Goal: Information Seeking & Learning: Learn about a topic

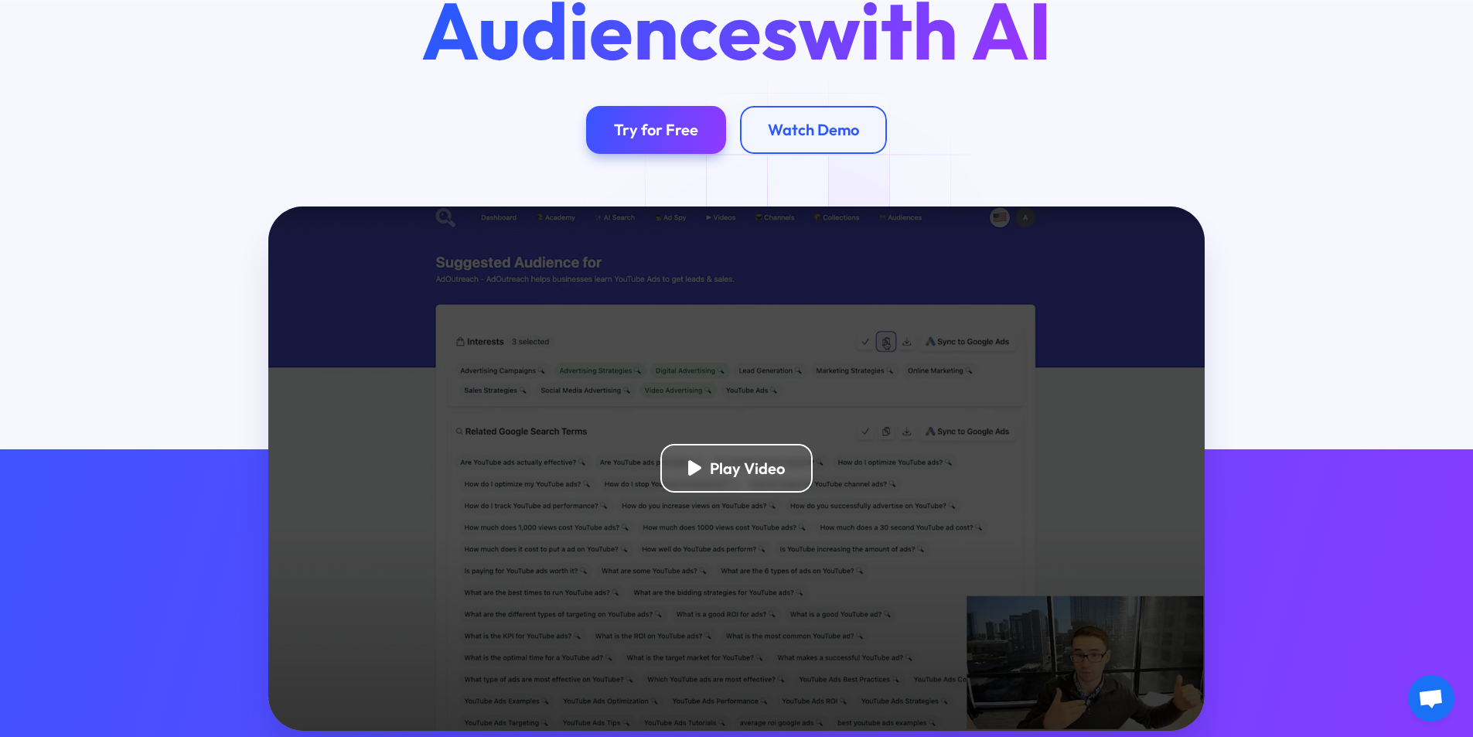
scroll to position [309, 0]
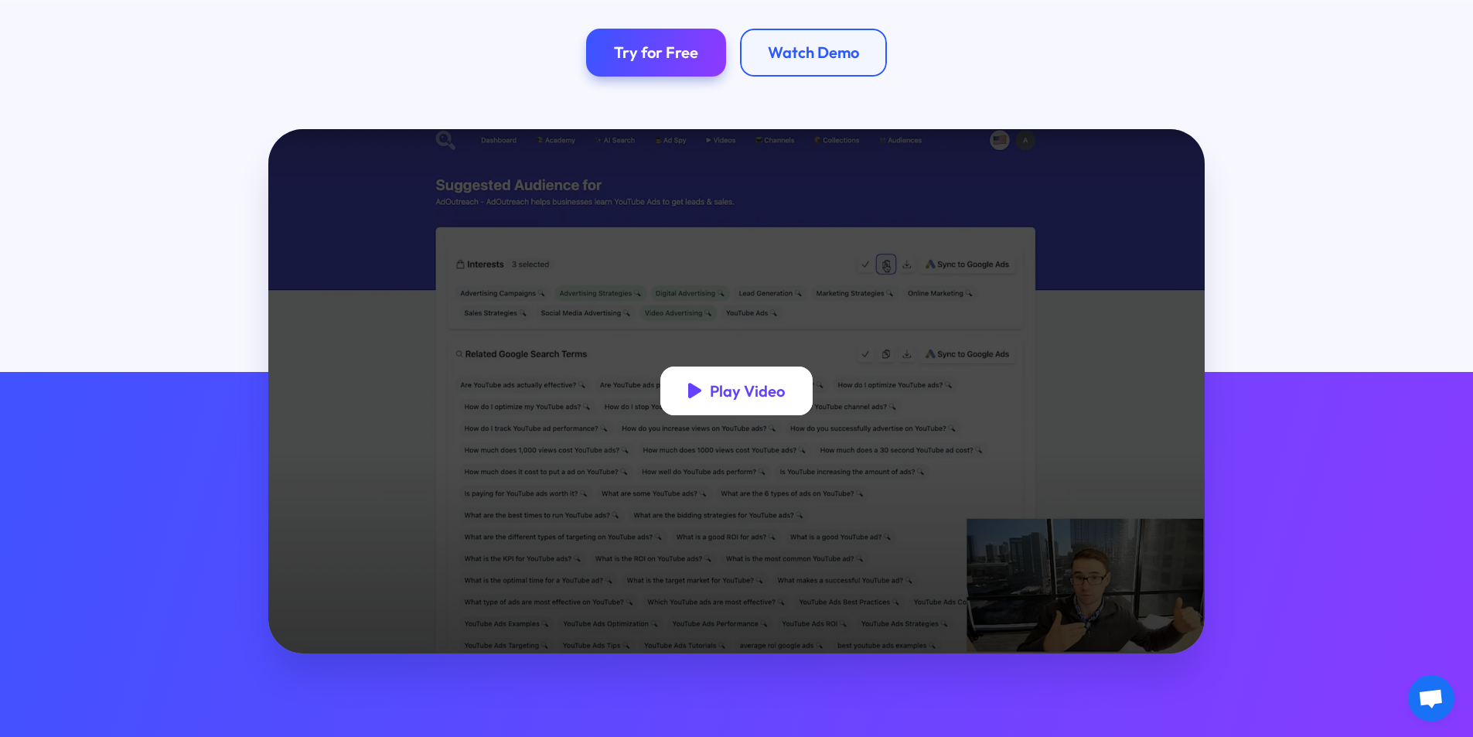
click at [727, 387] on div "Play Video" at bounding box center [747, 390] width 75 height 19
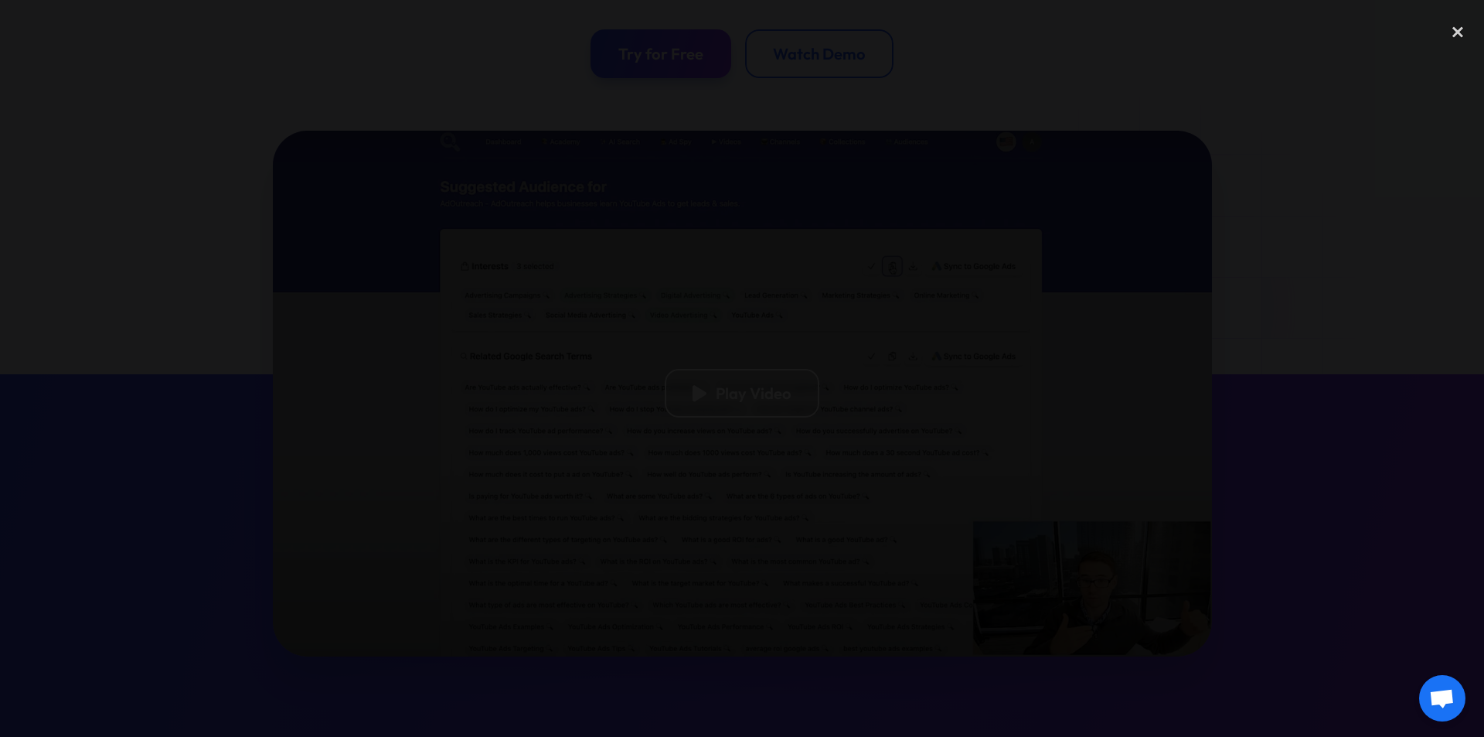
click at [1276, 134] on div at bounding box center [742, 368] width 1484 height 707
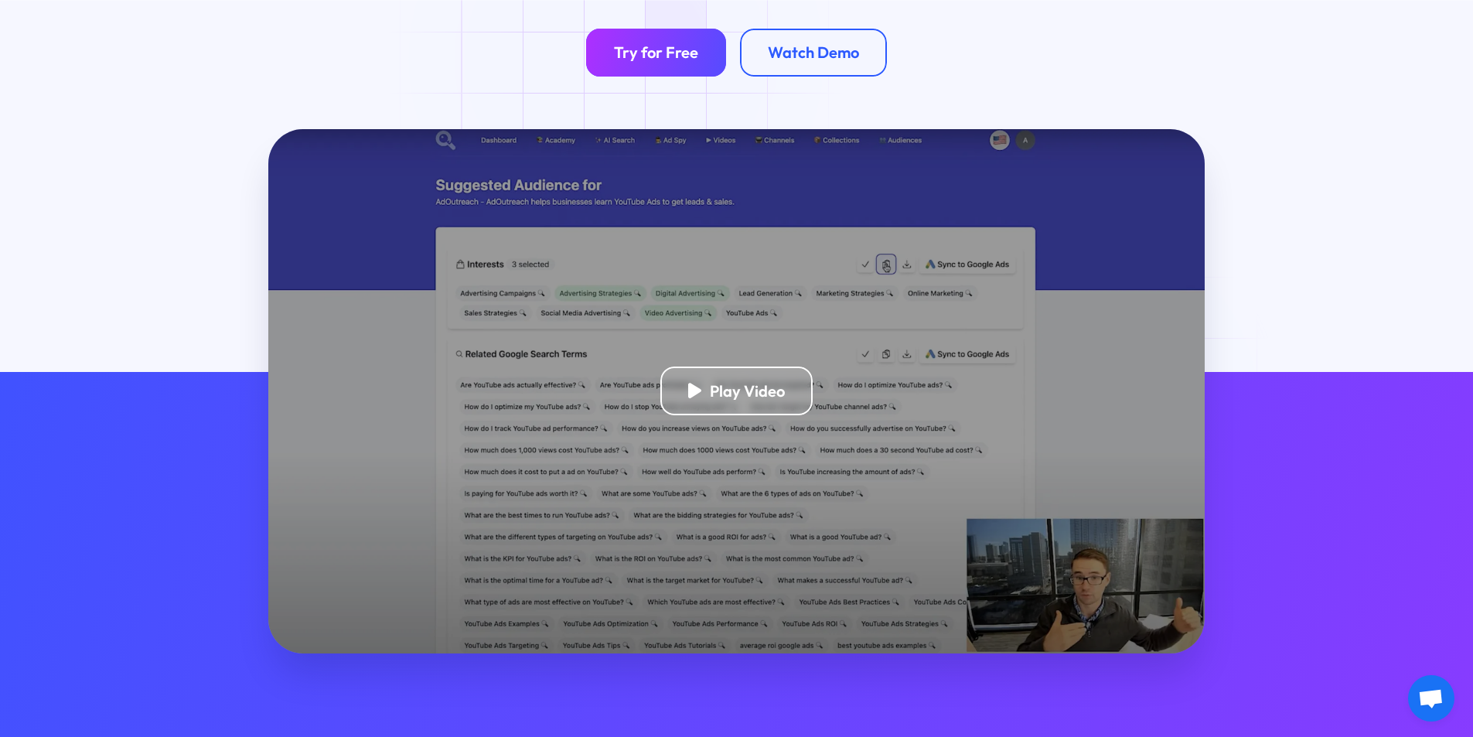
click at [626, 66] on link "Try for Free" at bounding box center [656, 53] width 140 height 49
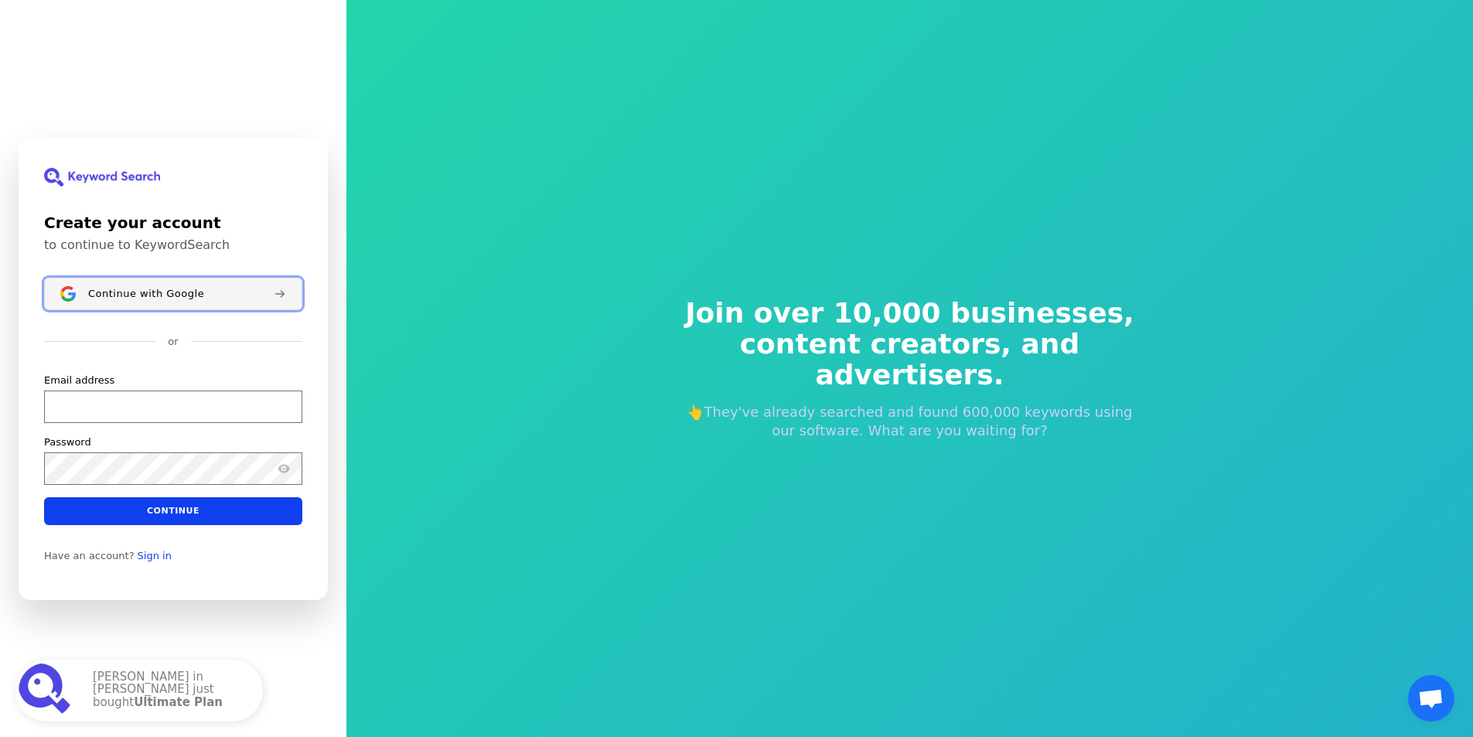
click at [200, 298] on div "Continue with Google" at bounding box center [174, 293] width 173 height 12
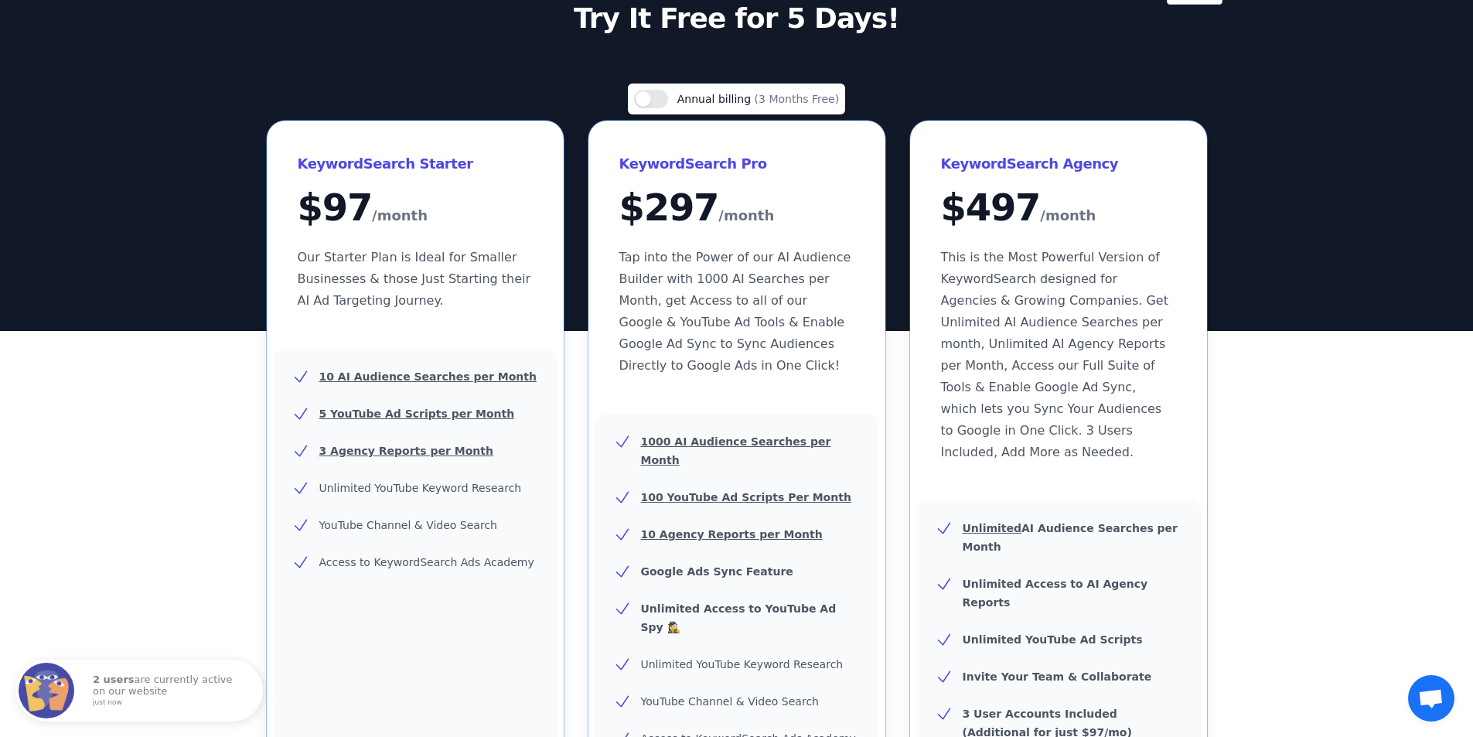
scroll to position [155, 0]
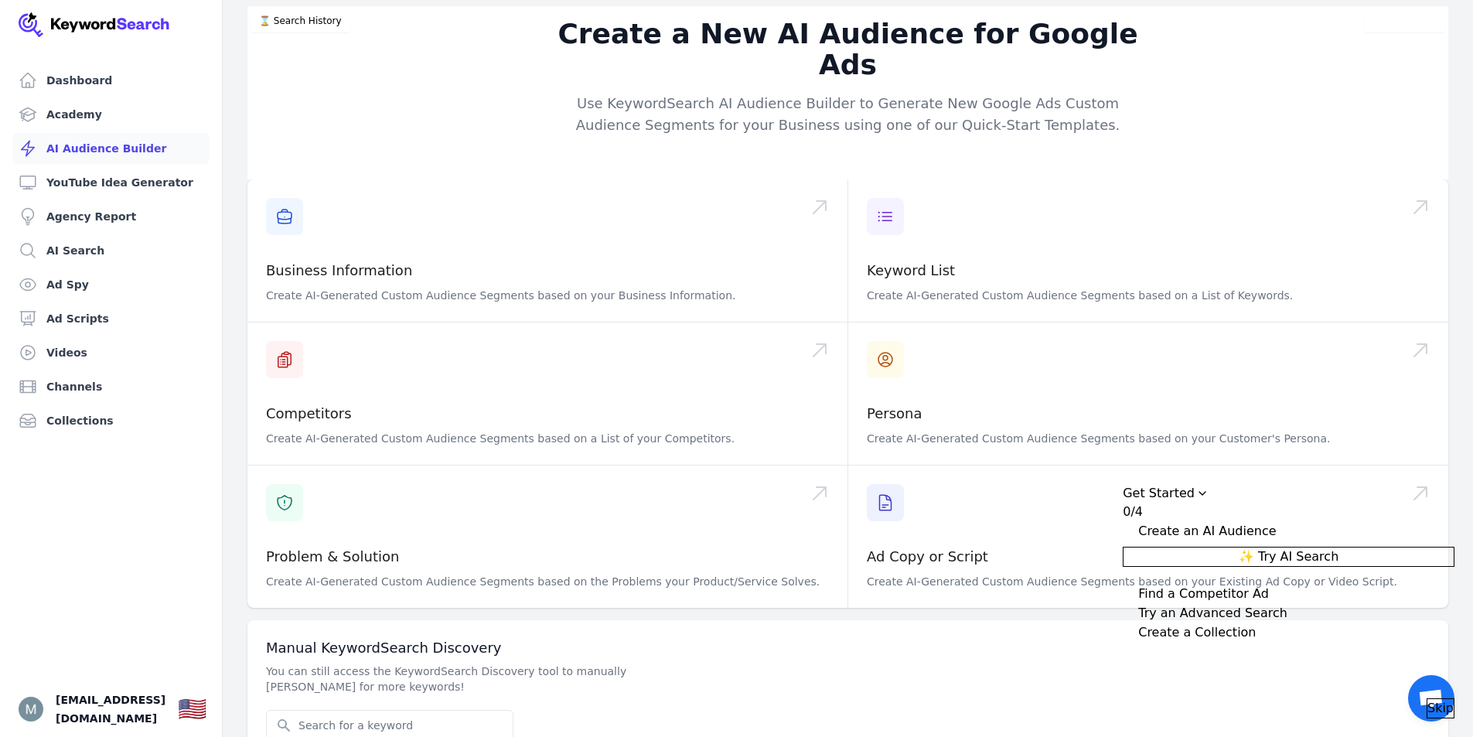
click at [1460, 345] on div "Create a New AI Audience for Google Ads Use KeywordSearch AI Audience Builder t…" at bounding box center [848, 382] width 1250 height 753
click at [1429, 699] on span "Skip" at bounding box center [1440, 708] width 26 height 19
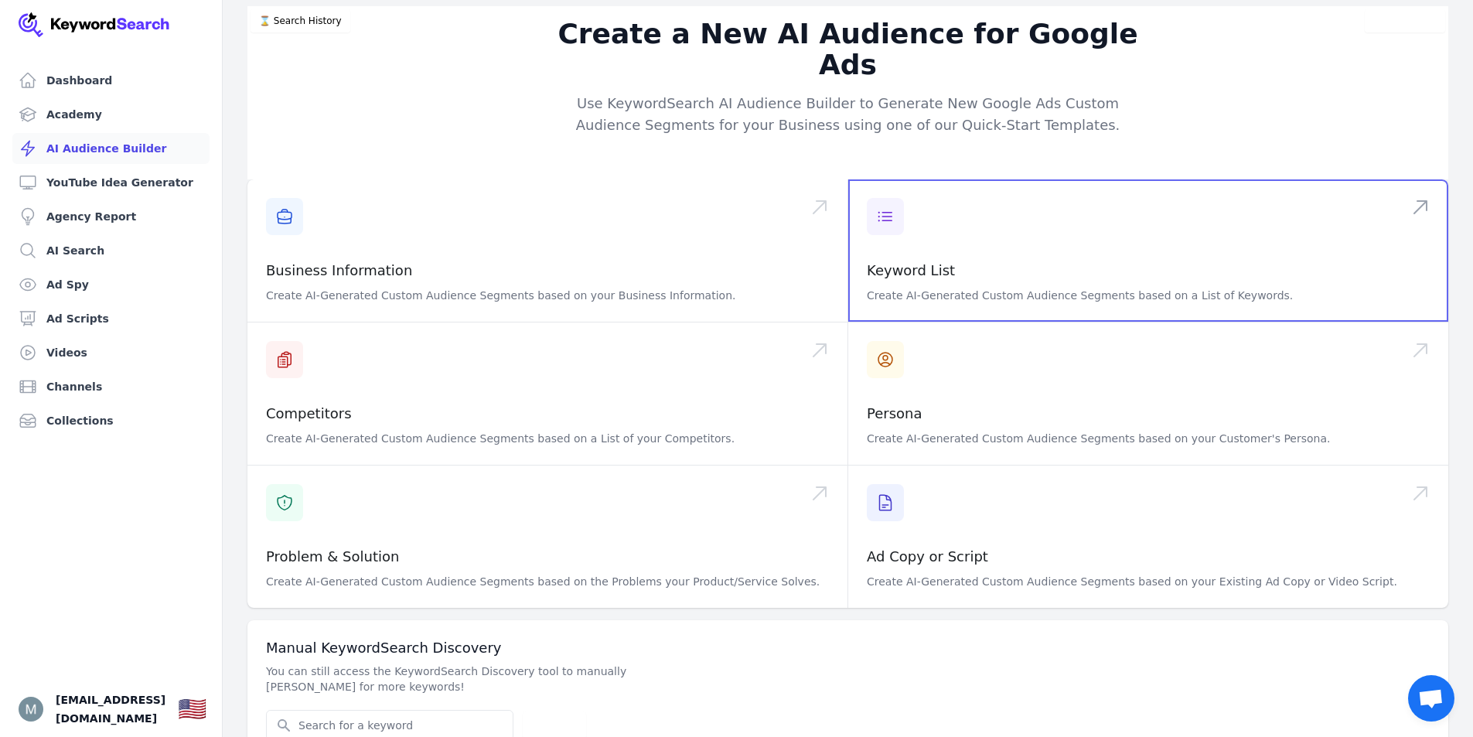
click at [983, 182] on span at bounding box center [1148, 250] width 600 height 142
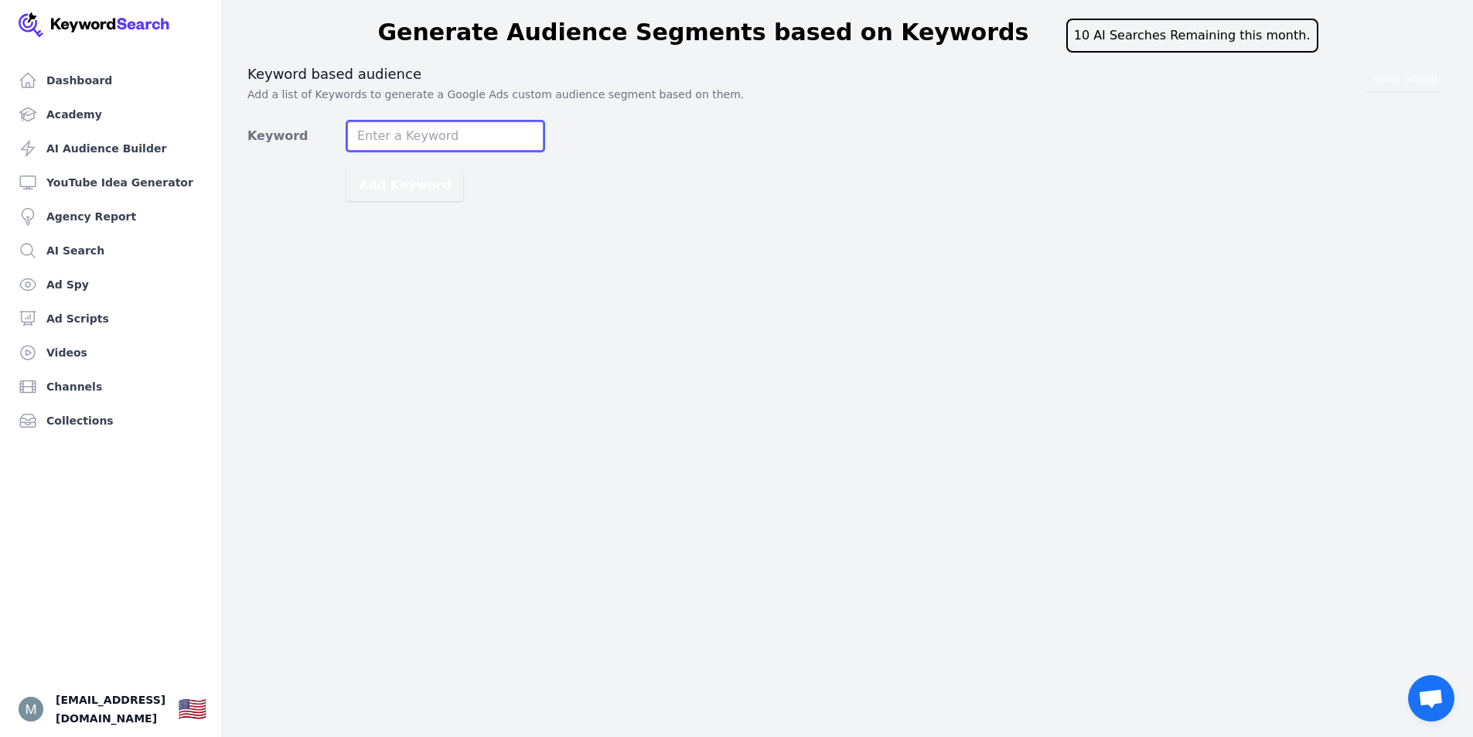
click at [434, 142] on input "Keyword" at bounding box center [445, 136] width 198 height 31
click at [400, 138] on input "roofers caller agent" at bounding box center [445, 136] width 198 height 31
type input "roofers ai caller agent"
click at [409, 189] on button "Add Keyword" at bounding box center [404, 185] width 117 height 31
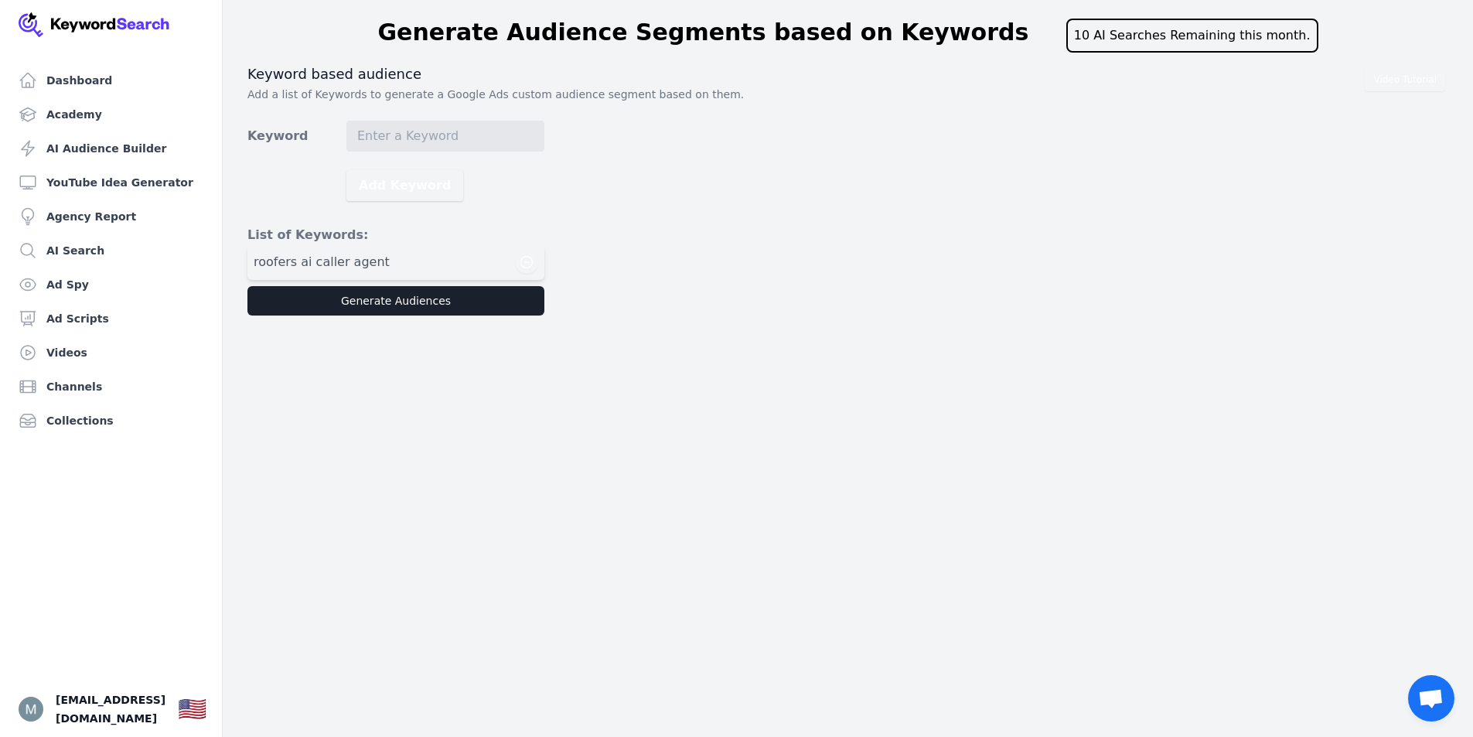
drag, startPoint x: 439, startPoint y: 118, endPoint x: 452, endPoint y: 131, distance: 18.0
click at [443, 124] on div "Video Tutorial Keyword based audience Add a list of Keywords to generate a Goog…" at bounding box center [847, 190] width 1201 height 251
click at [454, 132] on input "Keyword" at bounding box center [445, 136] width 198 height 31
click at [505, 258] on div "roofers ai caller agent" at bounding box center [396, 262] width 285 height 23
click at [526, 262] on icon "button" at bounding box center [527, 263] width 12 height 12
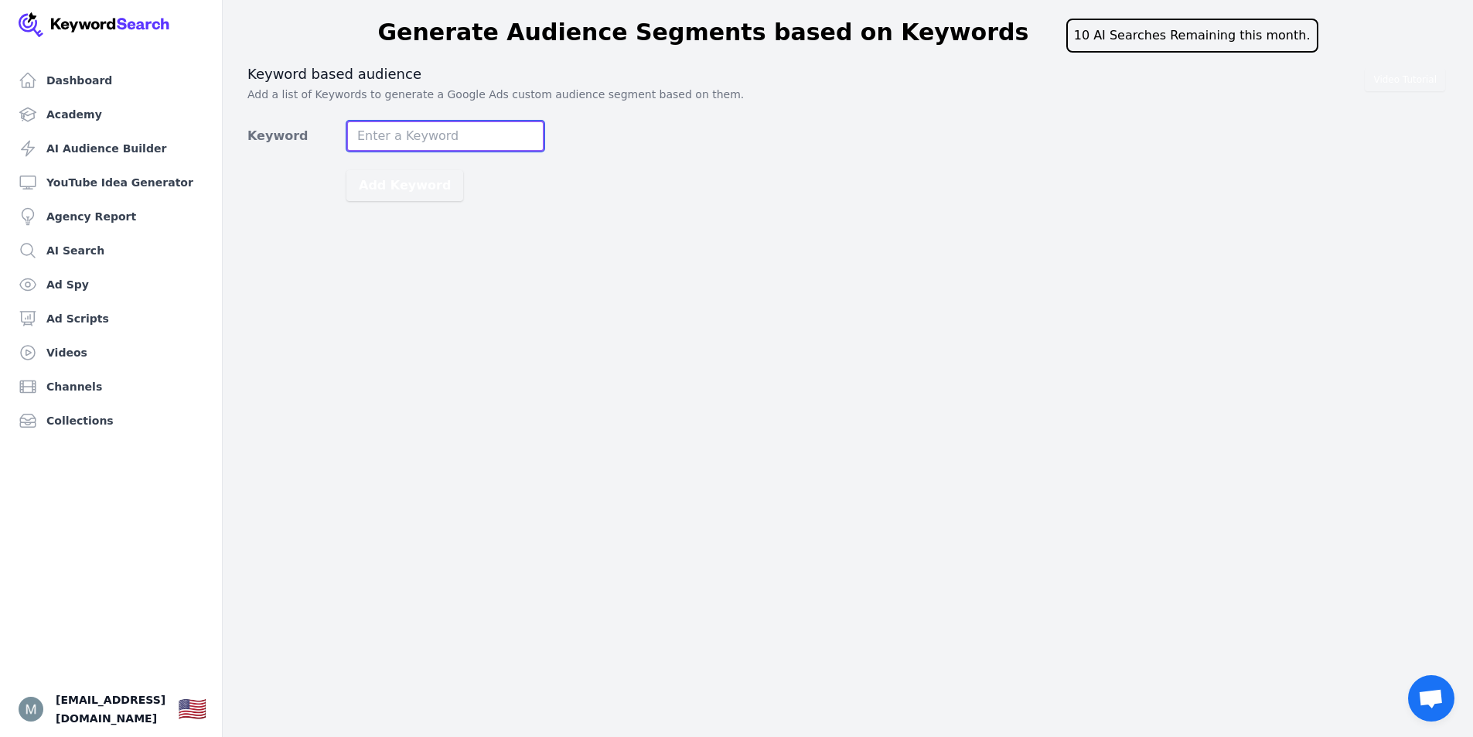
click at [458, 135] on input "Keyword" at bounding box center [445, 136] width 198 height 31
type input "ai caller agents for roofers"
click at [346, 170] on button "Add Keyword" at bounding box center [404, 185] width 117 height 31
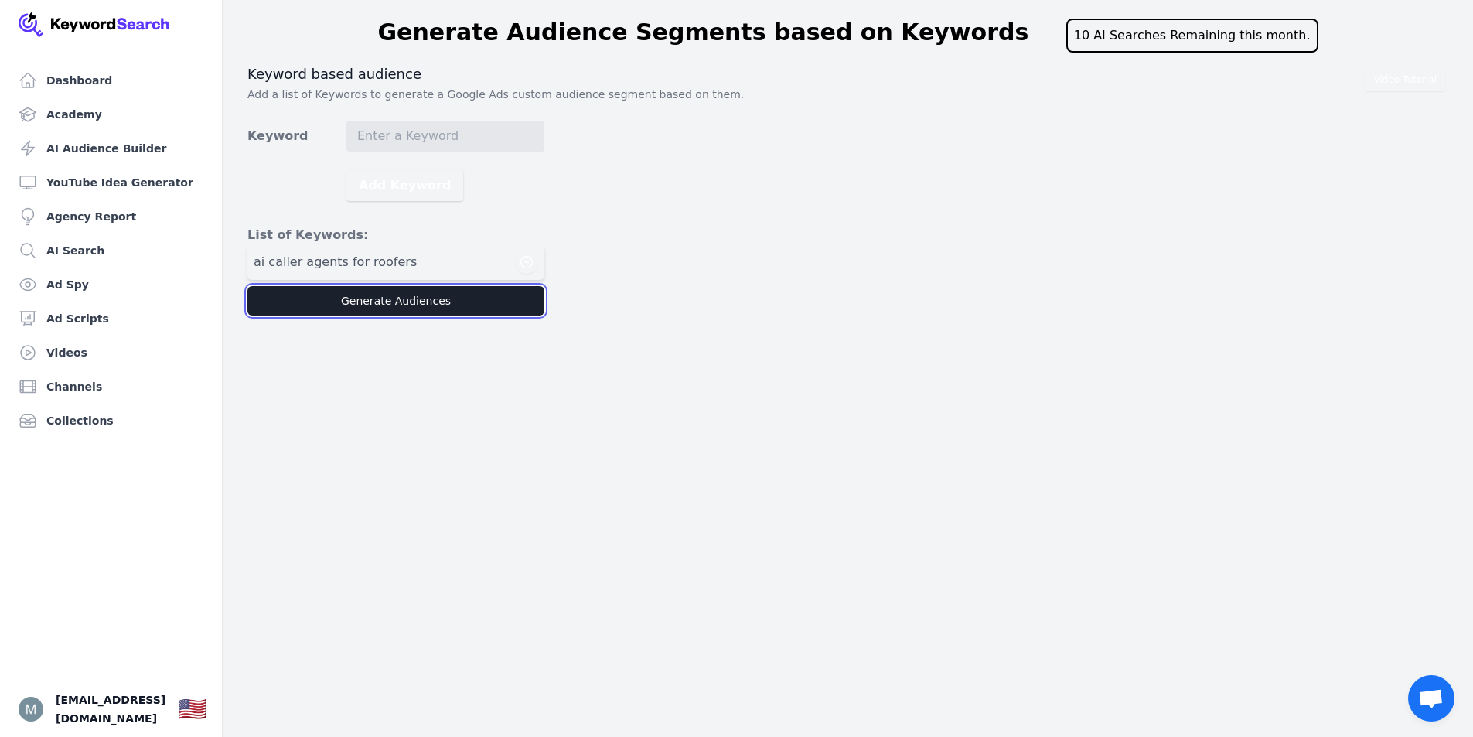
click at [476, 305] on button "Generate Audiences" at bounding box center [395, 300] width 297 height 29
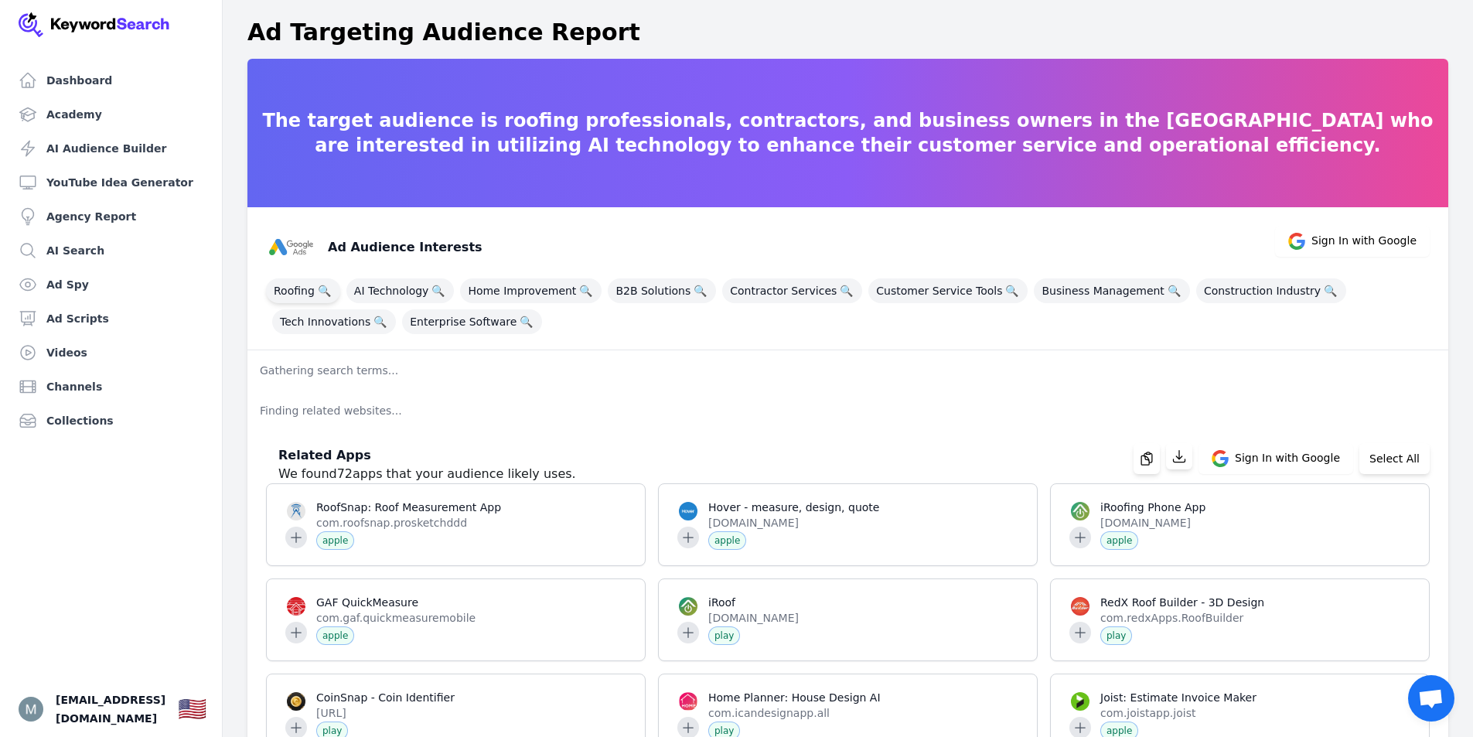
click at [298, 291] on span "Roofing 🔍" at bounding box center [303, 290] width 74 height 25
click at [329, 290] on span "🔍" at bounding box center [324, 291] width 19 height 22
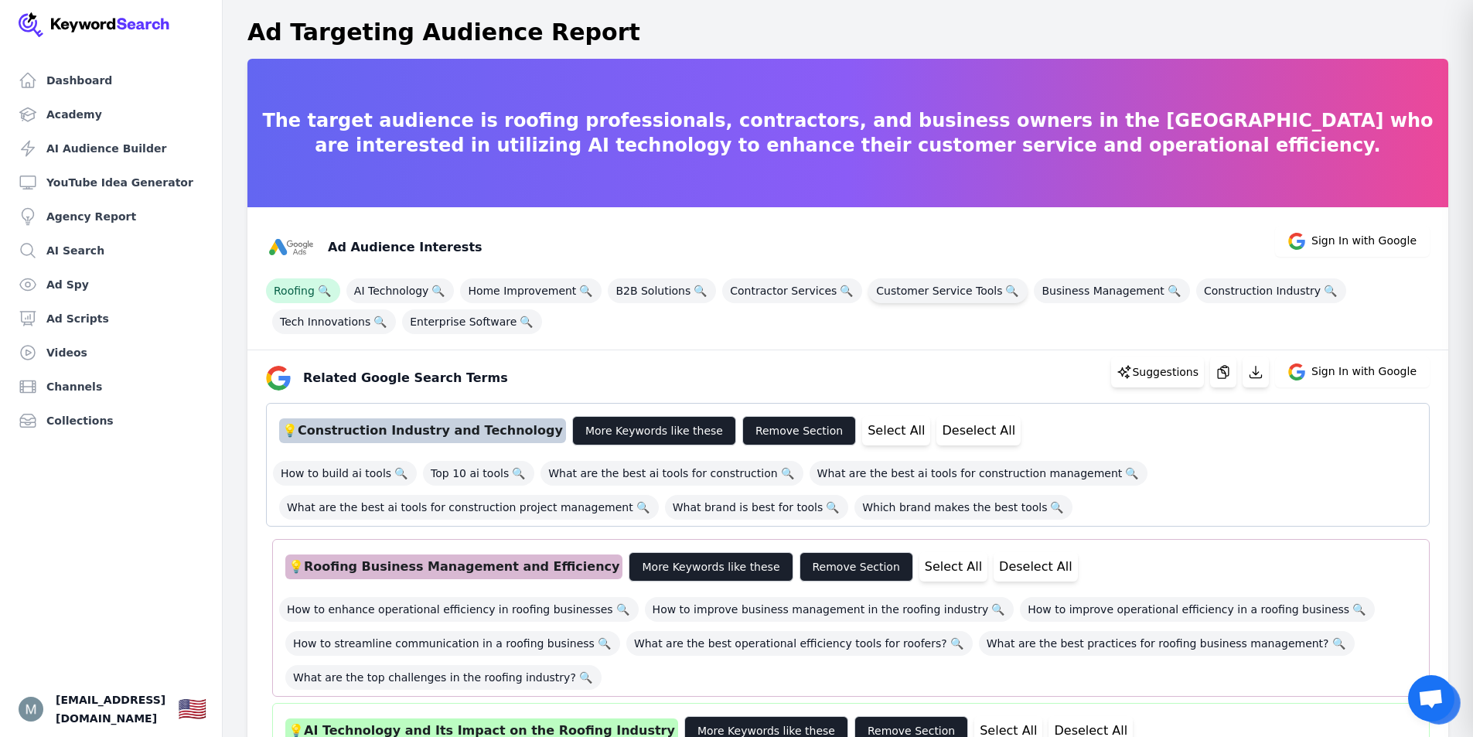
click at [868, 287] on span "Customer Service Tools 🔍" at bounding box center [947, 290] width 159 height 25
click at [295, 294] on span "Roofing 🔍" at bounding box center [303, 290] width 74 height 25
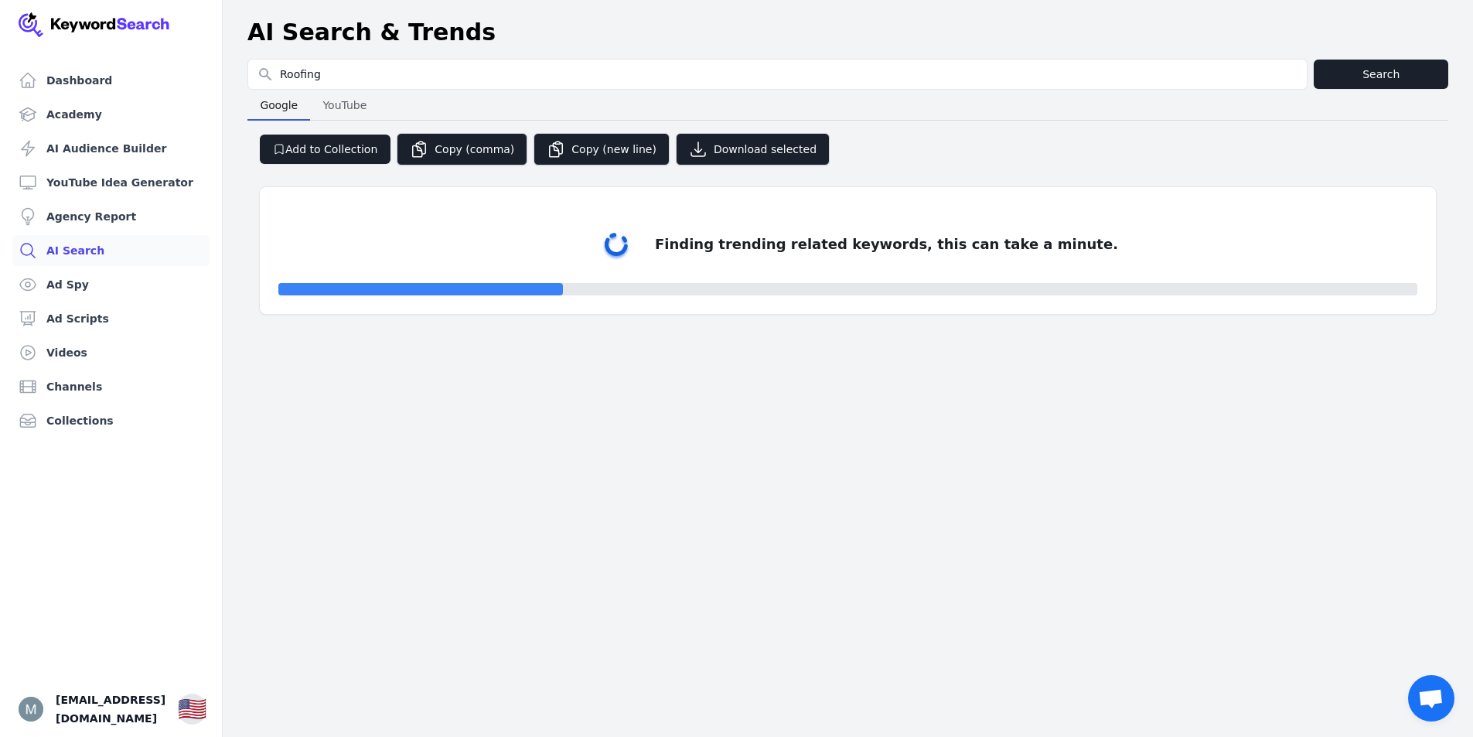
select select "50"
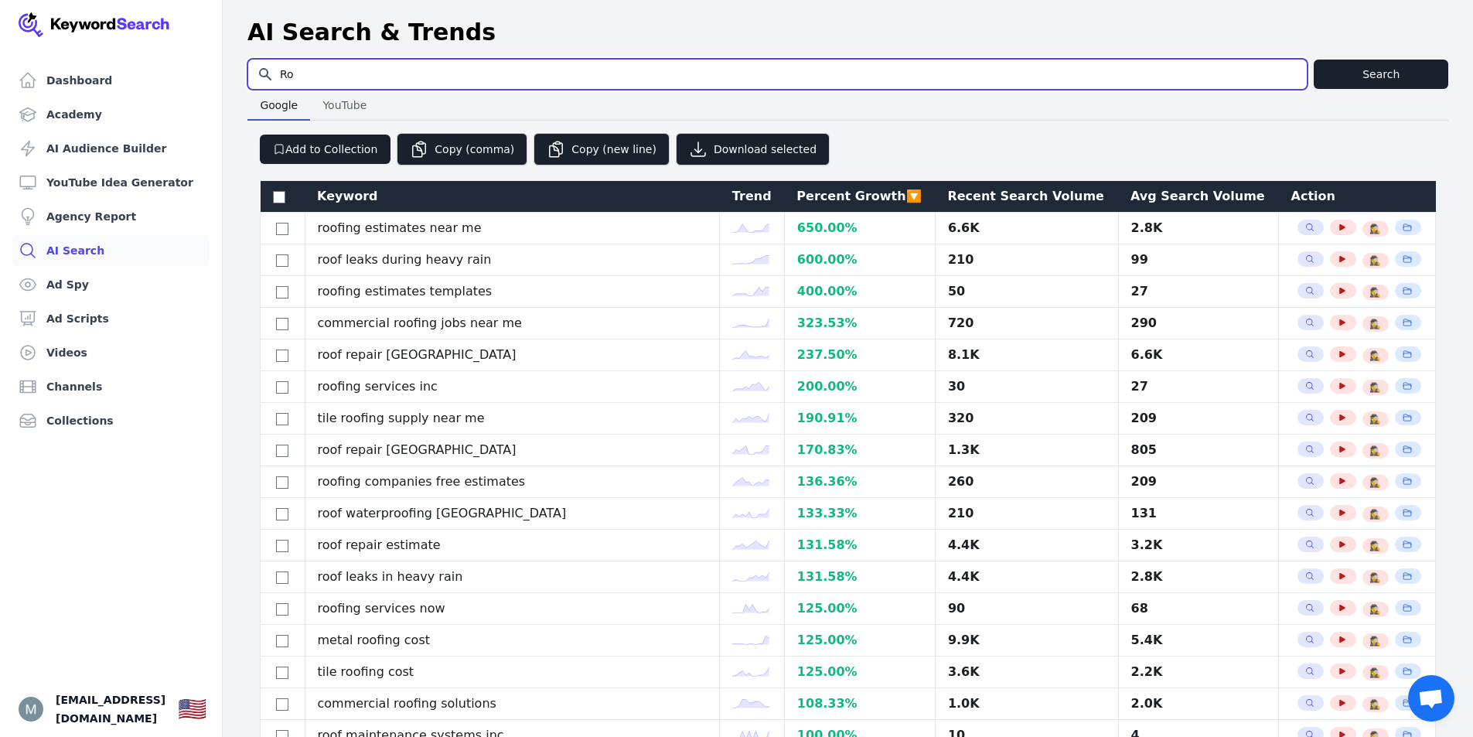
type input "R"
type input "customer service tools"
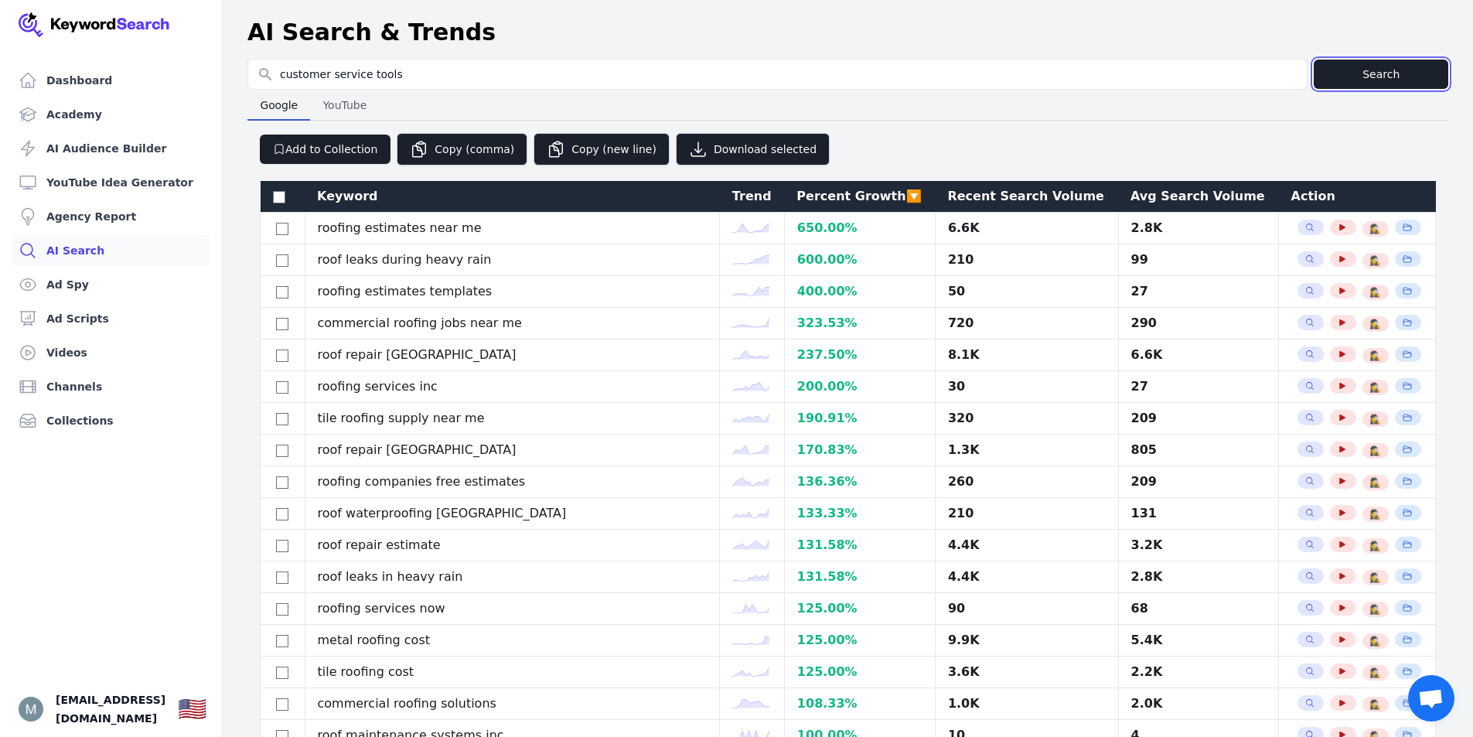
click at [1341, 74] on button "Search" at bounding box center [1381, 74] width 135 height 29
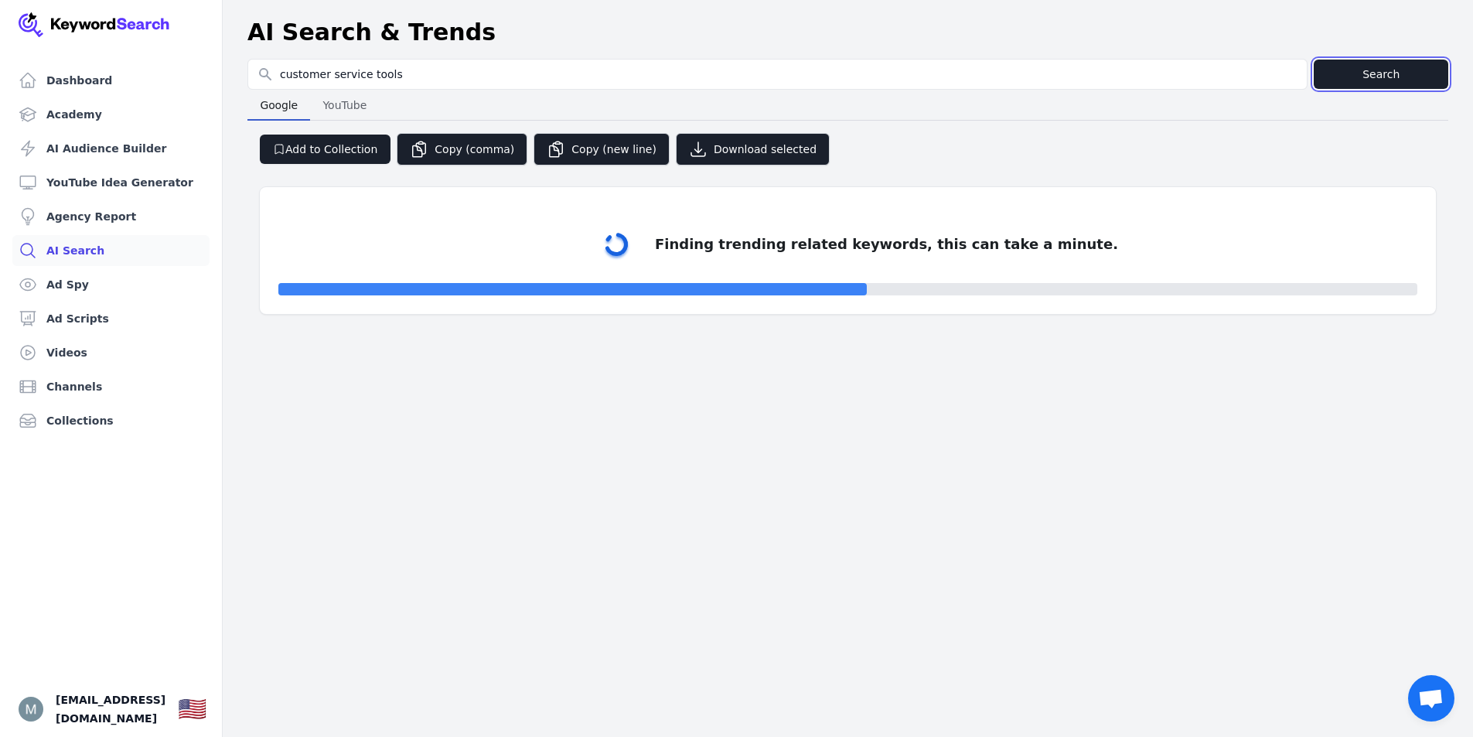
select select "50"
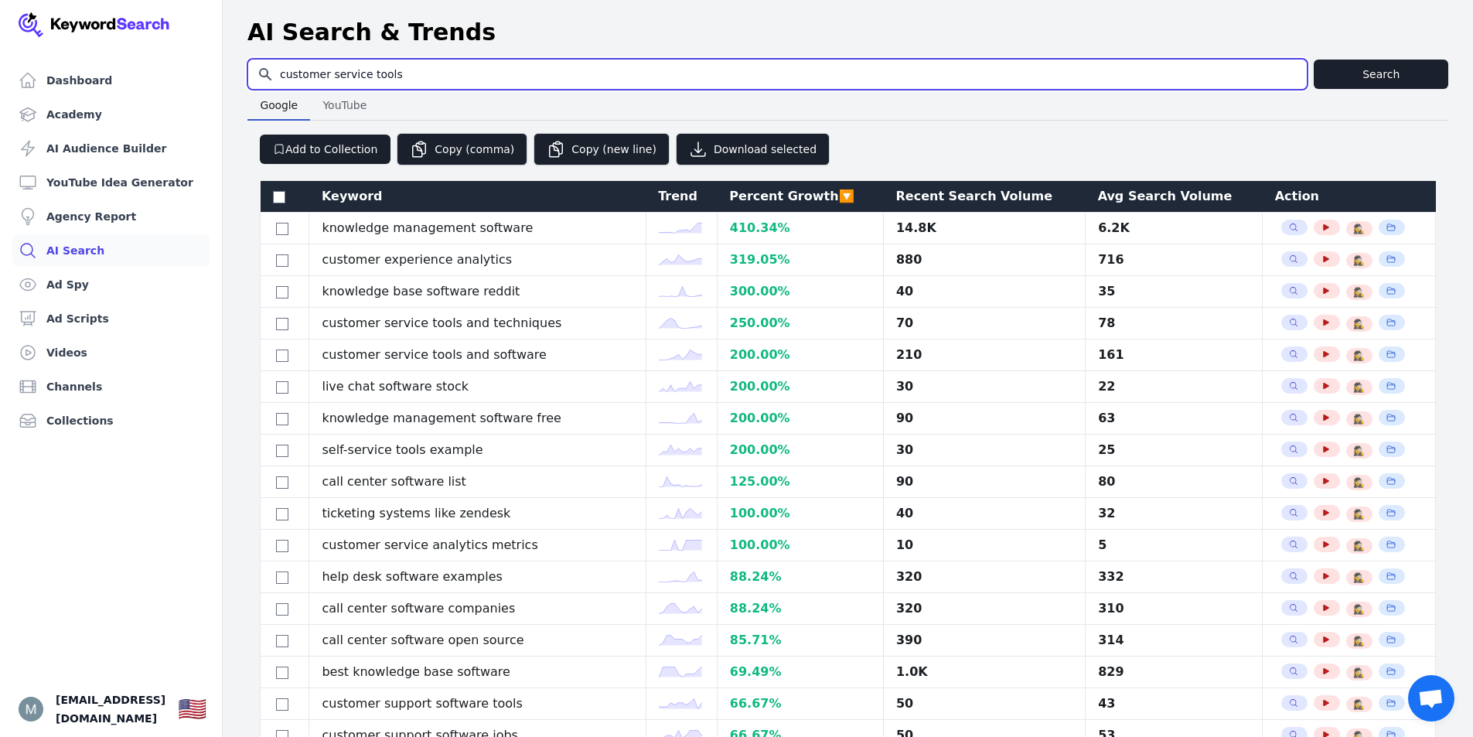
drag, startPoint x: 408, startPoint y: 80, endPoint x: 268, endPoint y: 65, distance: 141.6
click at [268, 65] on input "customer service tools" at bounding box center [777, 74] width 1058 height 29
type input "ai caller agent"
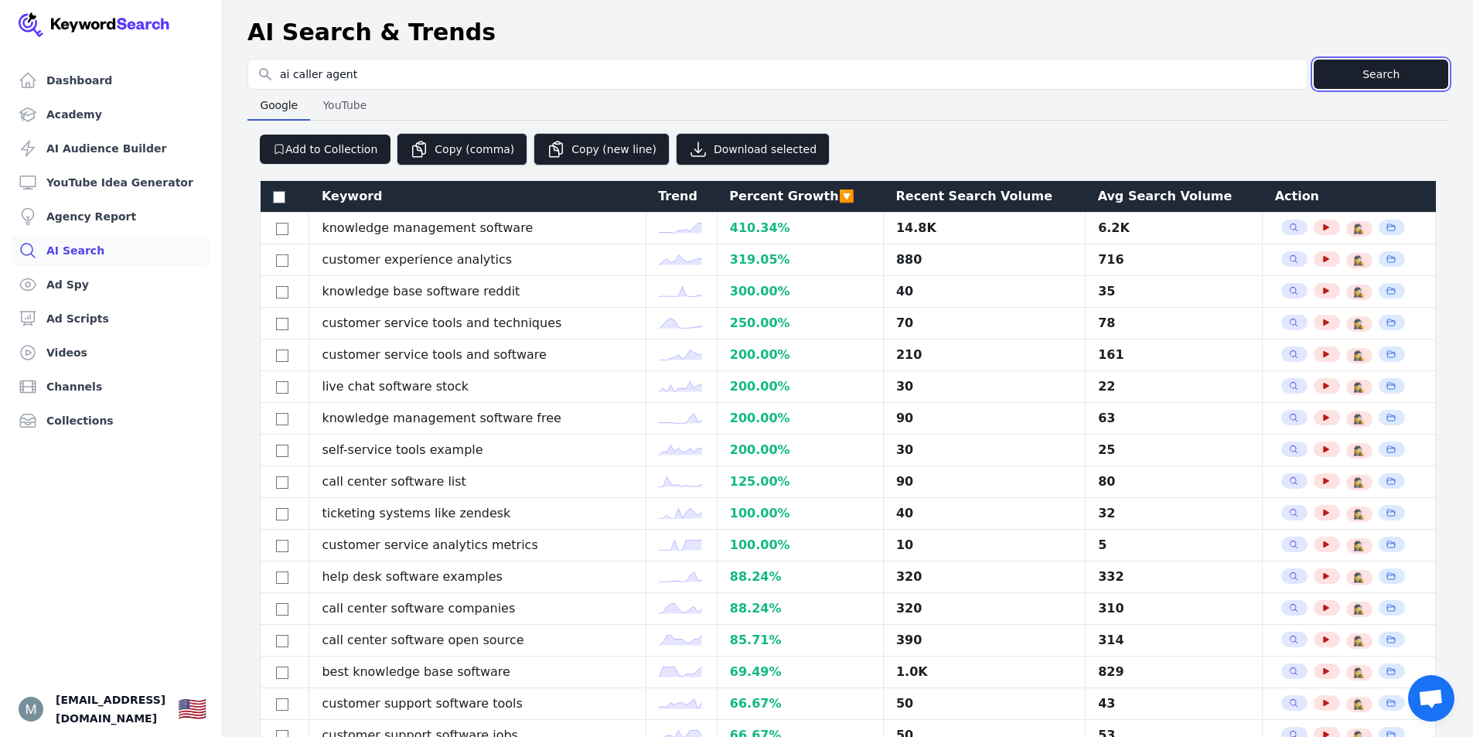
click at [1332, 78] on button "Search" at bounding box center [1381, 74] width 135 height 29
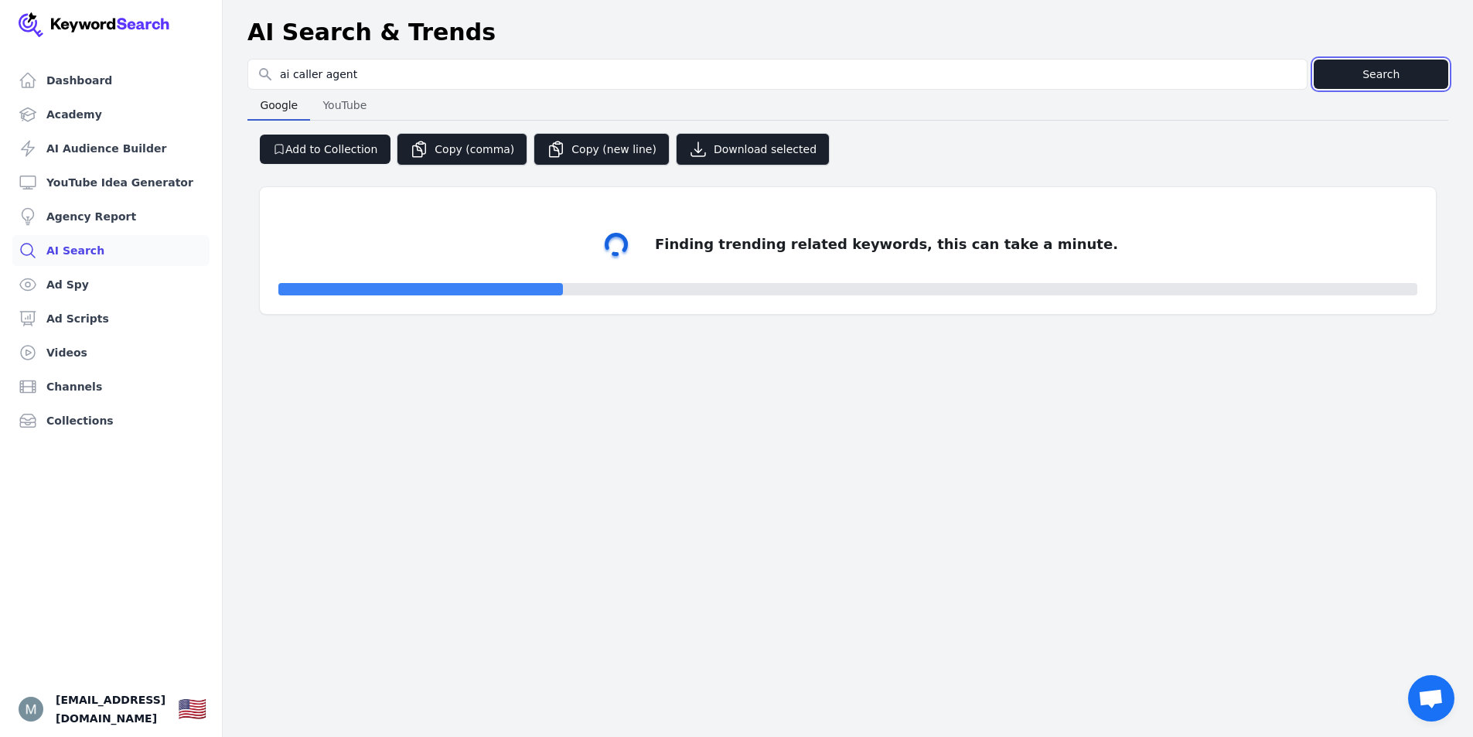
select select "50"
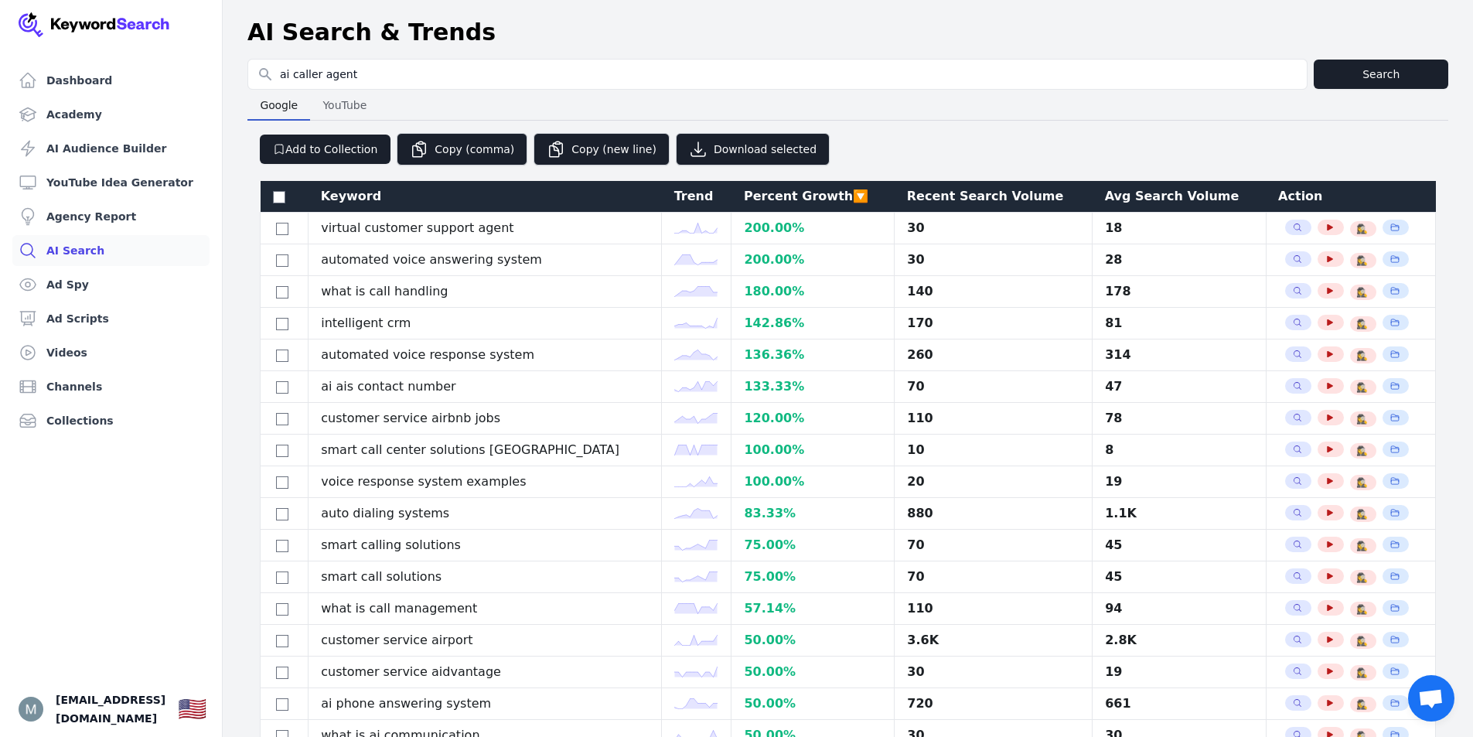
click at [813, 196] on div "Percent Growth 🔽" at bounding box center [813, 196] width 138 height 19
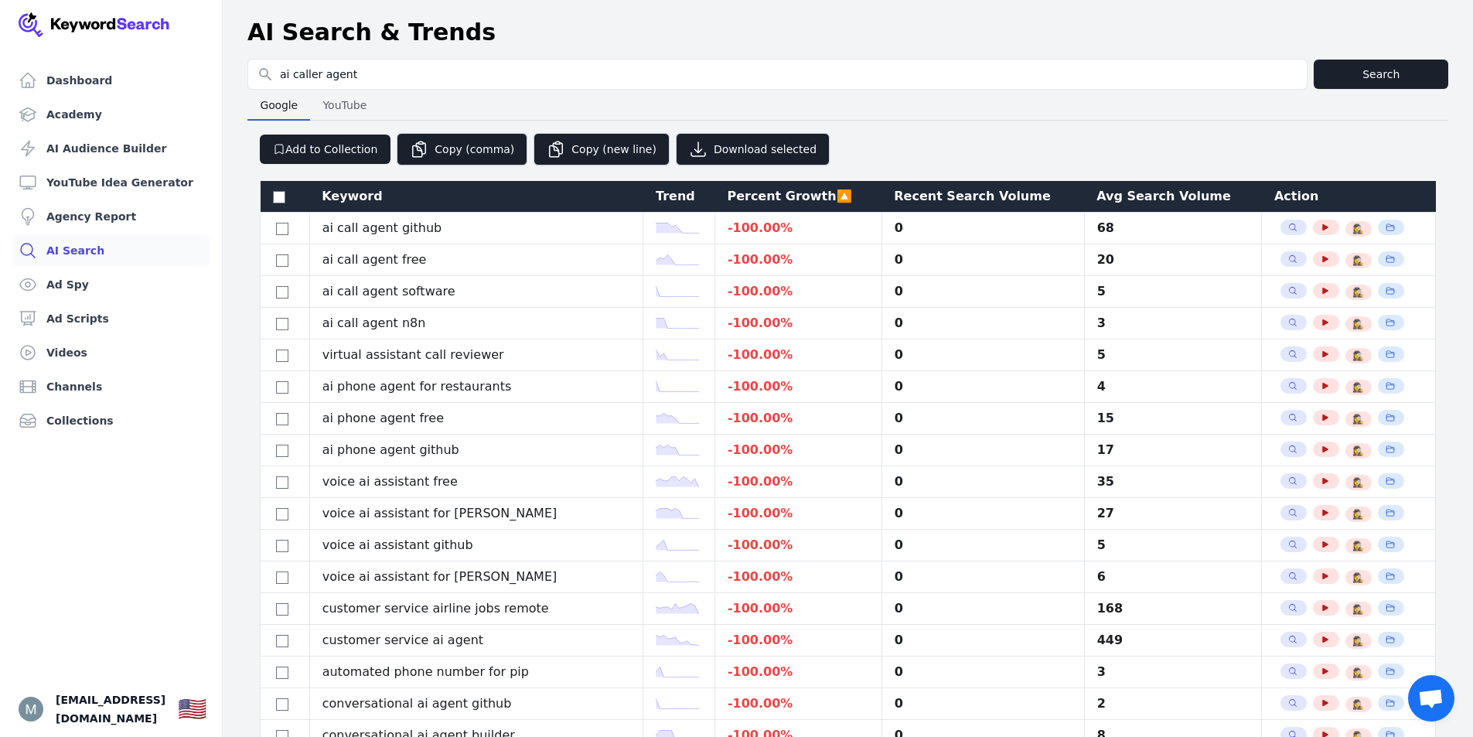
click at [818, 196] on div "Percent Growth 🔼" at bounding box center [798, 196] width 142 height 19
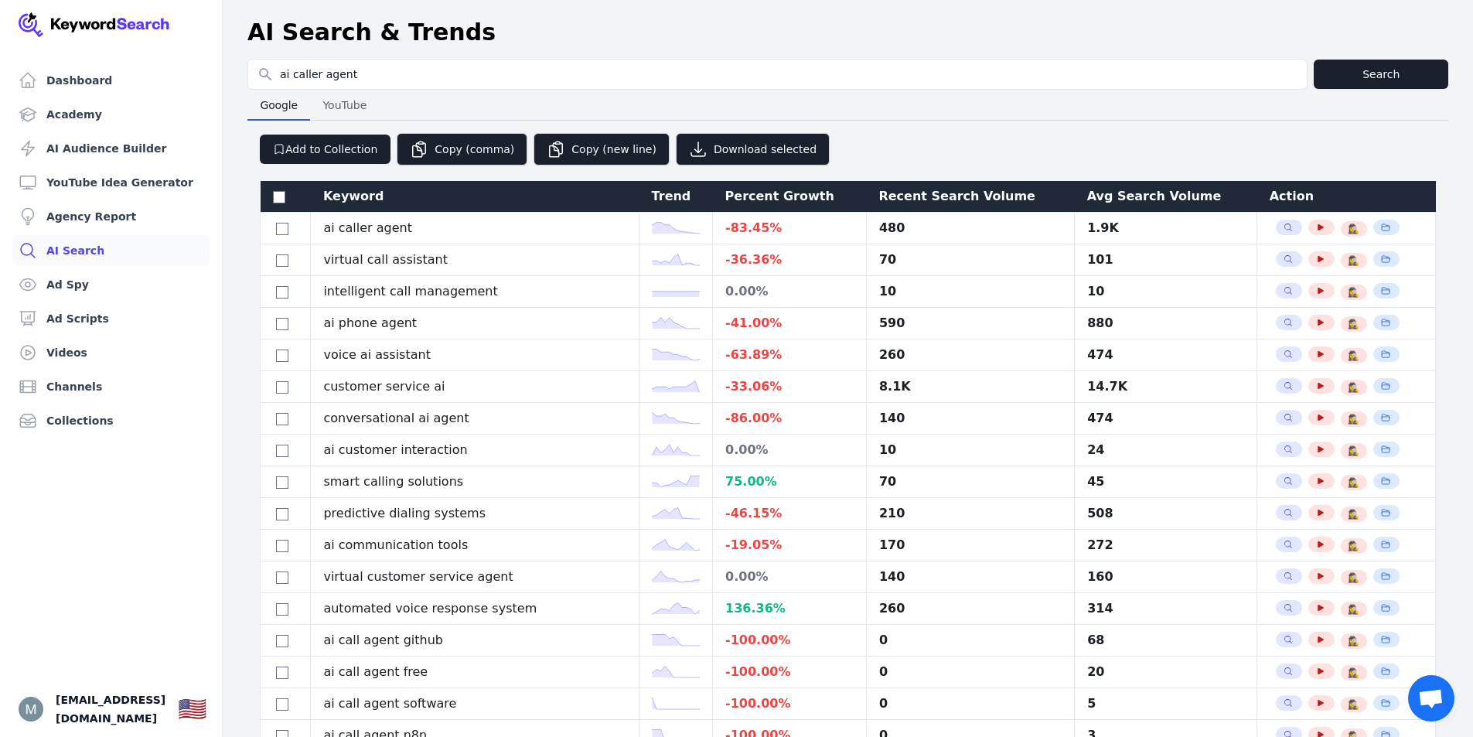
click at [503, 89] on div "Search for YouTube Keywords ai caller agent" at bounding box center [777, 74] width 1060 height 31
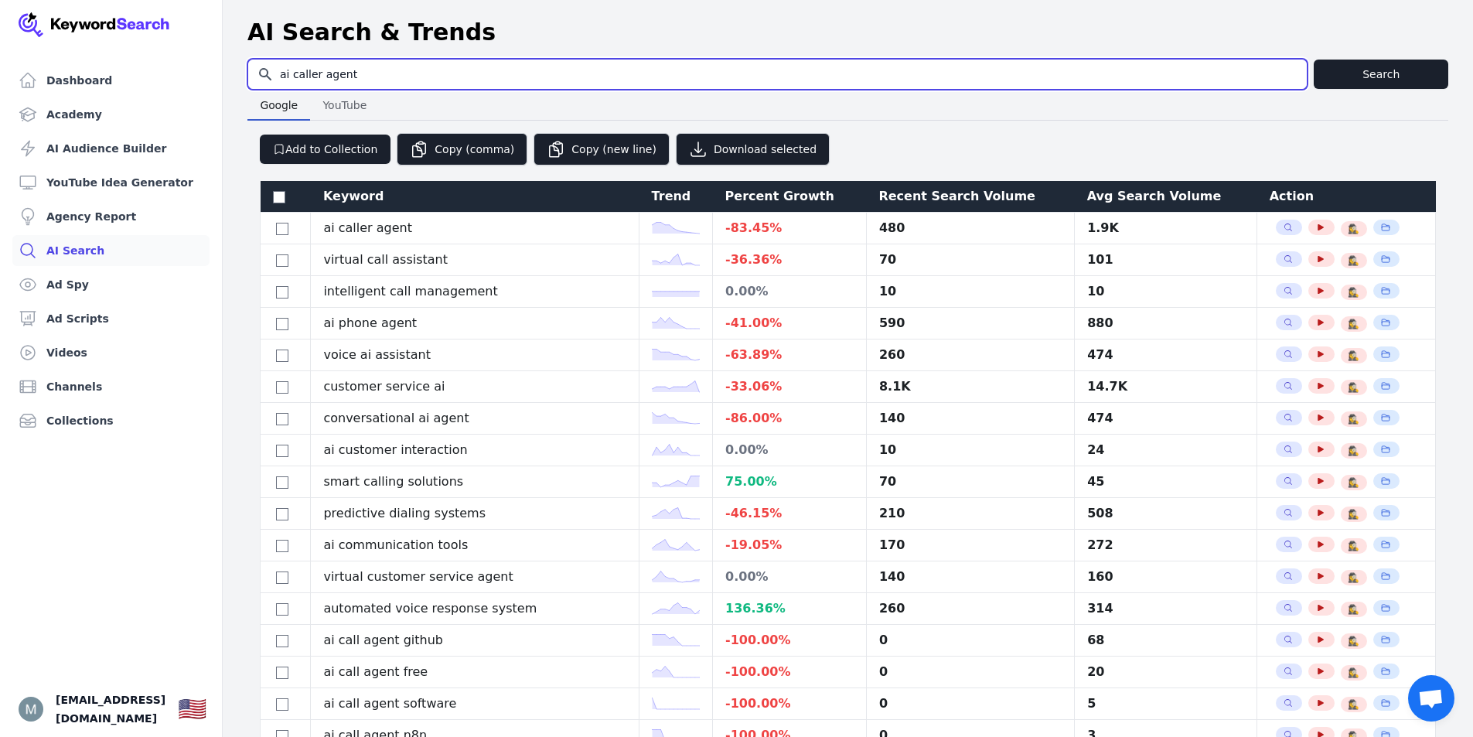
click at [1283, 78] on input "ai caller agent" at bounding box center [777, 74] width 1058 height 29
click at [1290, 78] on input "ai caller agent" at bounding box center [777, 74] width 1058 height 29
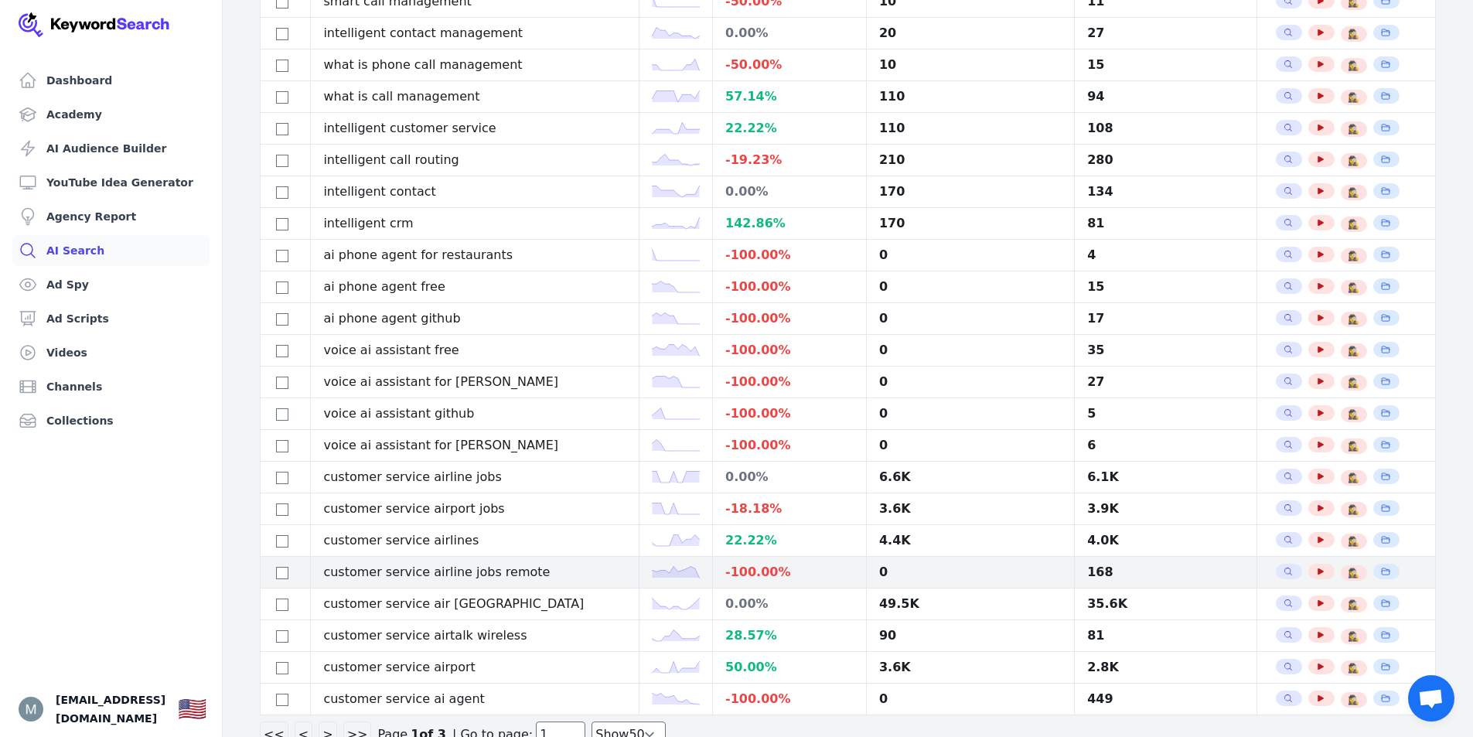
scroll to position [1124, 0]
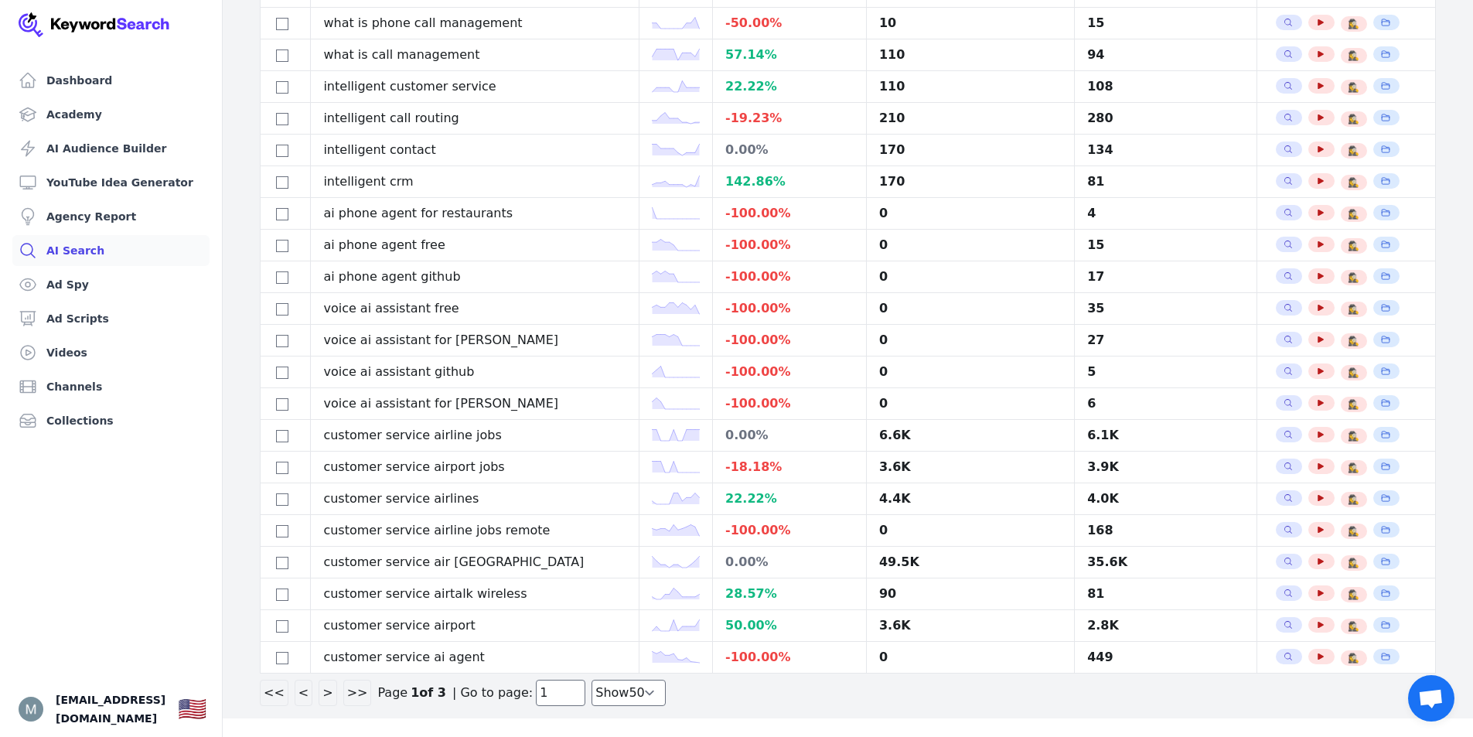
click at [324, 689] on button ">" at bounding box center [328, 693] width 18 height 26
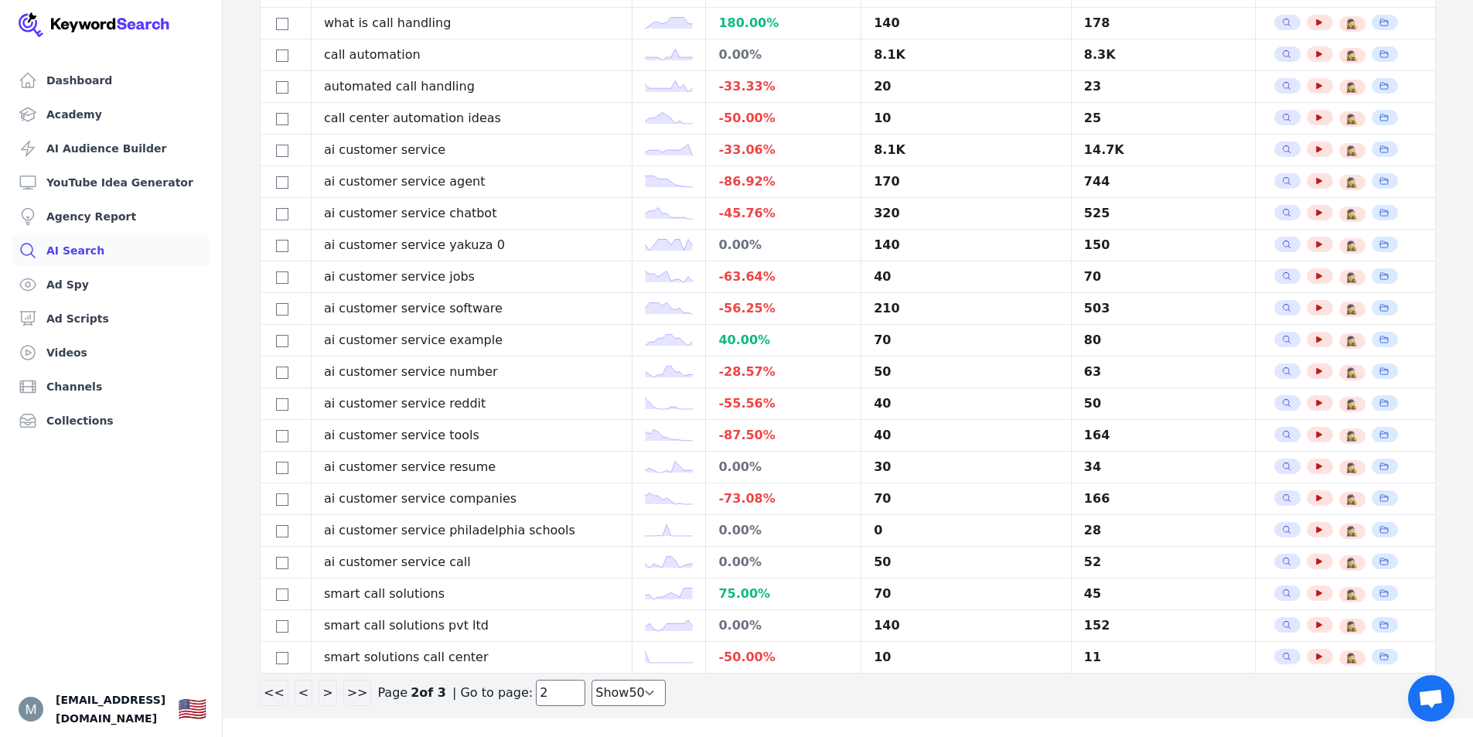
click at [322, 693] on button ">" at bounding box center [328, 693] width 18 height 26
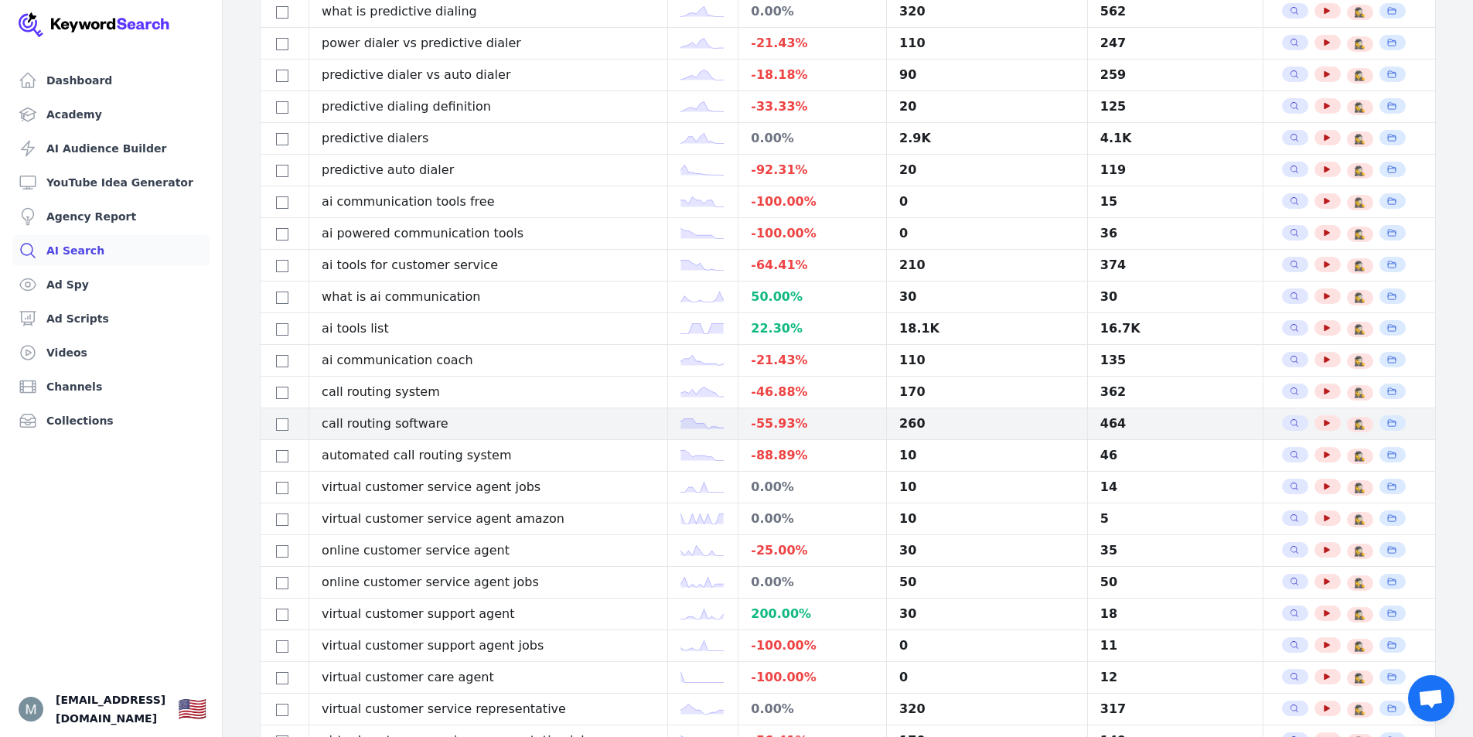
scroll to position [0, 0]
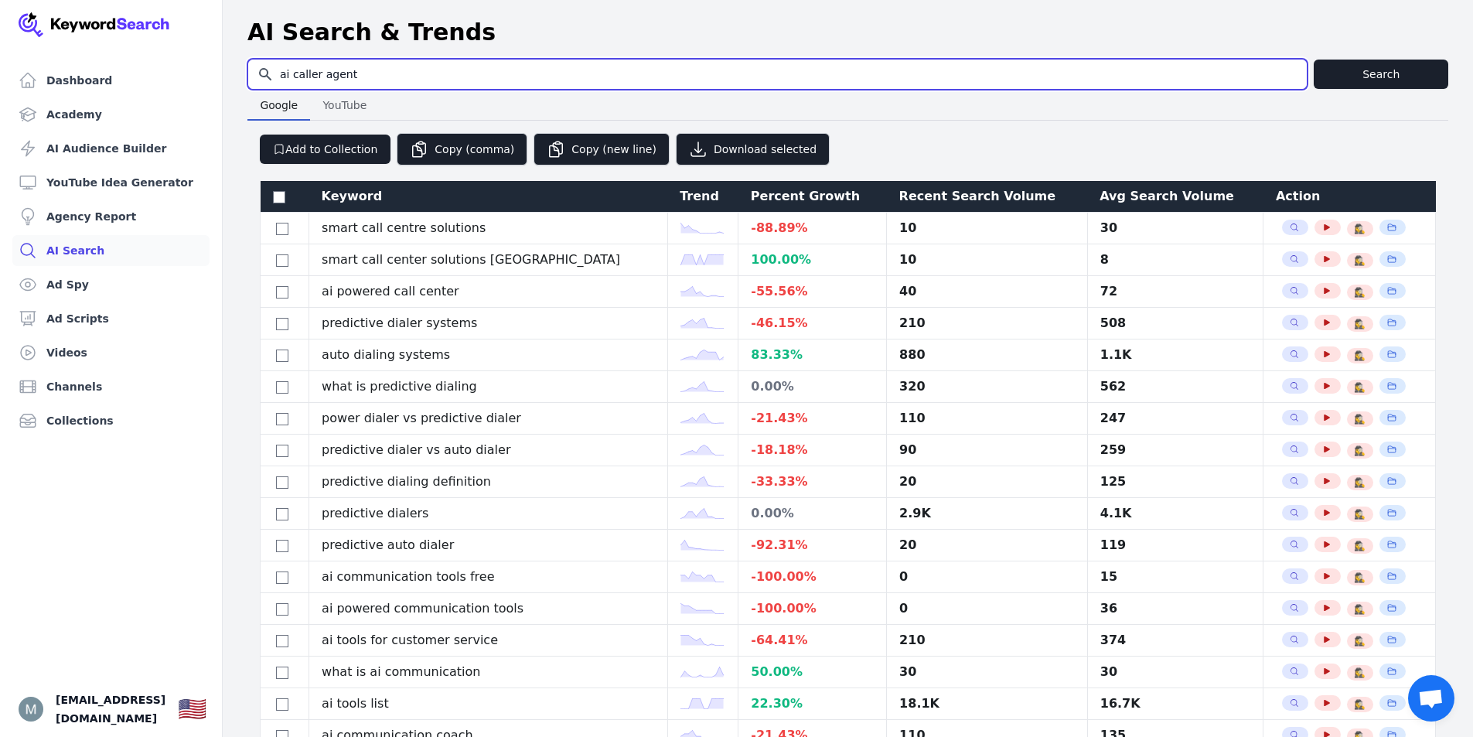
click at [371, 73] on input "ai caller agent" at bounding box center [777, 74] width 1058 height 29
type input "ai voice caller"
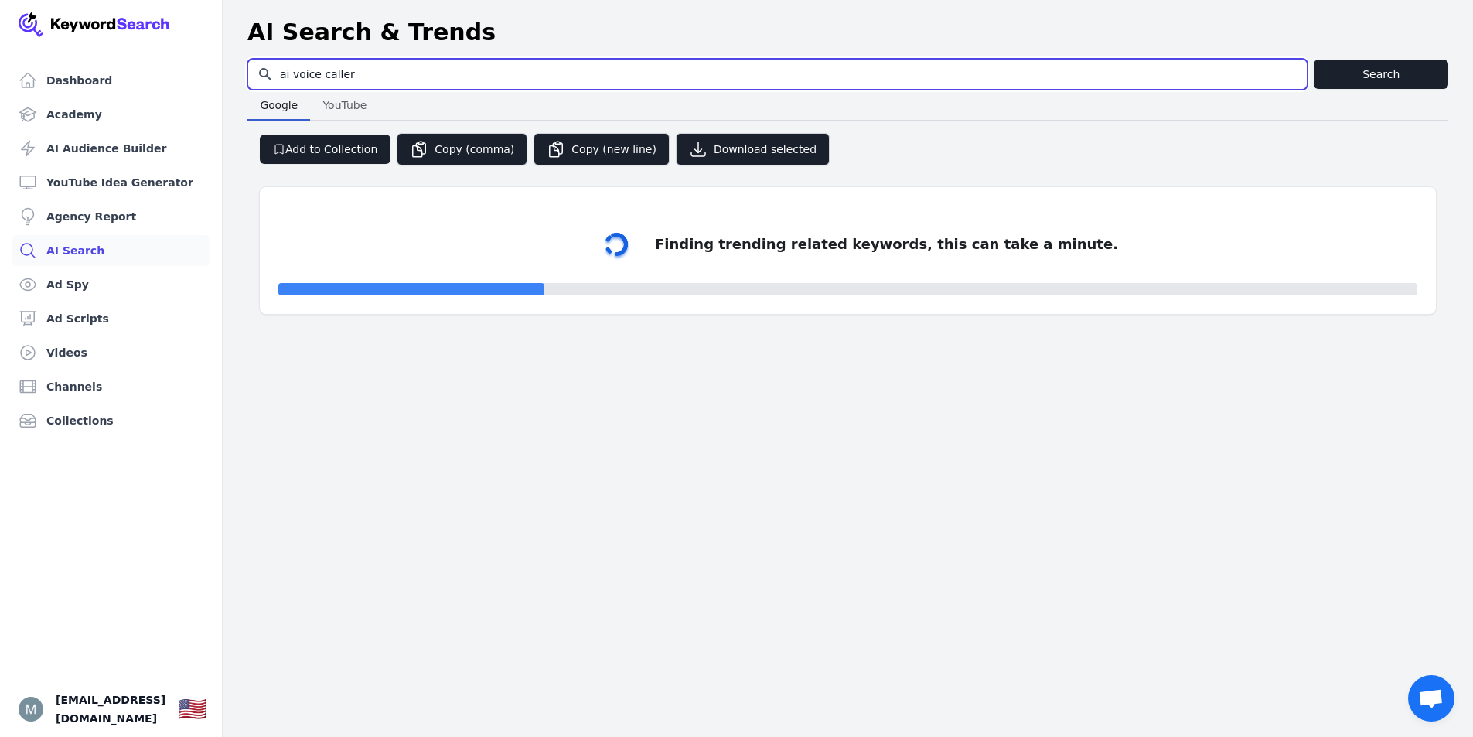
select select "50"
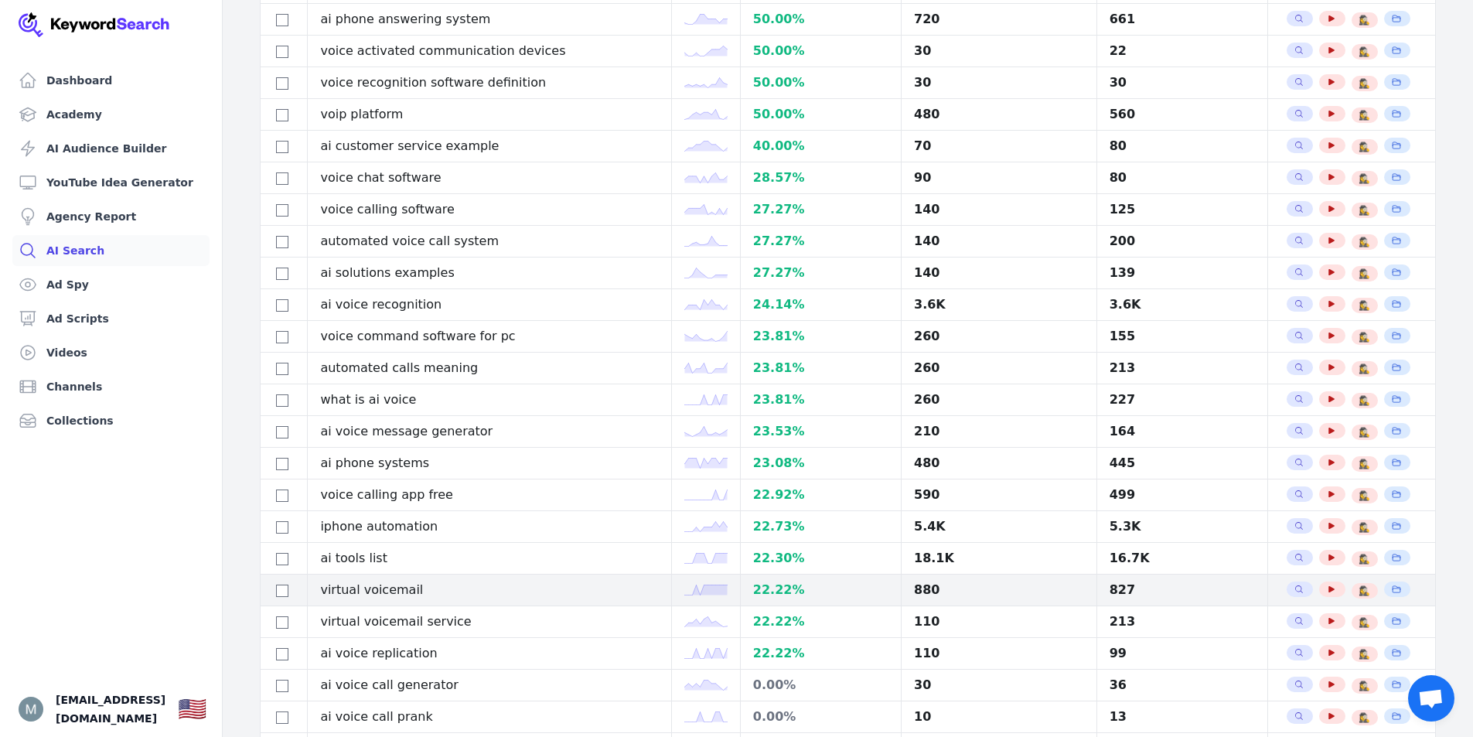
scroll to position [1124, 0]
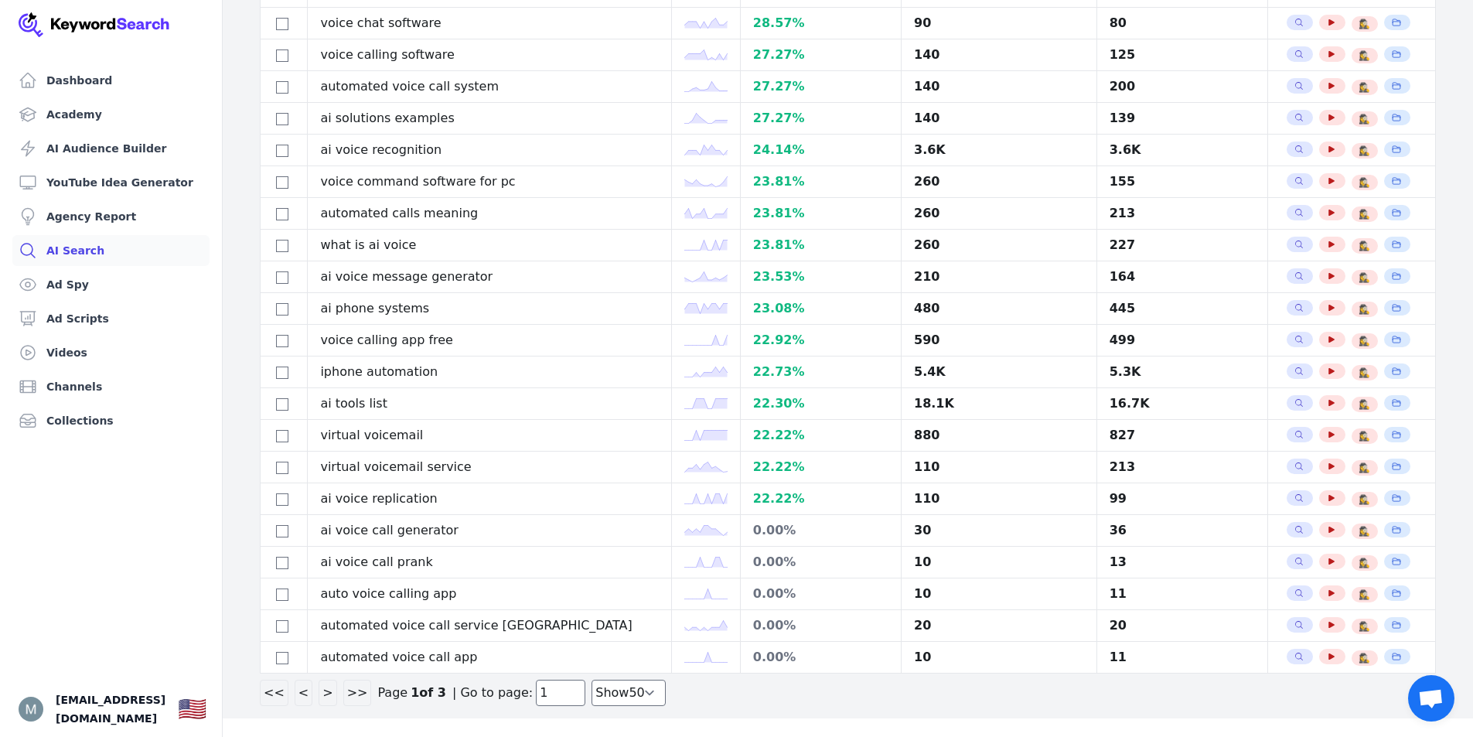
click at [319, 697] on button ">" at bounding box center [328, 693] width 18 height 26
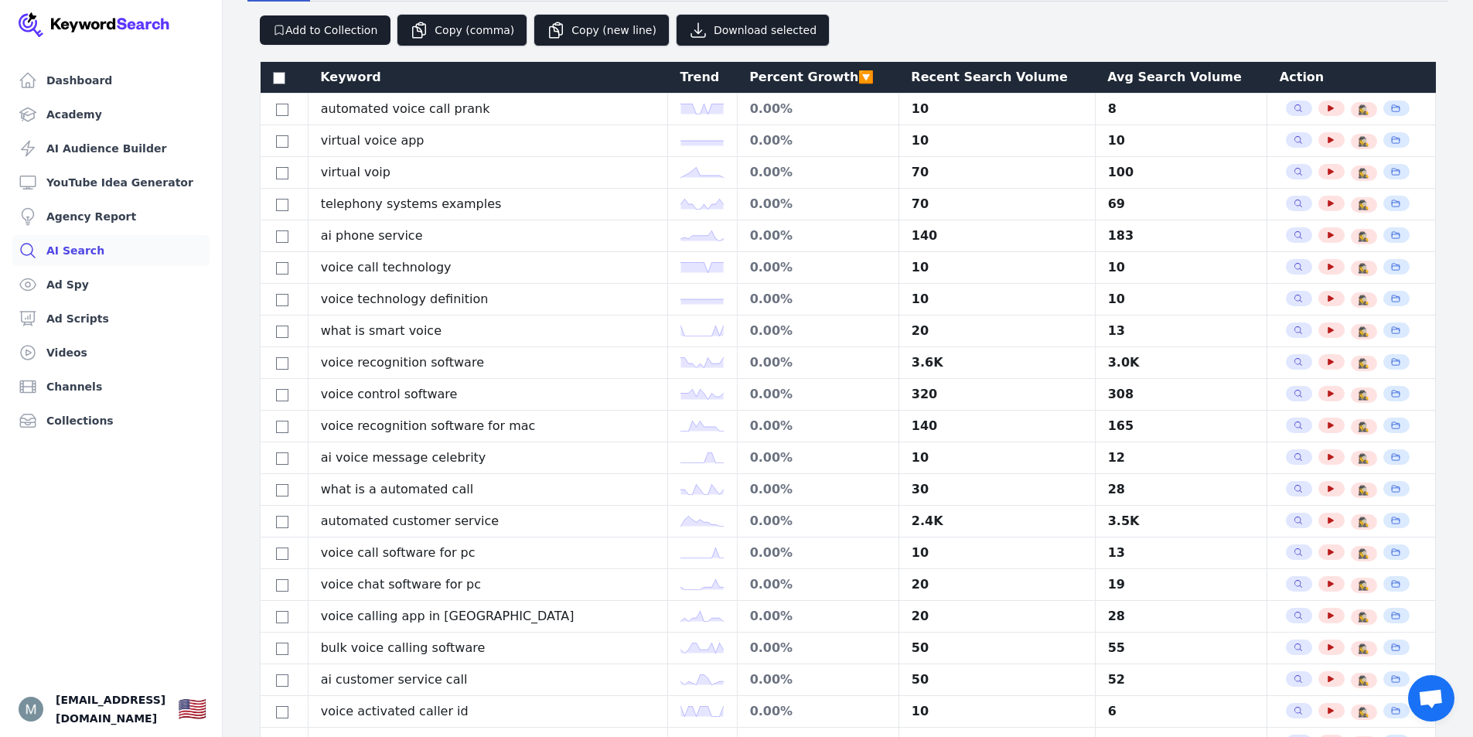
scroll to position [0, 0]
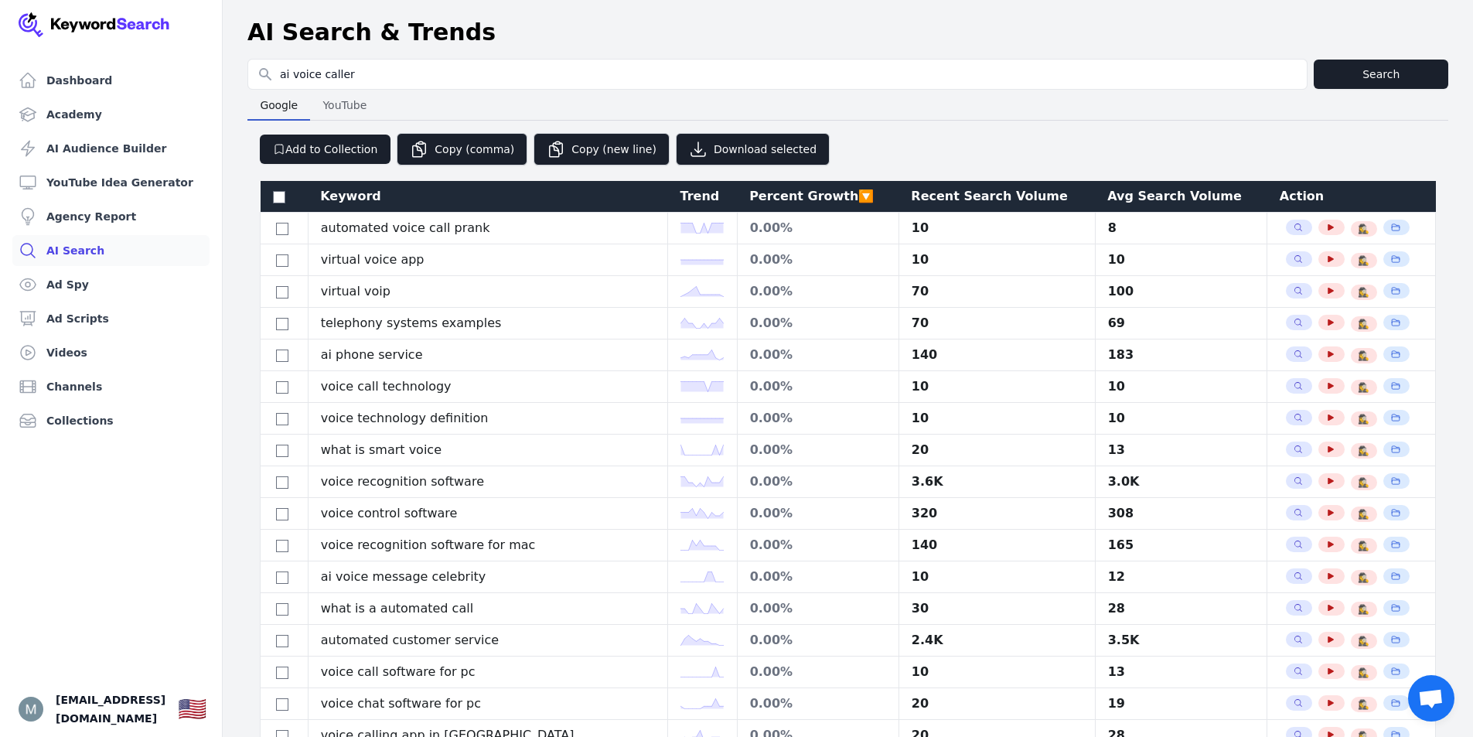
click at [812, 193] on div "Percent Growth 🔽" at bounding box center [817, 196] width 137 height 19
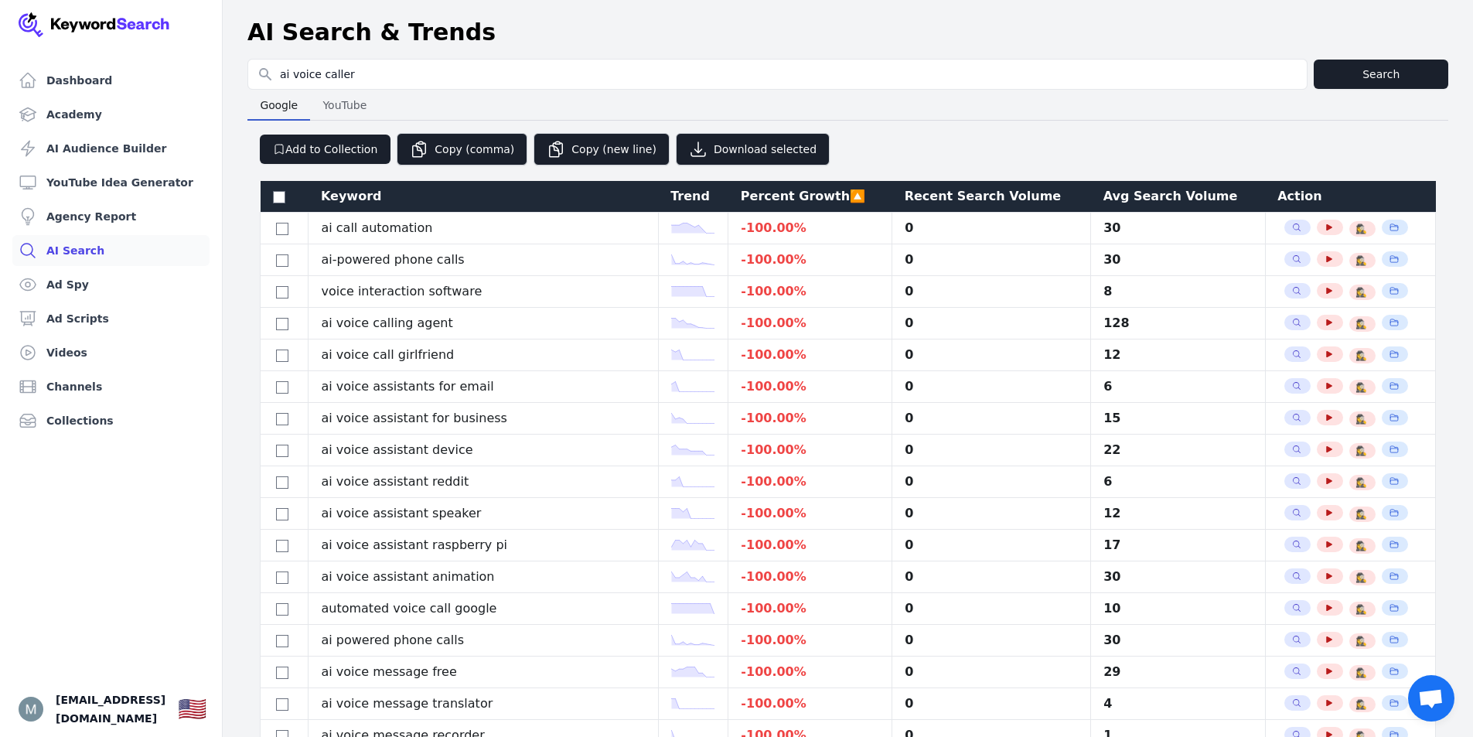
click at [810, 193] on div "Percent Growth 🔼" at bounding box center [810, 196] width 139 height 19
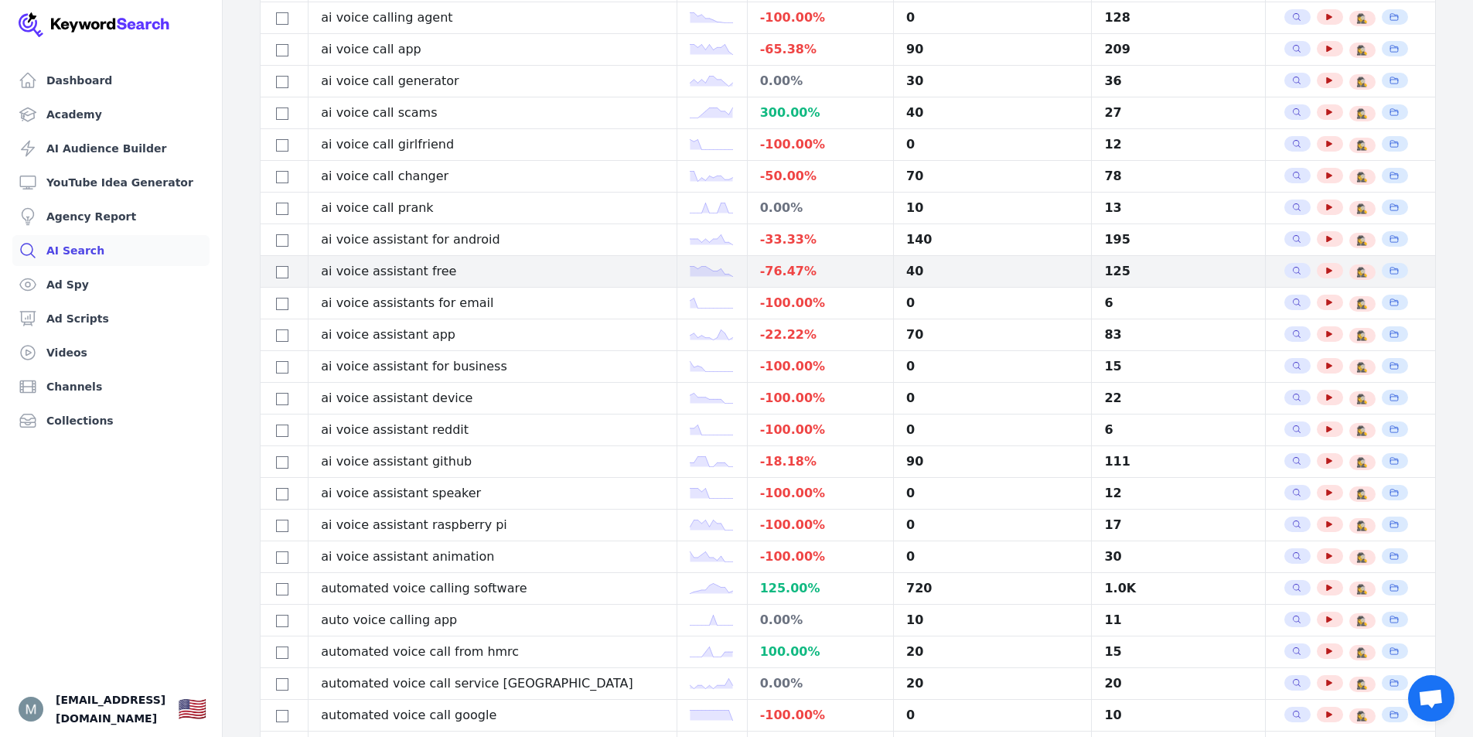
scroll to position [619, 0]
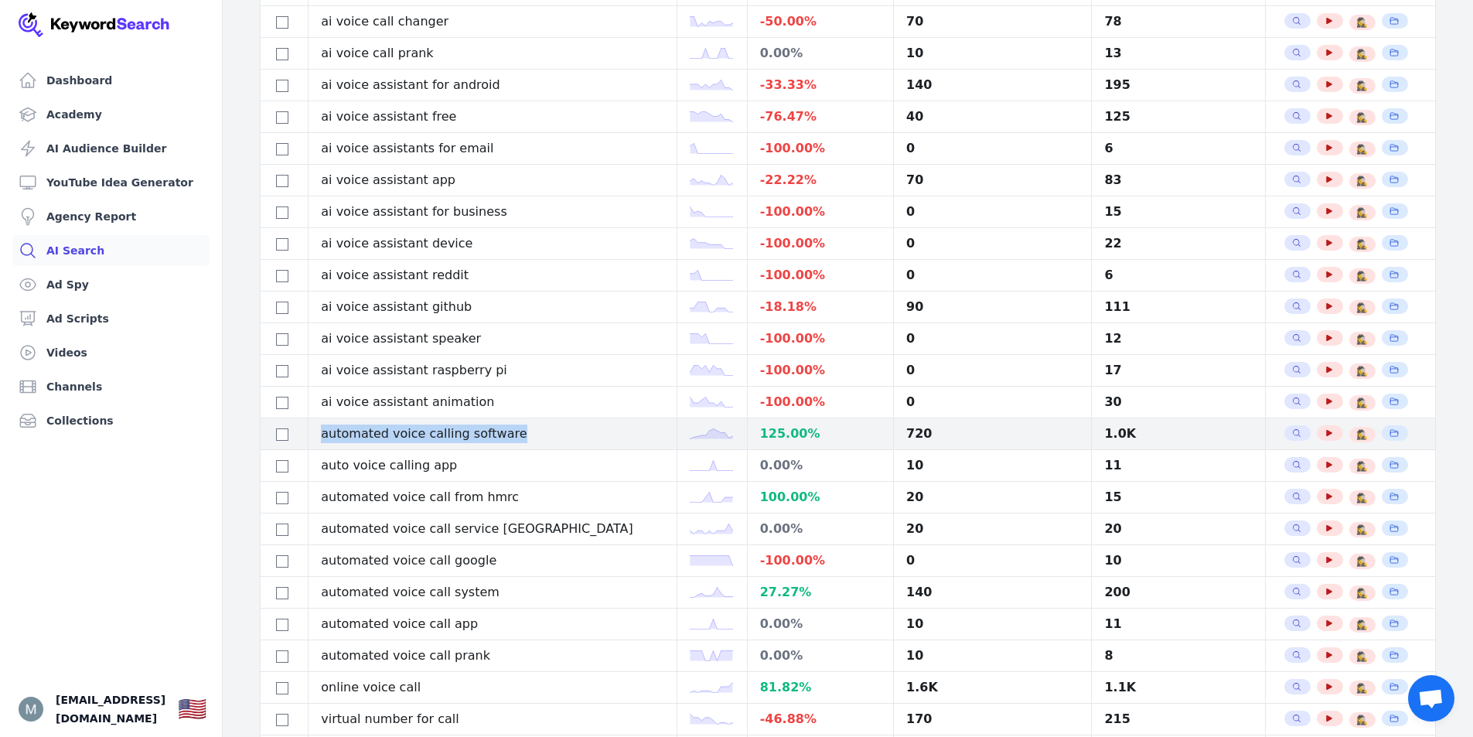
drag, startPoint x: 507, startPoint y: 431, endPoint x: 324, endPoint y: 444, distance: 183.7
click at [324, 444] on td "automated voice calling software" at bounding box center [492, 434] width 369 height 32
copy td "automated voice calling software"
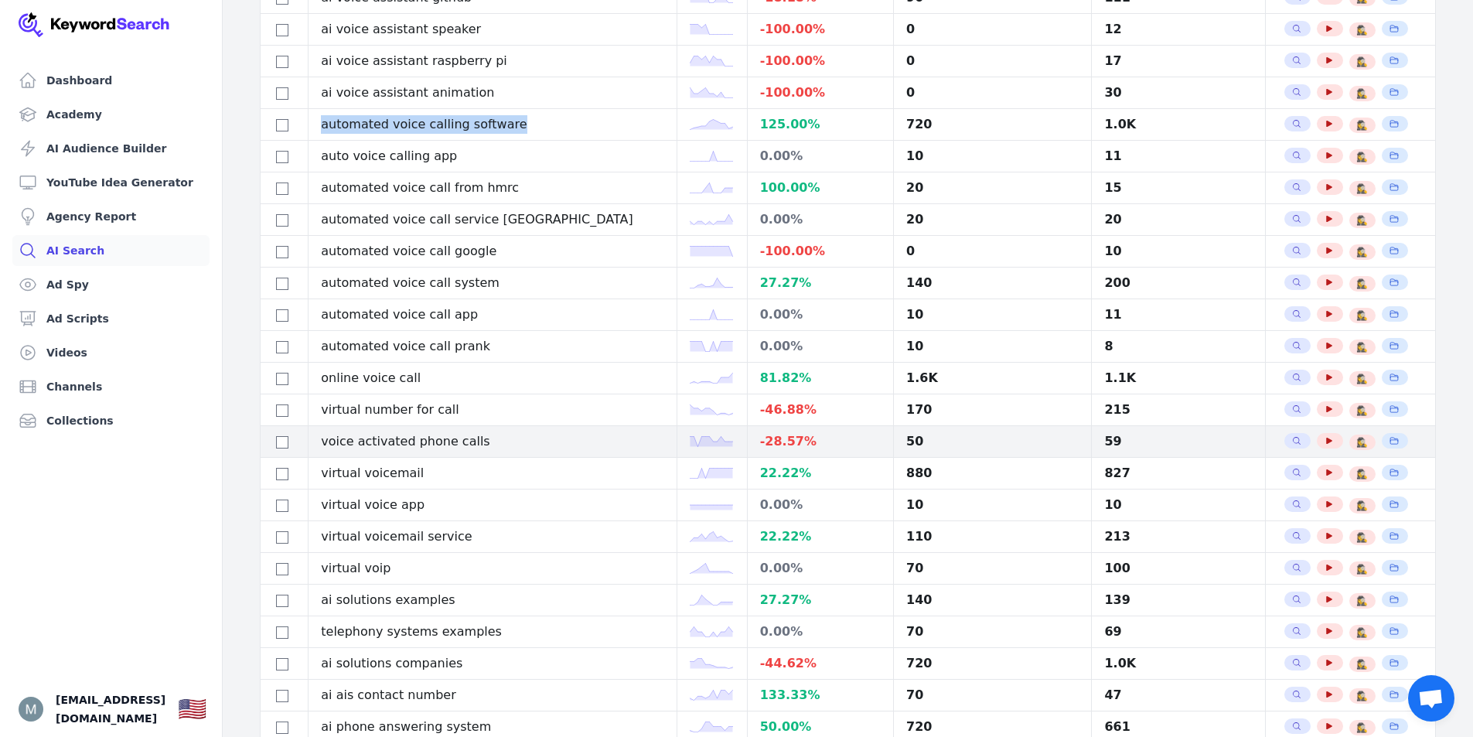
scroll to position [1005, 0]
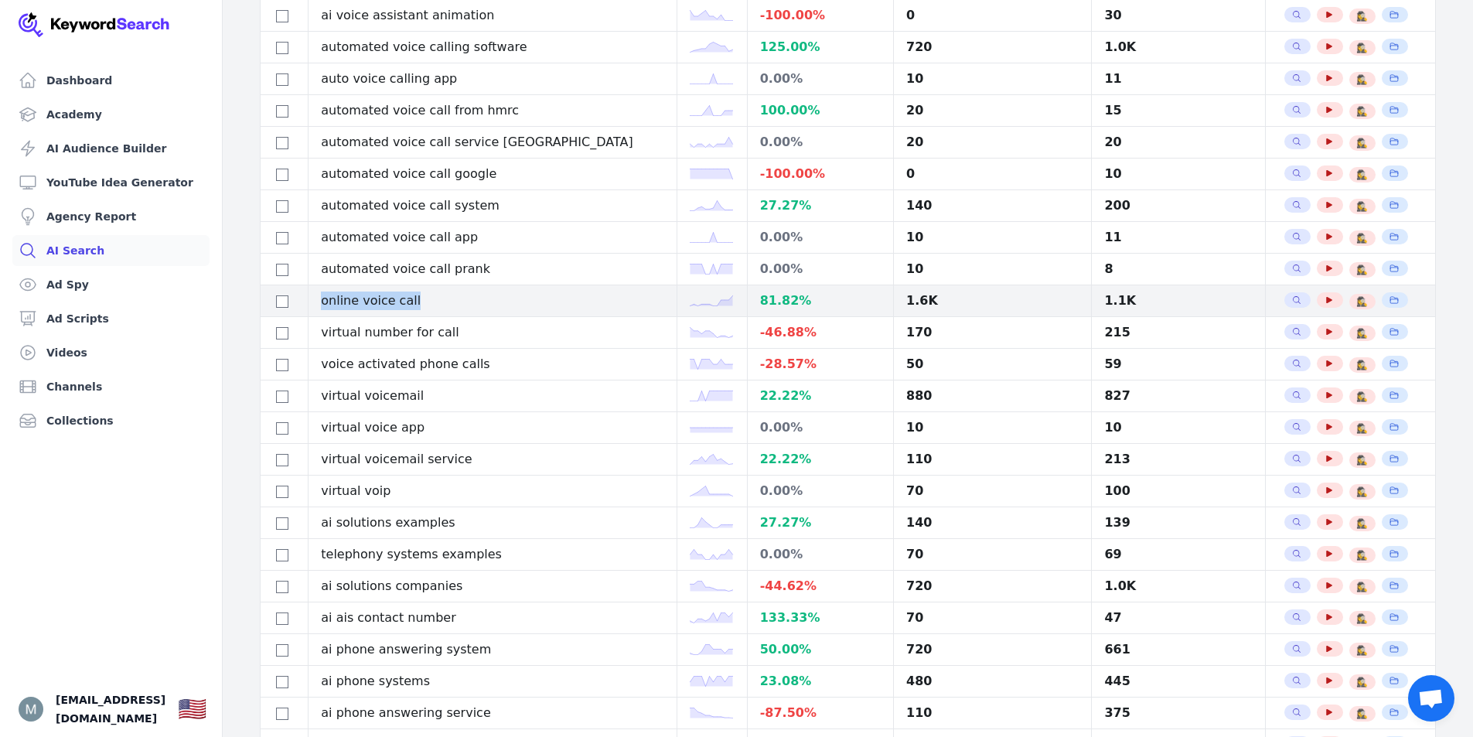
drag, startPoint x: 431, startPoint y: 300, endPoint x: 323, endPoint y: 292, distance: 107.7
click at [315, 295] on tr "online voice call 81.82 % 1.6K 1.1K Search Related Keywords See YouTube Results…" at bounding box center [848, 301] width 1175 height 32
copy tr "online voice call"
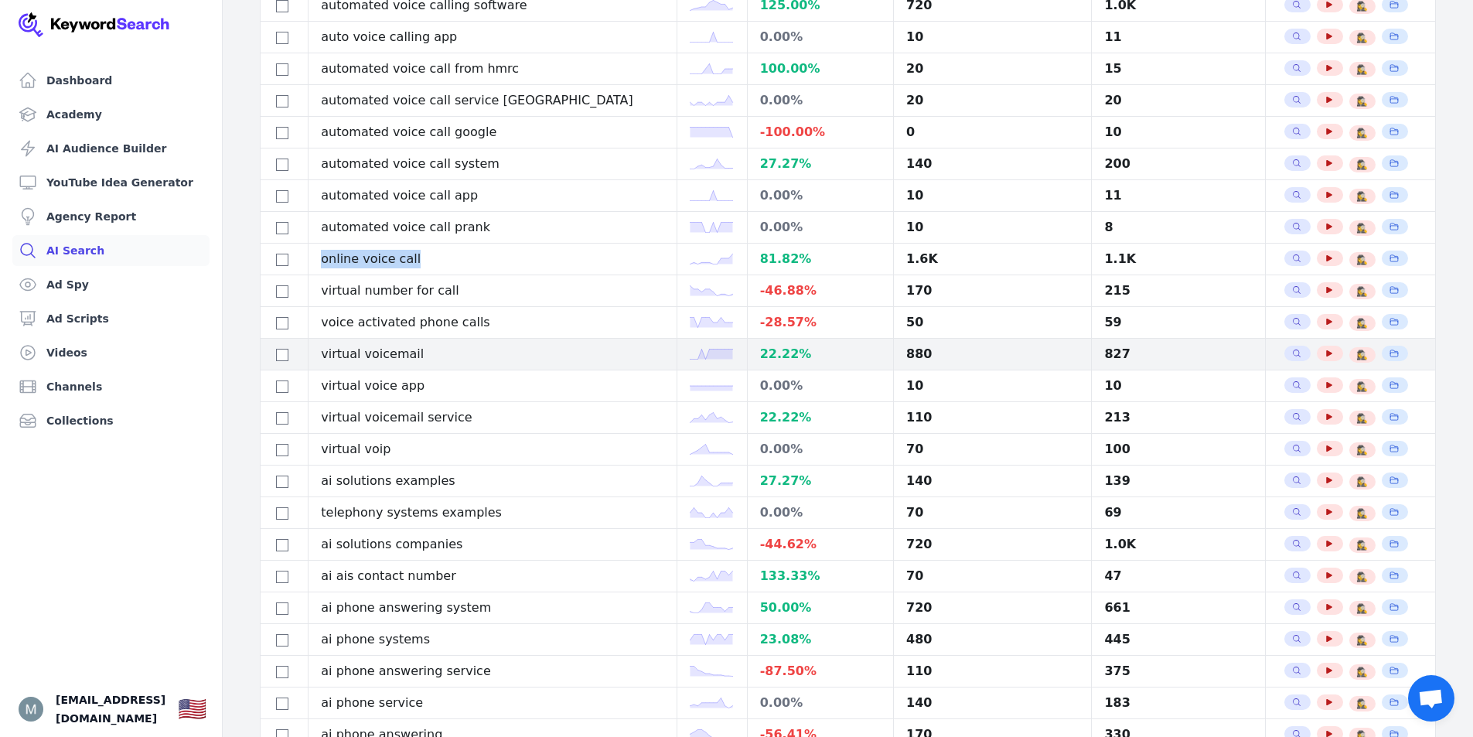
scroll to position [1124, 0]
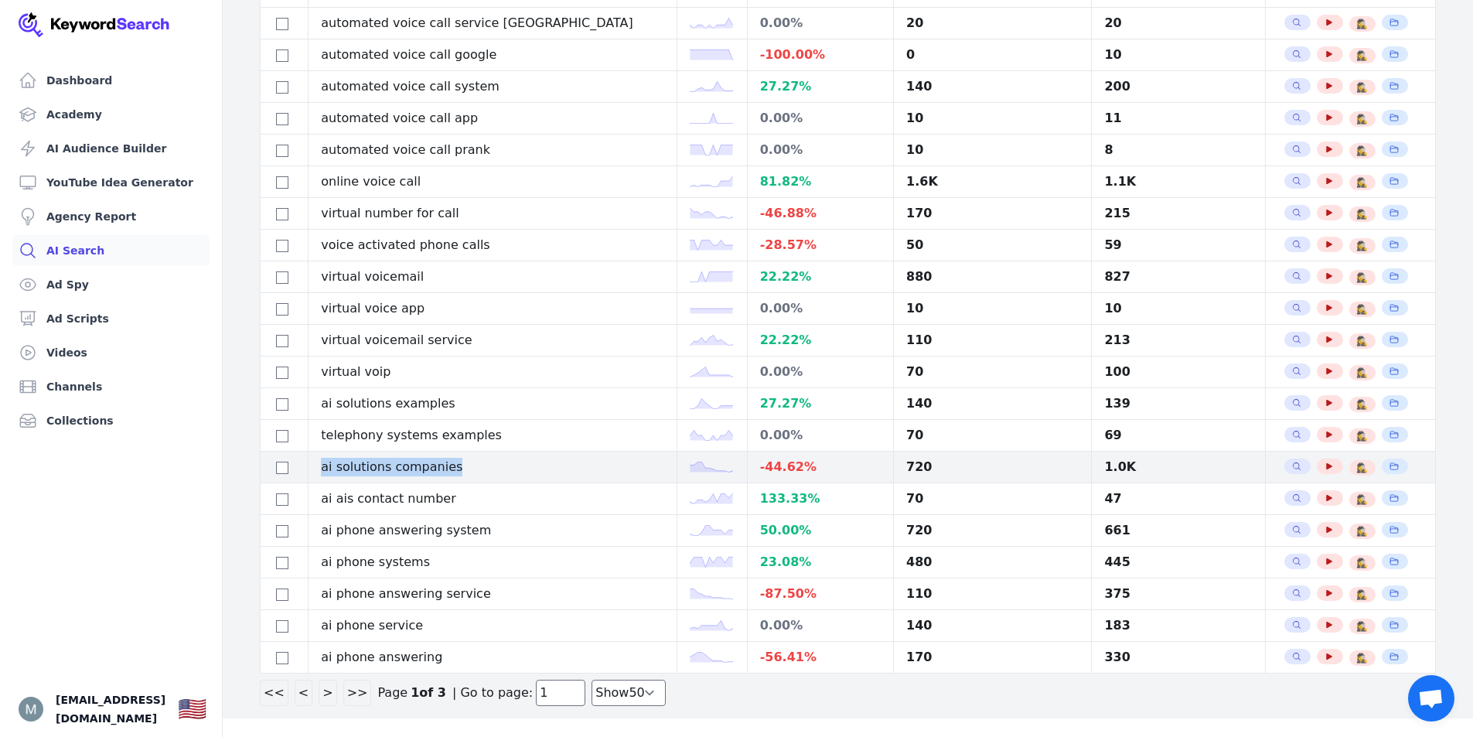
drag, startPoint x: 465, startPoint y: 465, endPoint x: 313, endPoint y: 471, distance: 152.4
click at [313, 471] on tr "ai solutions companies -44.62 % 720 1.0K Search Related Keywords See YouTube Re…" at bounding box center [848, 468] width 1175 height 32
copy tr "ai solutions companies"
click at [323, 697] on button ">" at bounding box center [328, 693] width 18 height 26
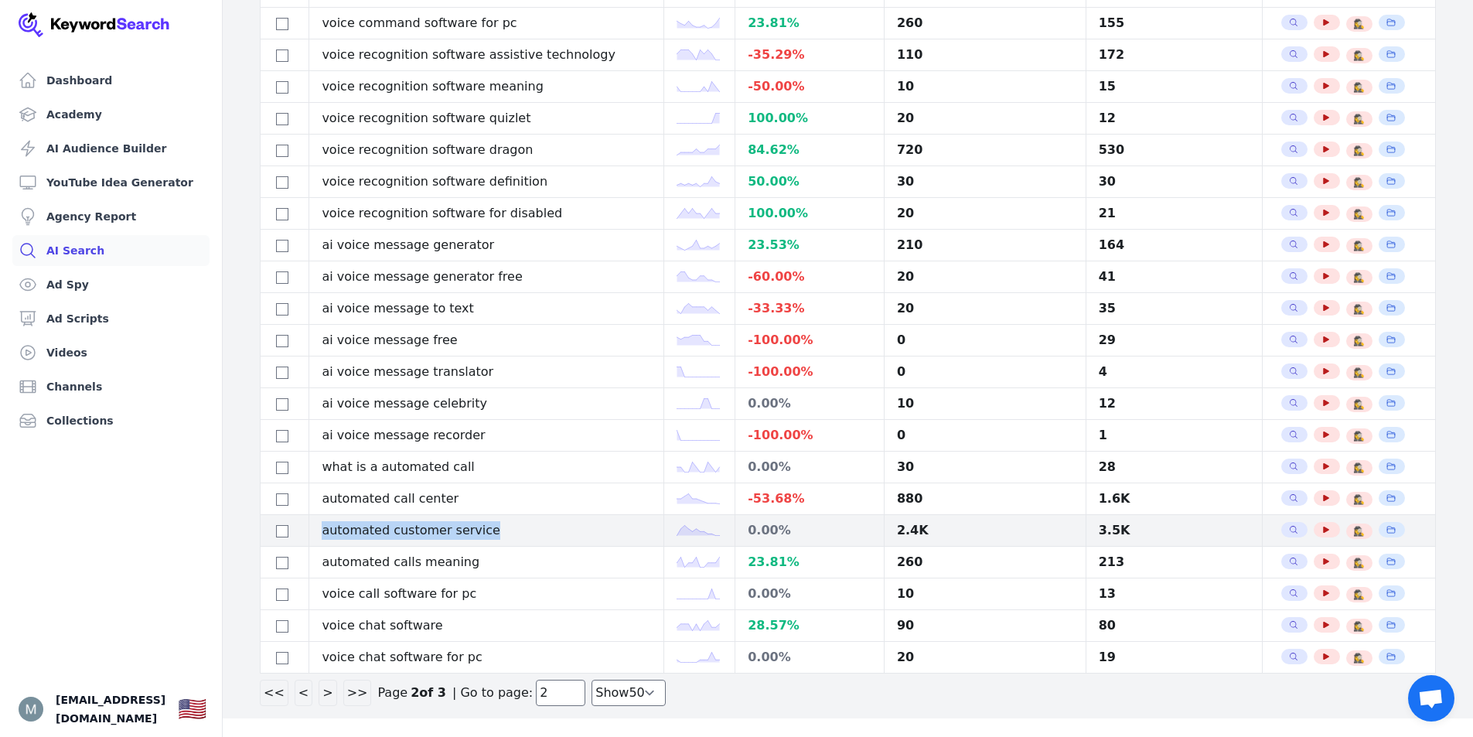
drag, startPoint x: 498, startPoint y: 531, endPoint x: 308, endPoint y: 539, distance: 189.6
click at [311, 534] on tr "automated customer service 0.00 % 2.4K 3.5K Search Related Keywords See YouTube…" at bounding box center [848, 531] width 1175 height 32
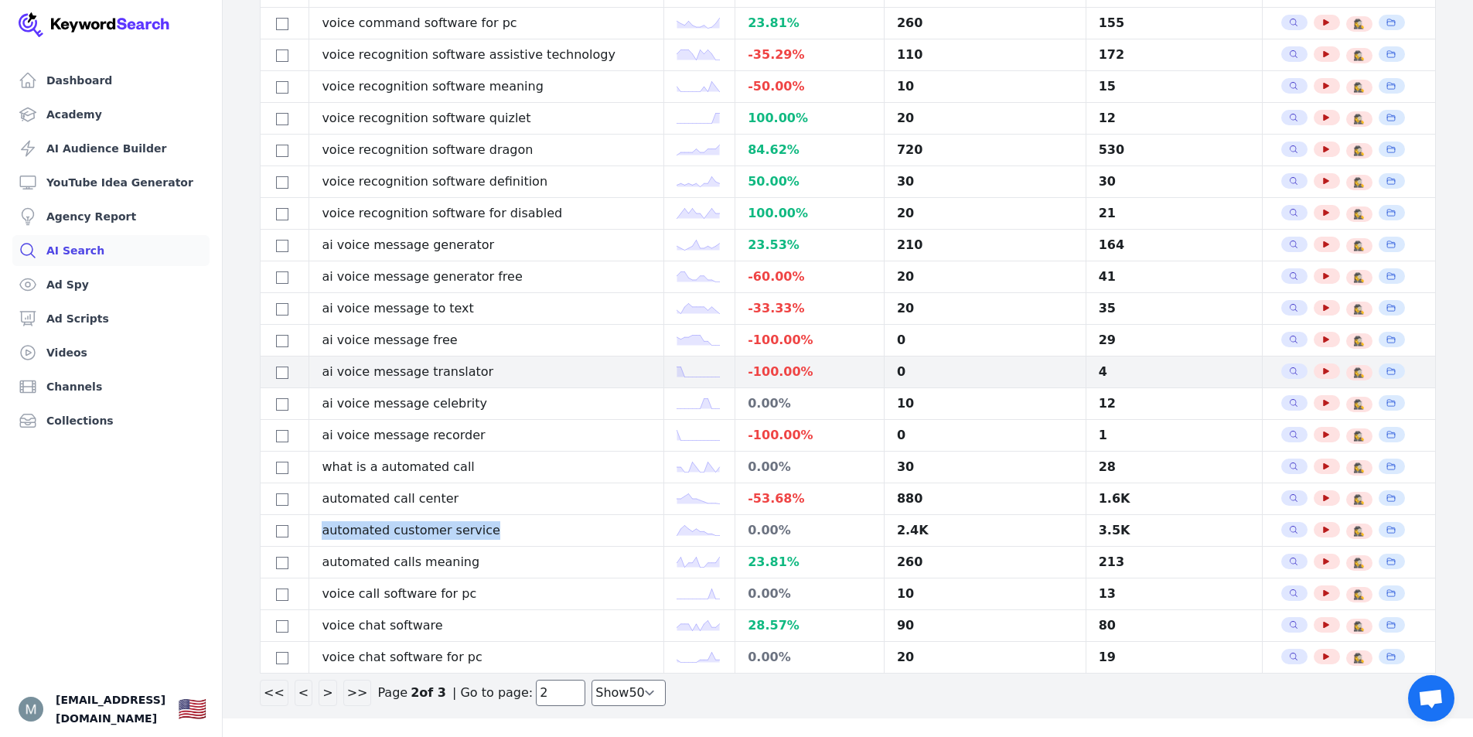
copy tr "automated customer service"
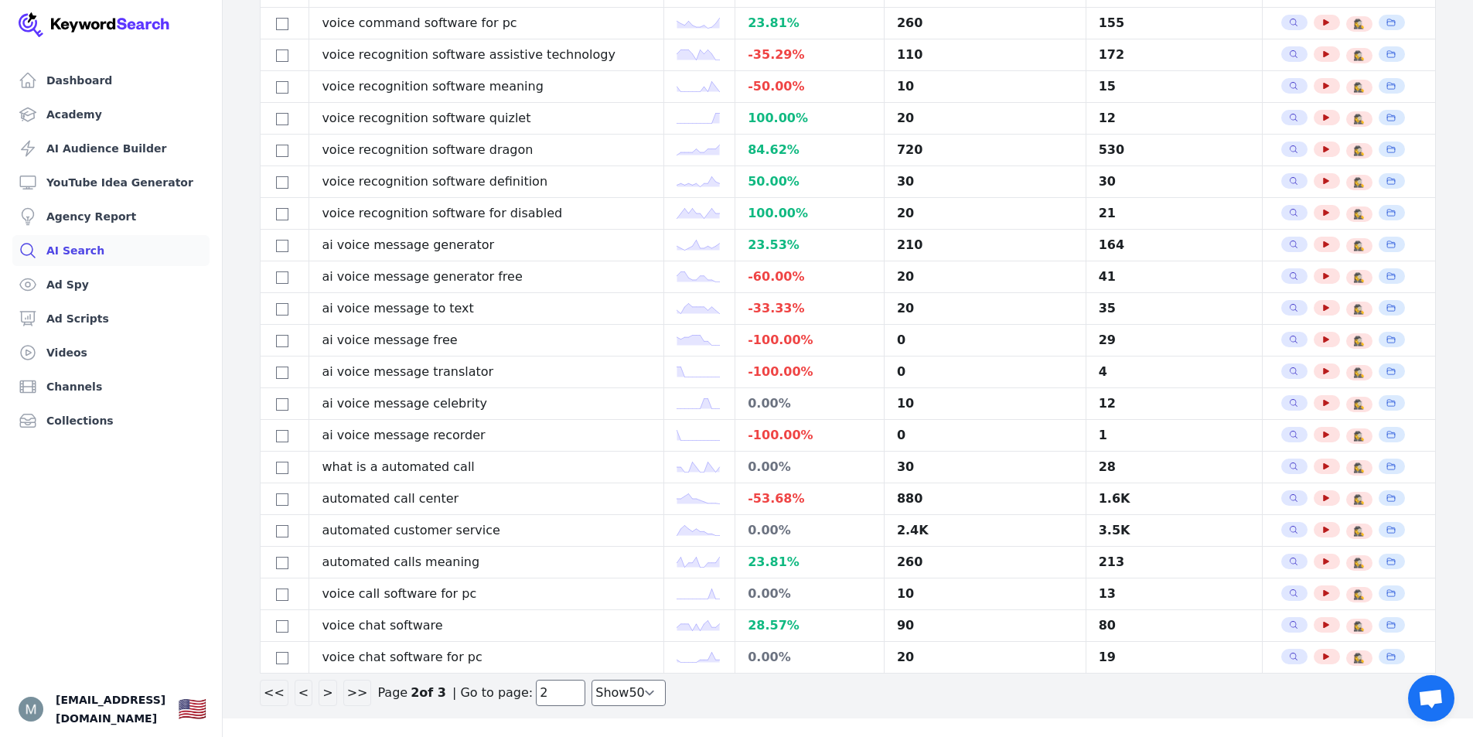
click at [319, 692] on button ">" at bounding box center [328, 693] width 18 height 26
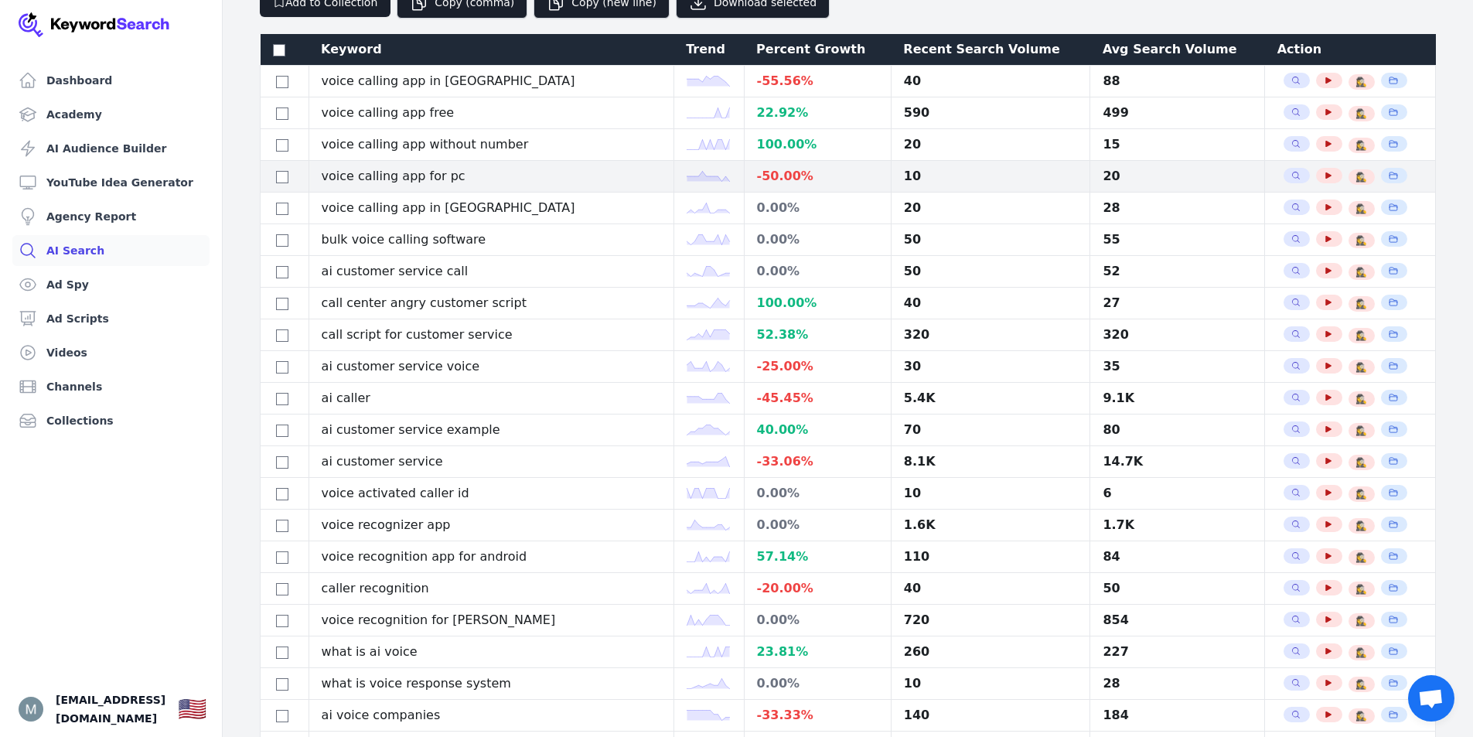
scroll to position [224, 0]
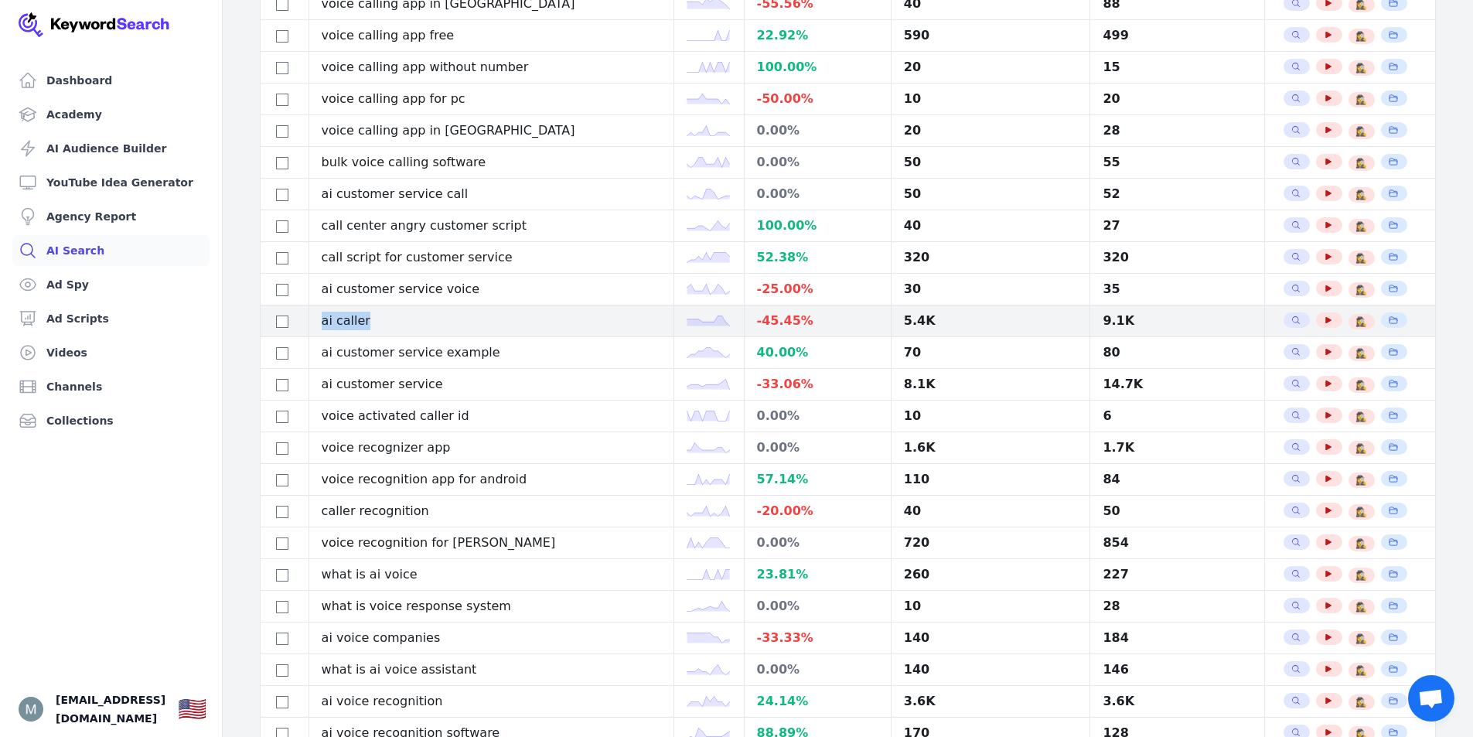
drag, startPoint x: 376, startPoint y: 324, endPoint x: 325, endPoint y: 333, distance: 51.9
click at [325, 333] on td "ai caller" at bounding box center [490, 321] width 365 height 32
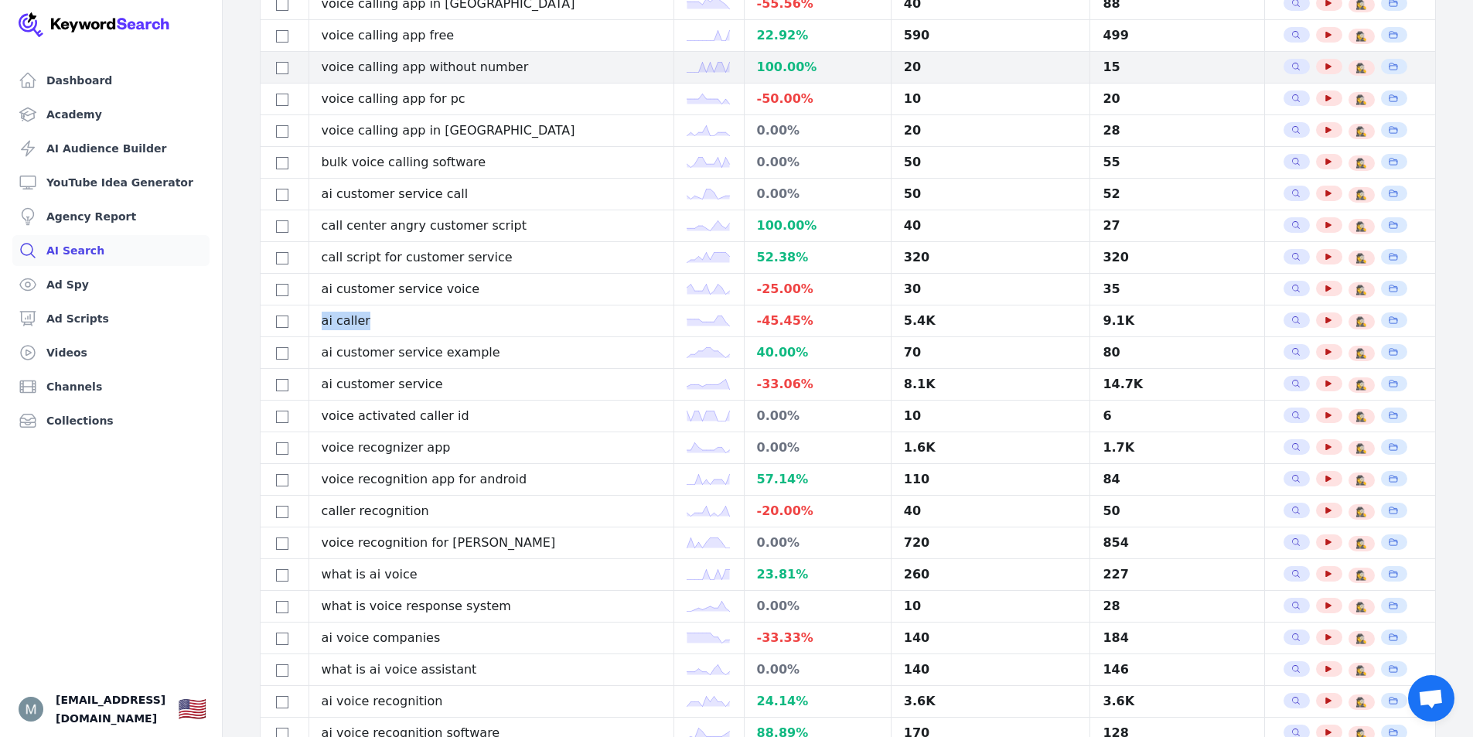
copy td "ai caller"
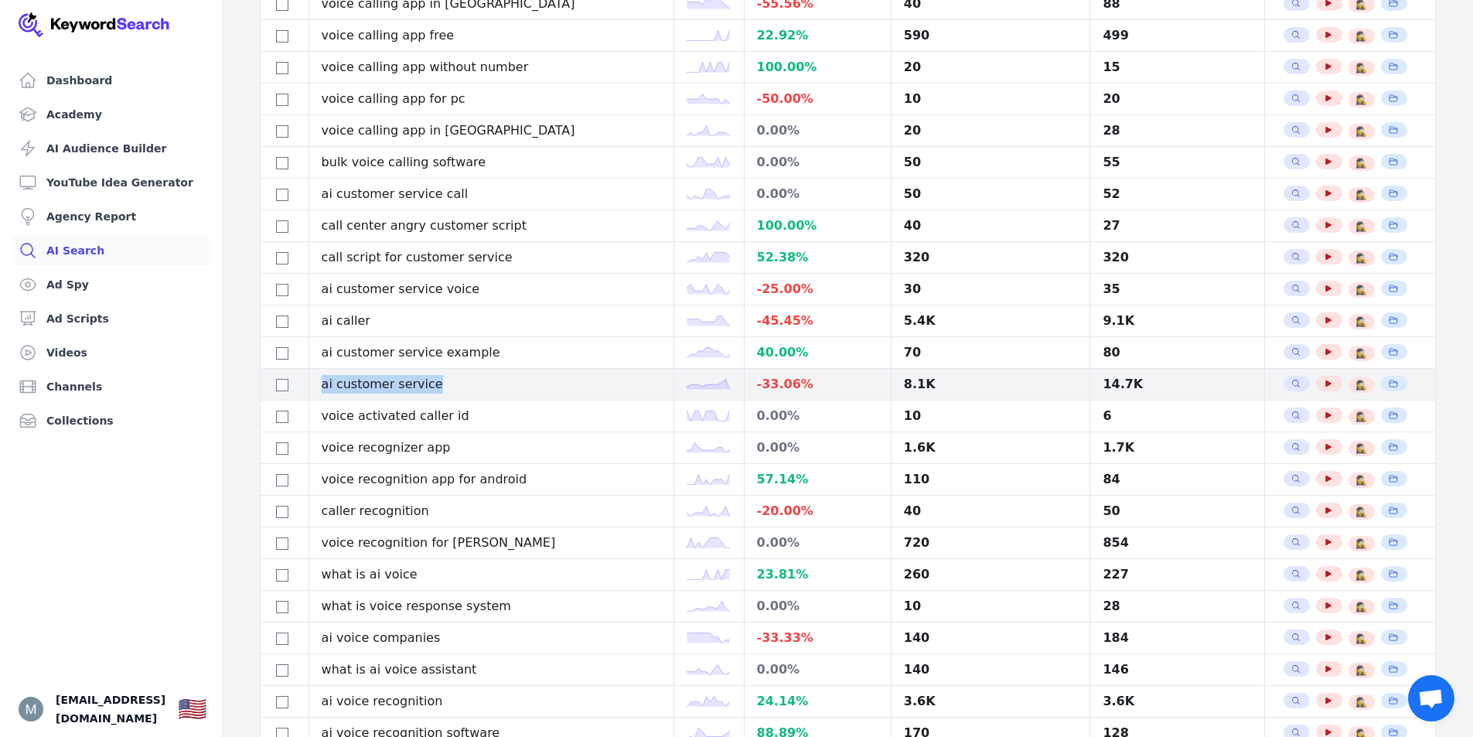
drag, startPoint x: 458, startPoint y: 380, endPoint x: 328, endPoint y: 384, distance: 130.0
click at [328, 384] on td "ai customer service" at bounding box center [490, 385] width 365 height 32
copy td "ai customer service"
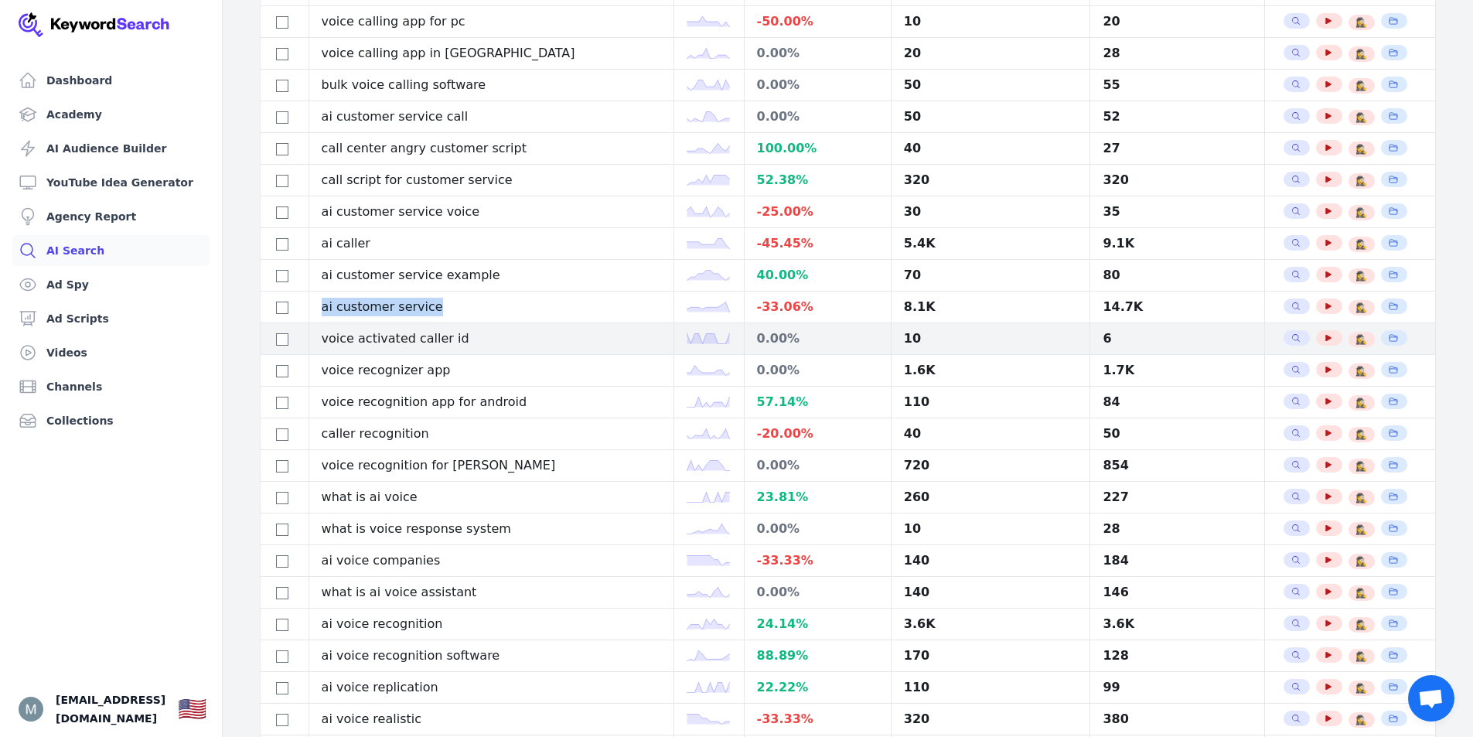
scroll to position [0, 0]
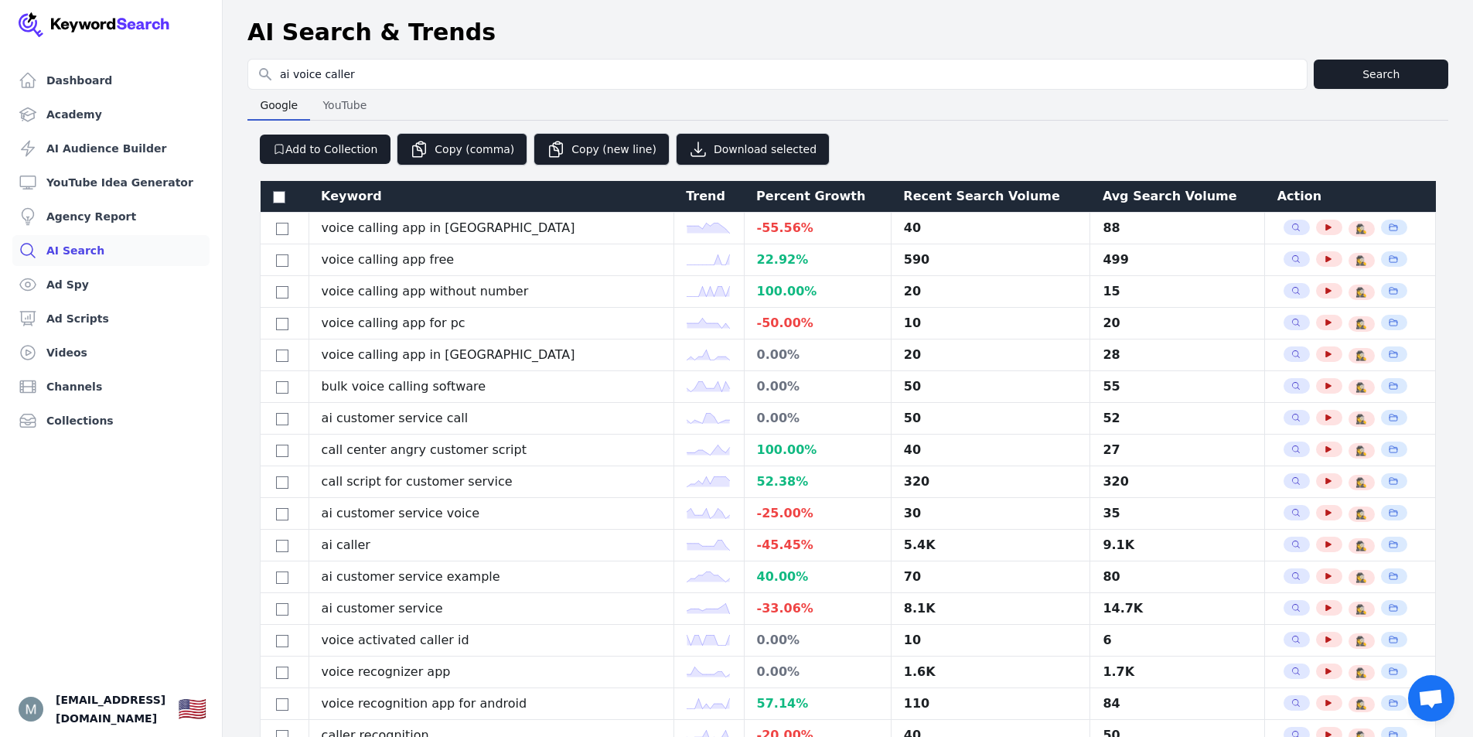
click at [682, 89] on div "Search for YouTube Keywords ai voice caller" at bounding box center [777, 74] width 1060 height 31
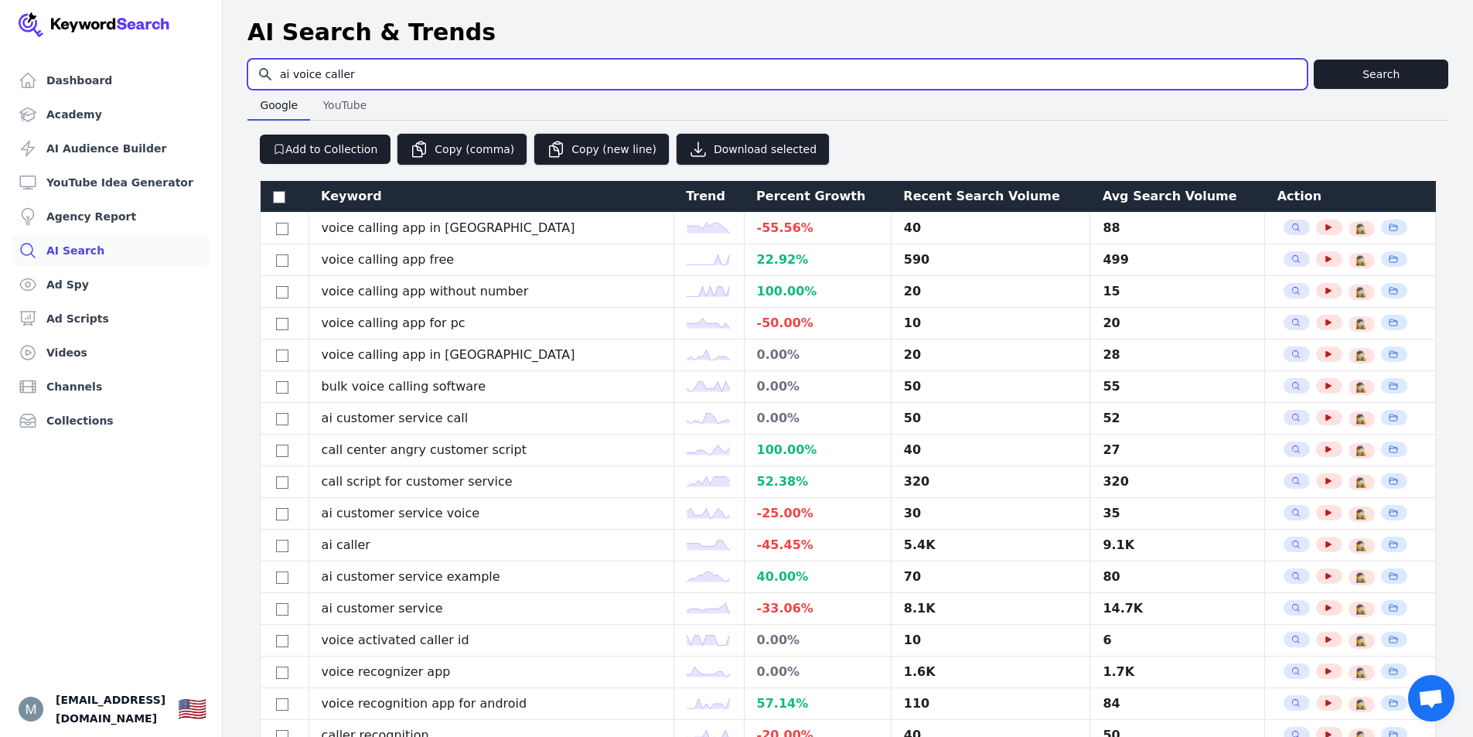
drag, startPoint x: 349, startPoint y: 79, endPoint x: 253, endPoint y: 80, distance: 96.7
click at [253, 80] on input "ai voice caller" at bounding box center [777, 74] width 1058 height 29
type input "ai caller"
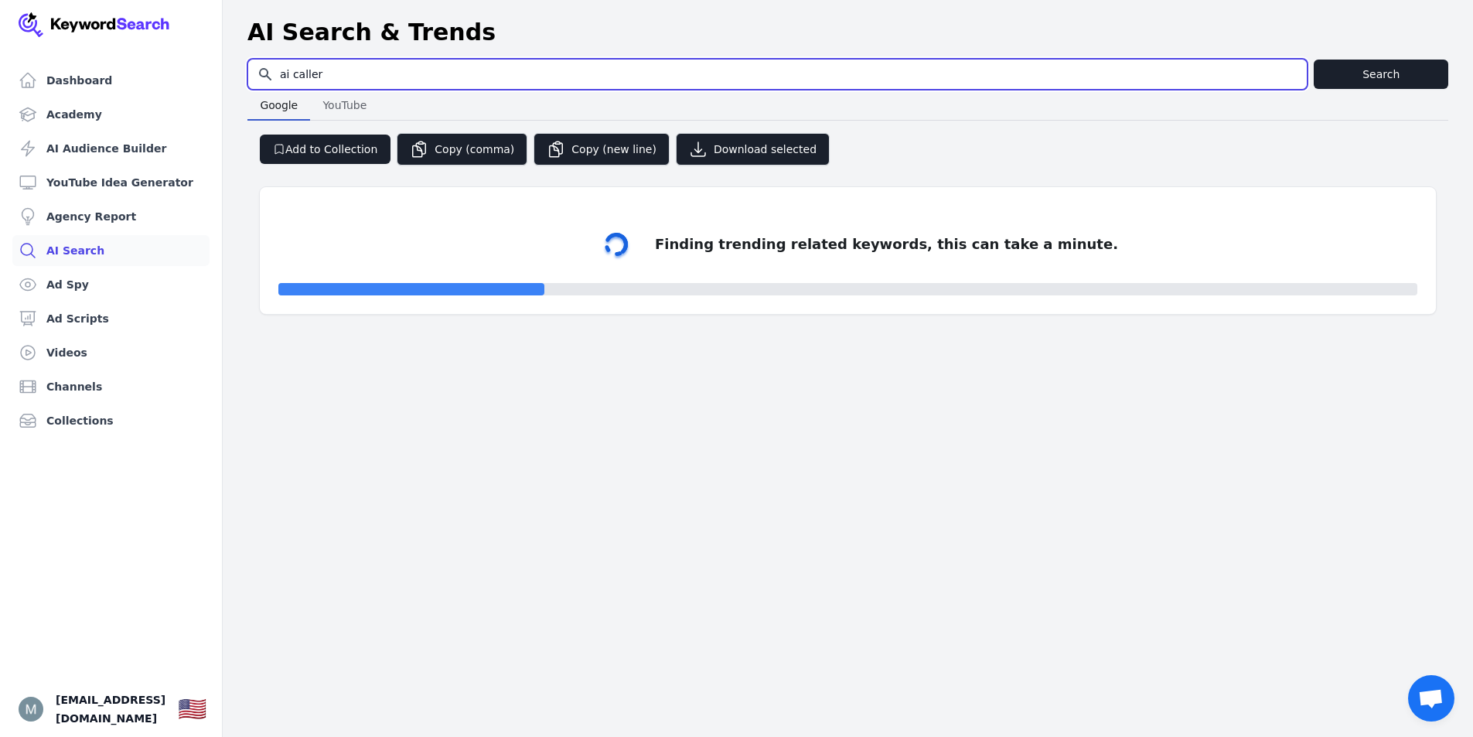
select select "50"
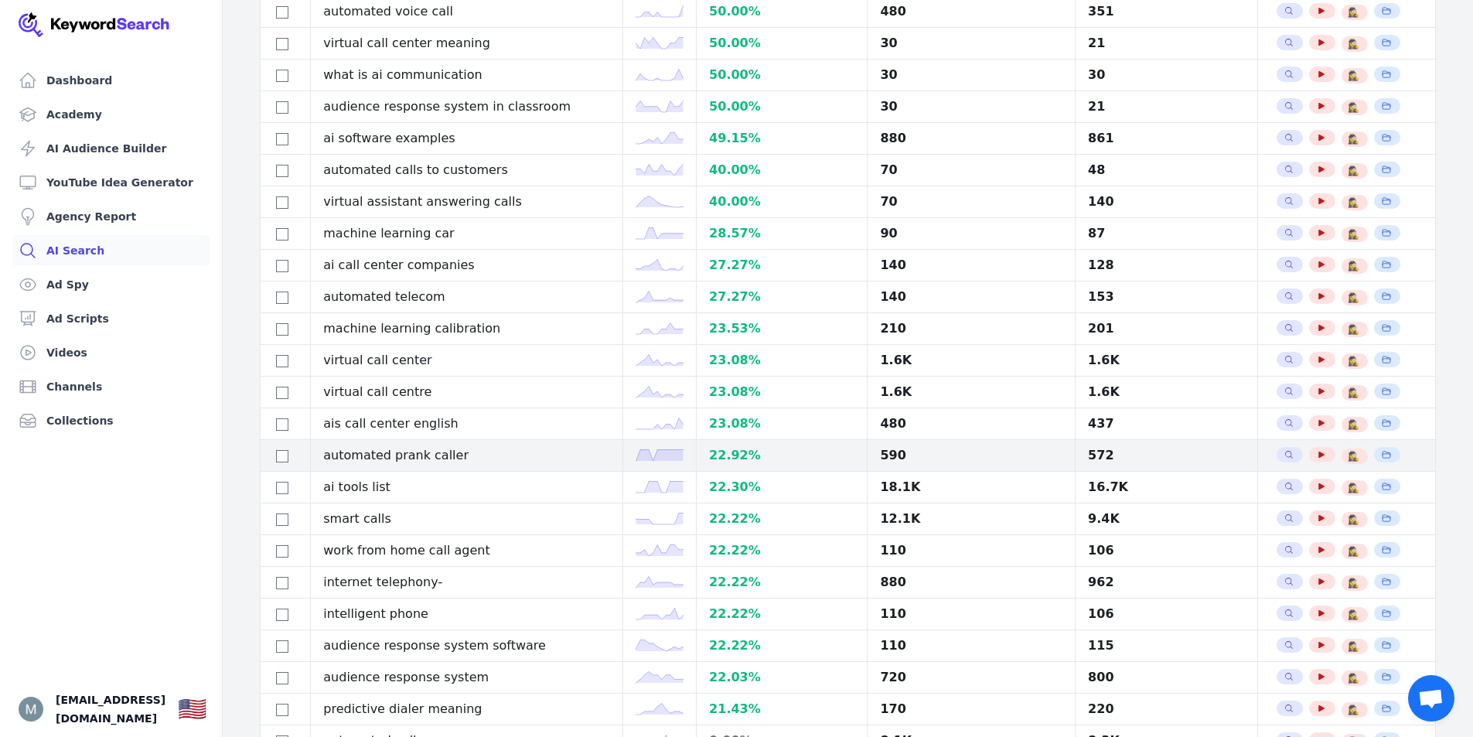
scroll to position [928, 0]
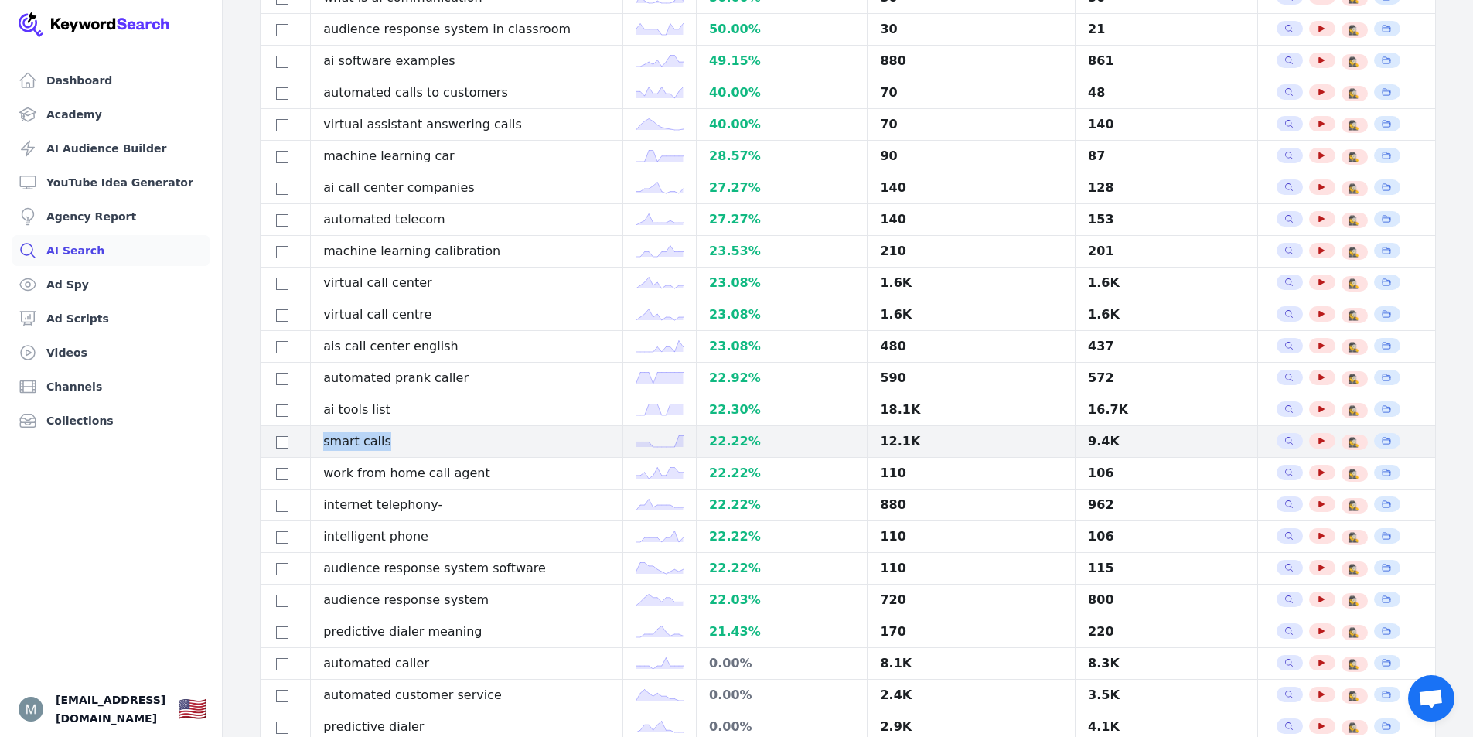
drag, startPoint x: 392, startPoint y: 442, endPoint x: 324, endPoint y: 445, distance: 68.1
click at [324, 445] on td "smart calls" at bounding box center [467, 442] width 312 height 32
copy td "smart calls"
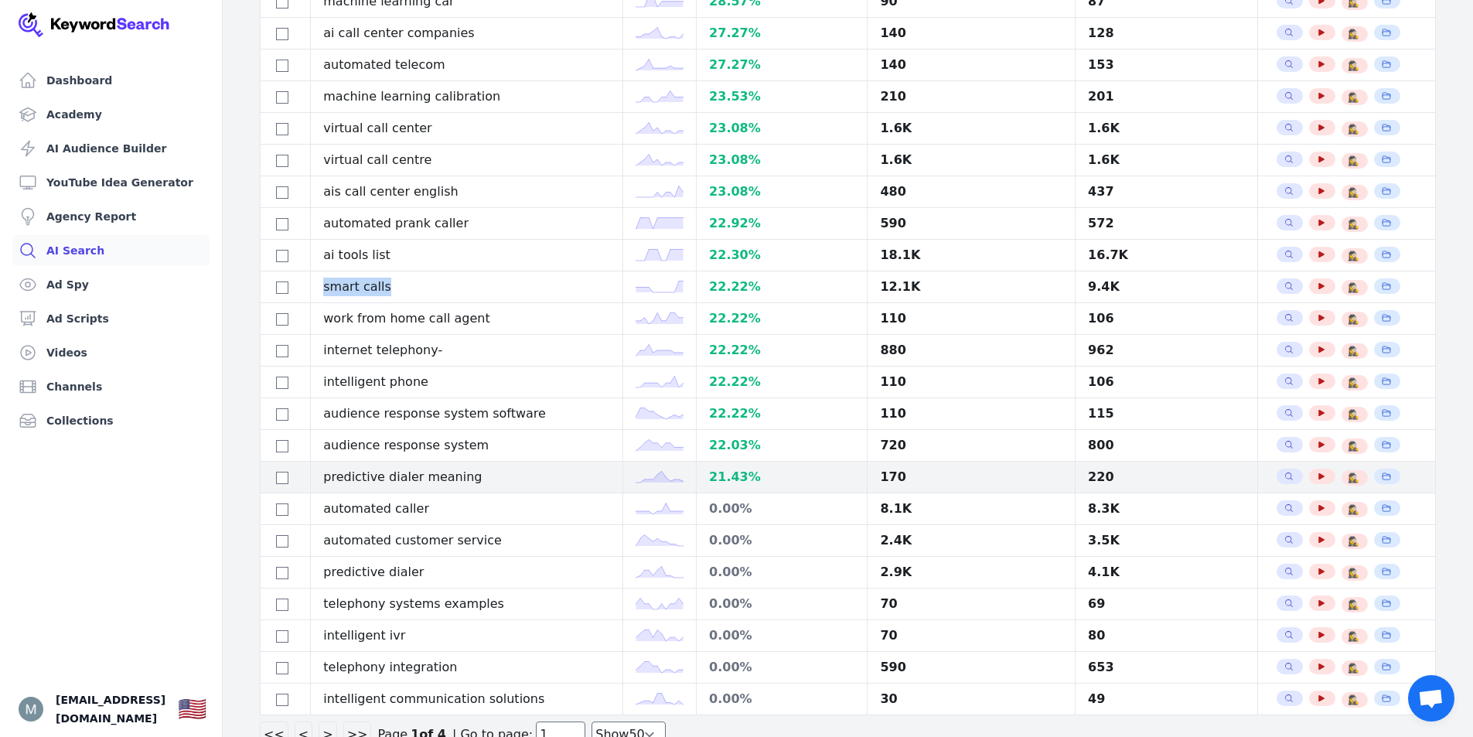
scroll to position [1124, 0]
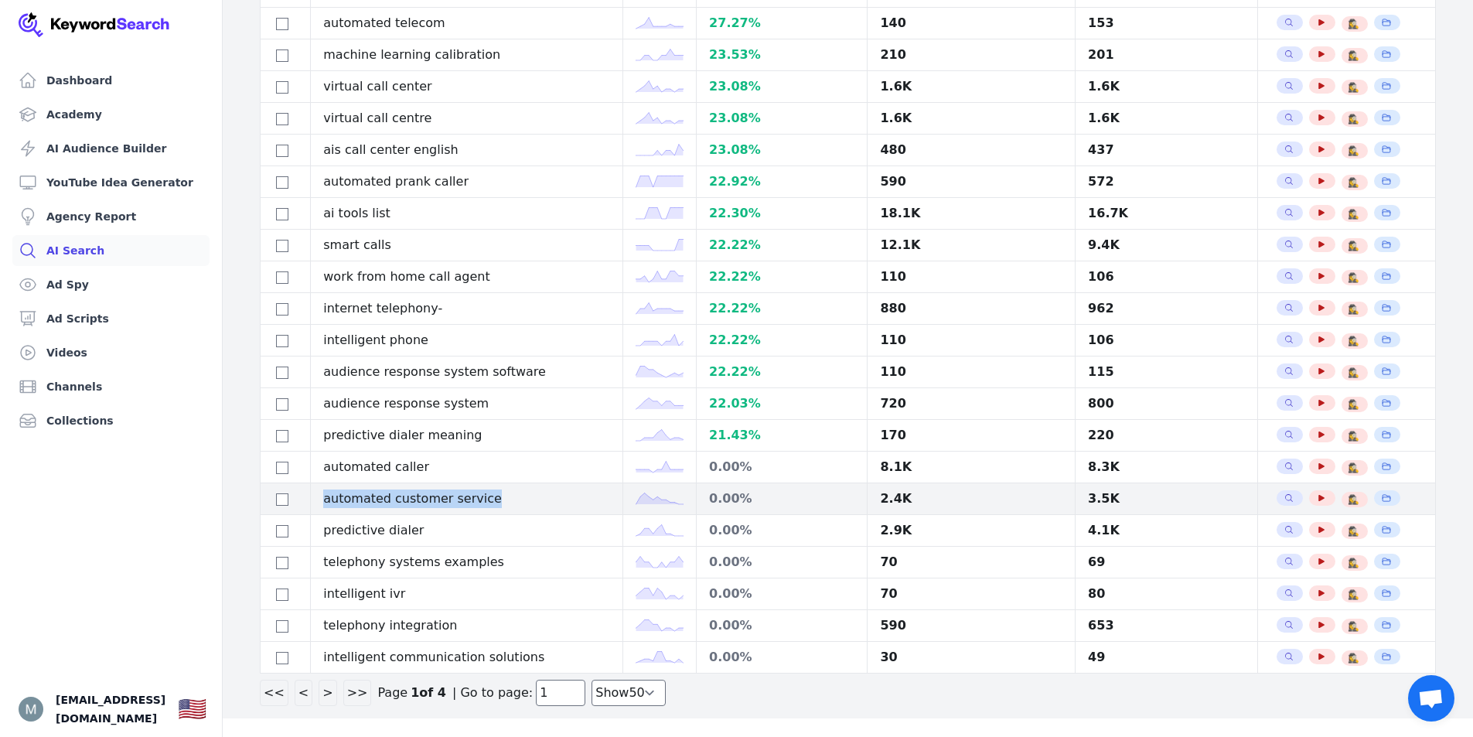
drag, startPoint x: 482, startPoint y: 498, endPoint x: 286, endPoint y: 500, distance: 196.4
click at [286, 500] on tr "automated customer service 0.00 % 2.4K 3.5K Search Related Keywords See YouTube…" at bounding box center [848, 499] width 1175 height 32
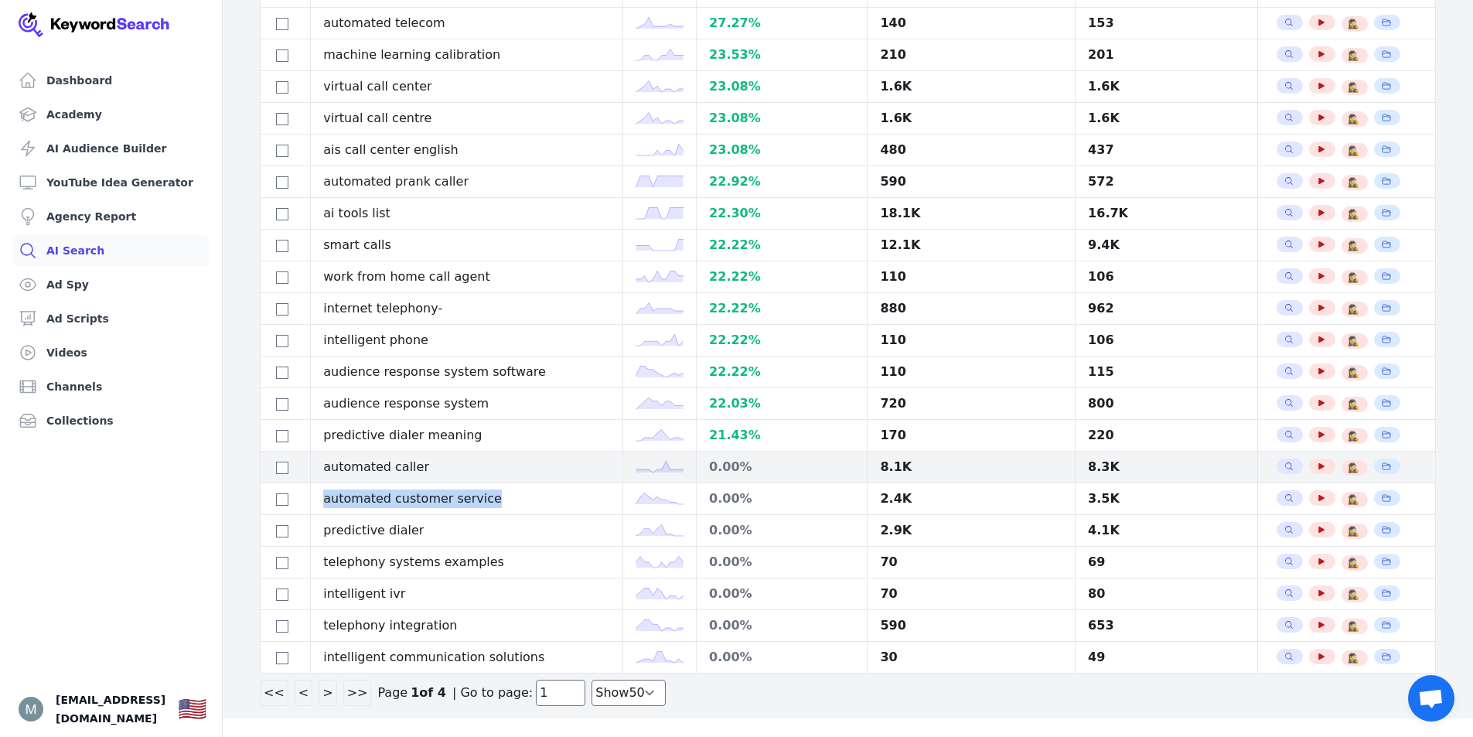
copy tr "automated customer service"
click at [347, 691] on button ">>" at bounding box center [357, 693] width 29 height 26
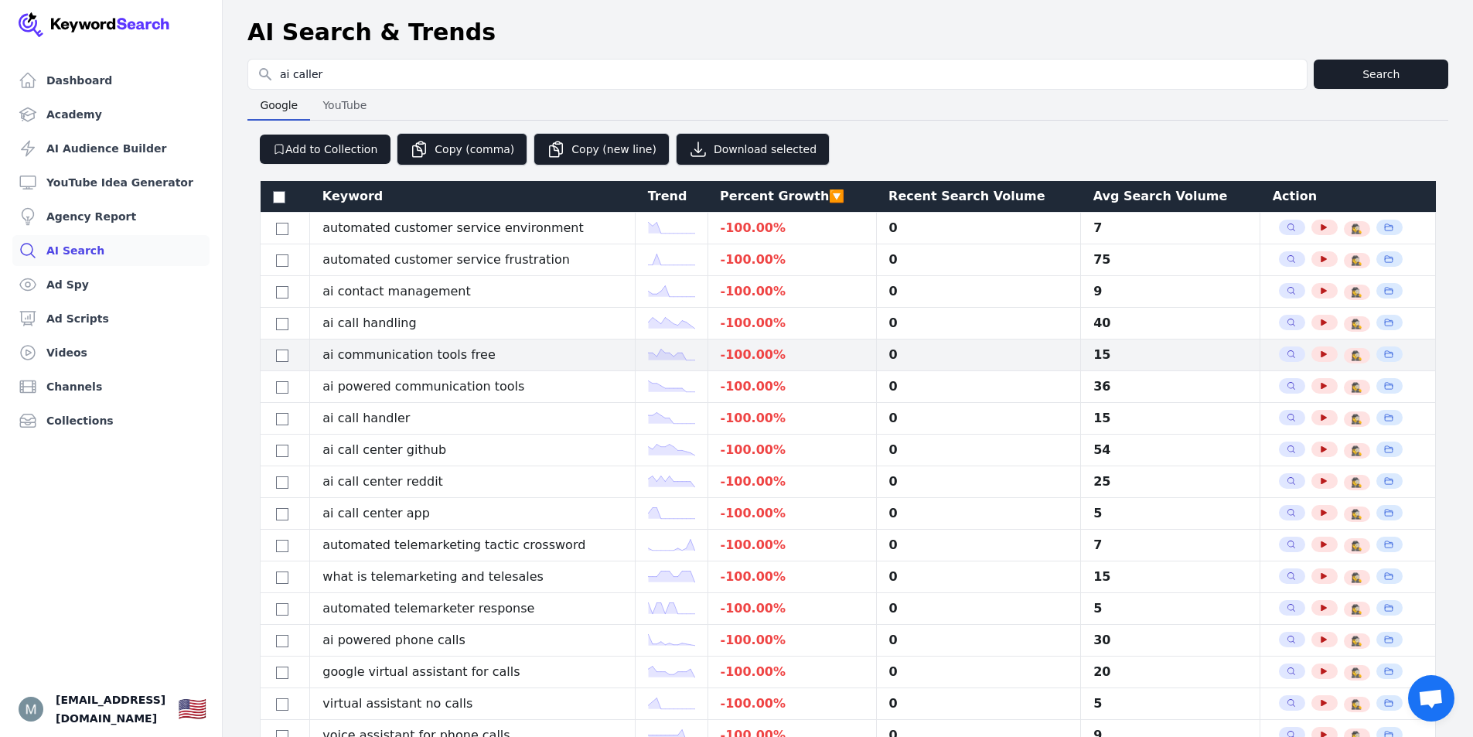
scroll to position [141, 0]
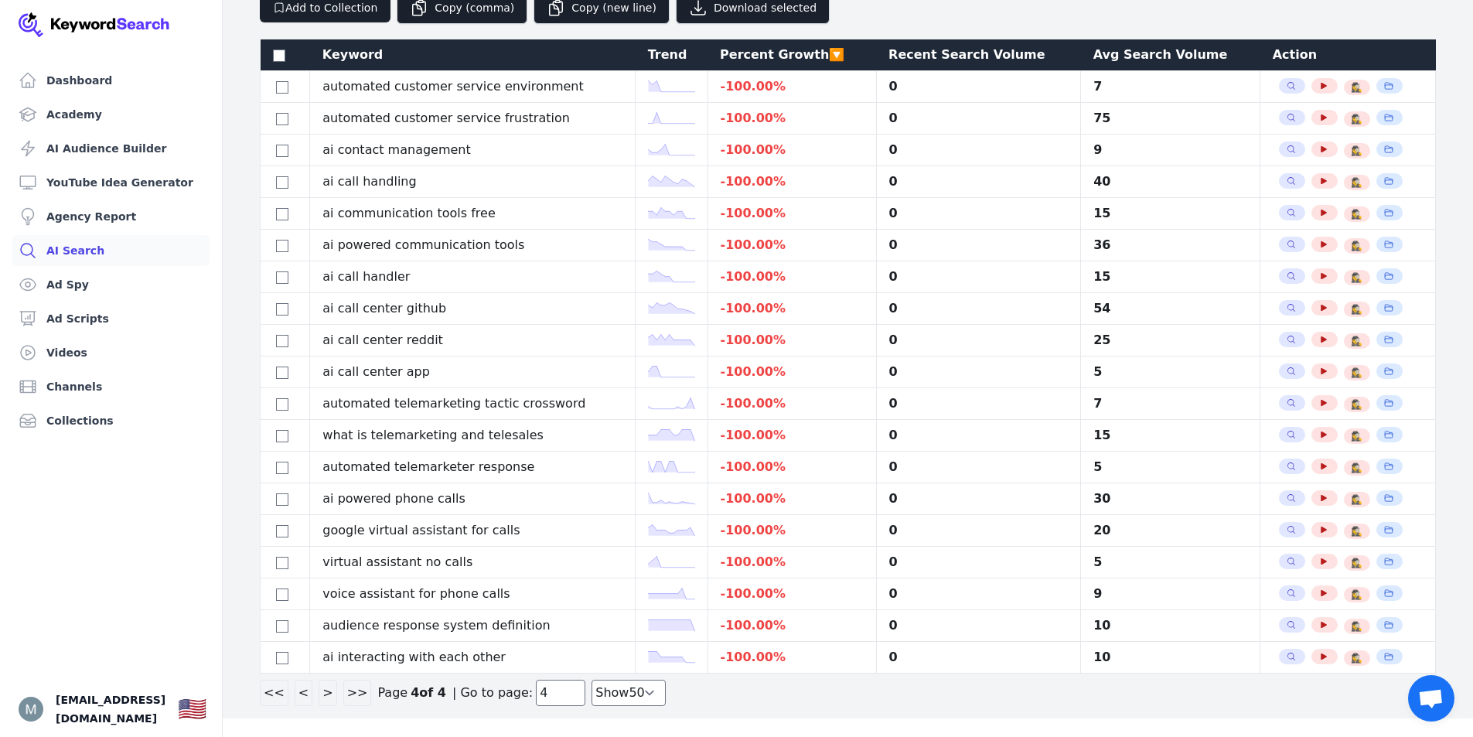
click at [301, 690] on button "<" at bounding box center [304, 693] width 18 height 26
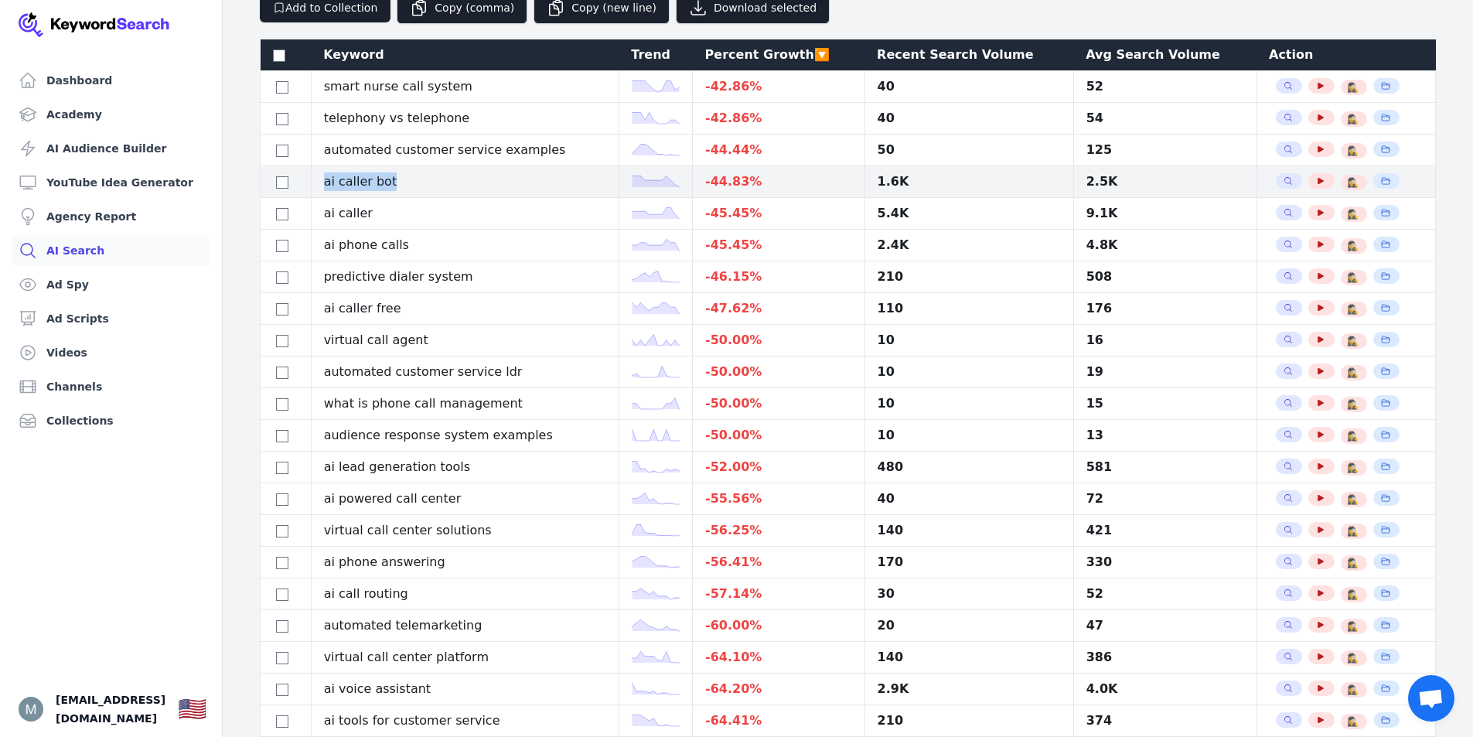
drag, startPoint x: 436, startPoint y: 184, endPoint x: 322, endPoint y: 185, distance: 114.4
click at [322, 185] on td "ai caller bot" at bounding box center [465, 182] width 308 height 32
copy td "ai caller bot"
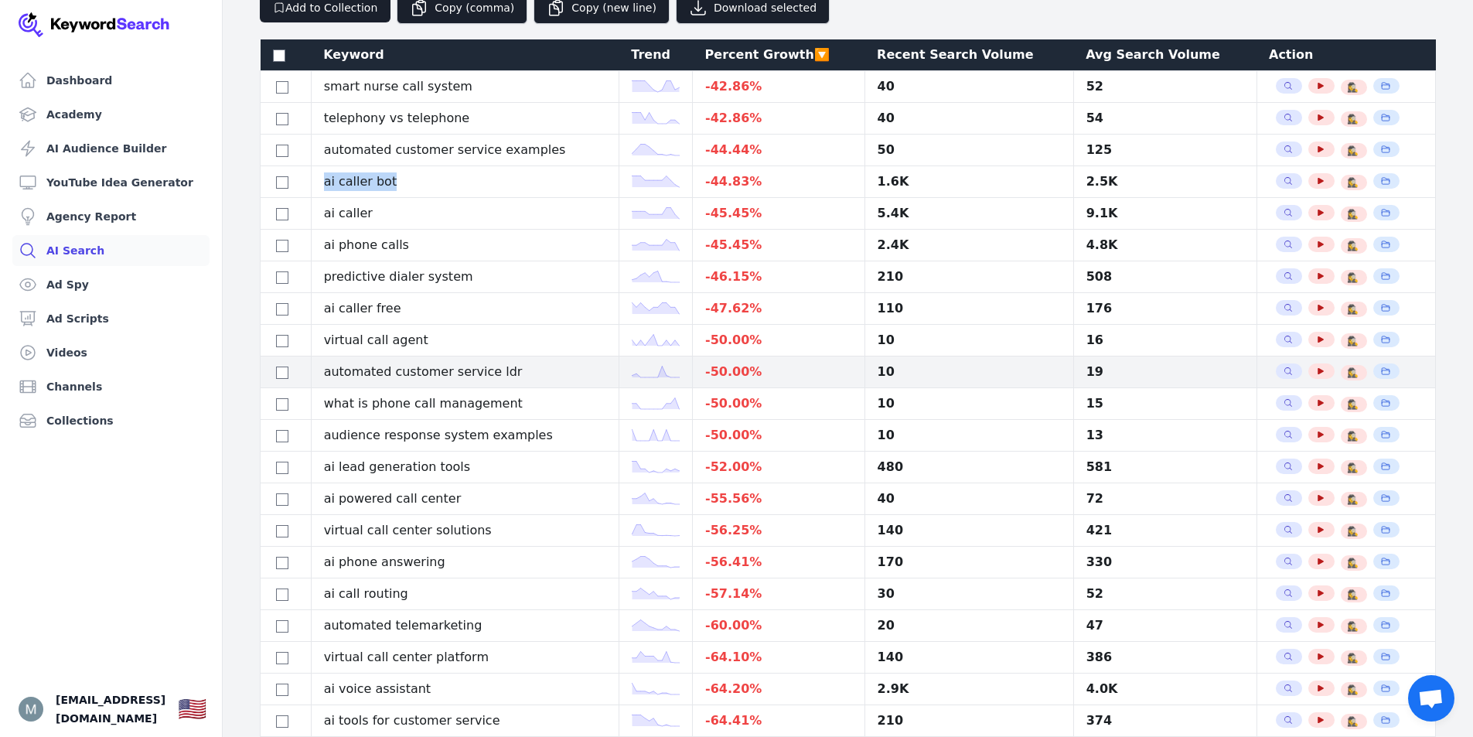
scroll to position [219, 0]
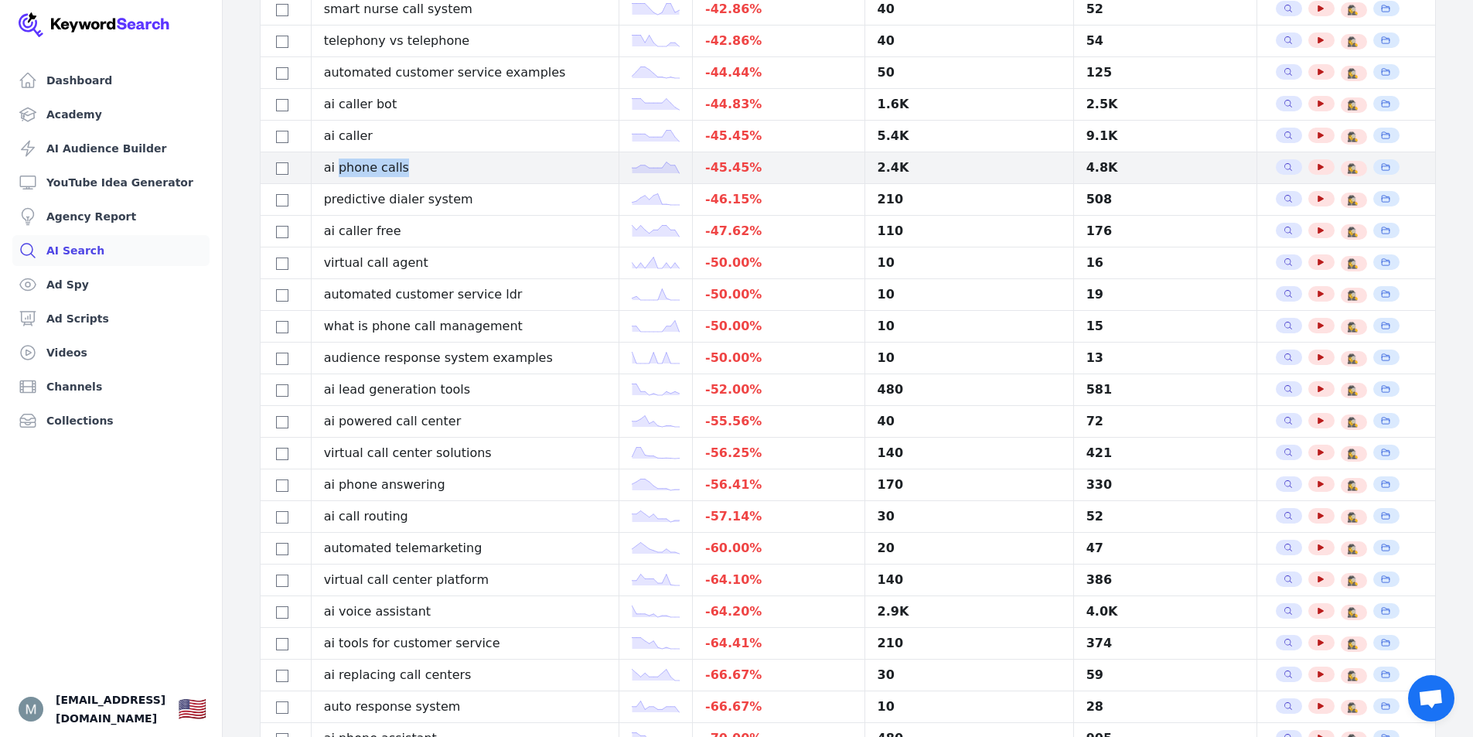
drag, startPoint x: 406, startPoint y: 168, endPoint x: 345, endPoint y: 176, distance: 61.7
click at [345, 176] on td "ai phone calls" at bounding box center [465, 168] width 308 height 32
click at [408, 169] on td "ai phone calls" at bounding box center [465, 168] width 308 height 32
drag, startPoint x: 408, startPoint y: 169, endPoint x: 316, endPoint y: 168, distance: 92.0
click at [316, 168] on td "ai phone calls" at bounding box center [465, 168] width 308 height 32
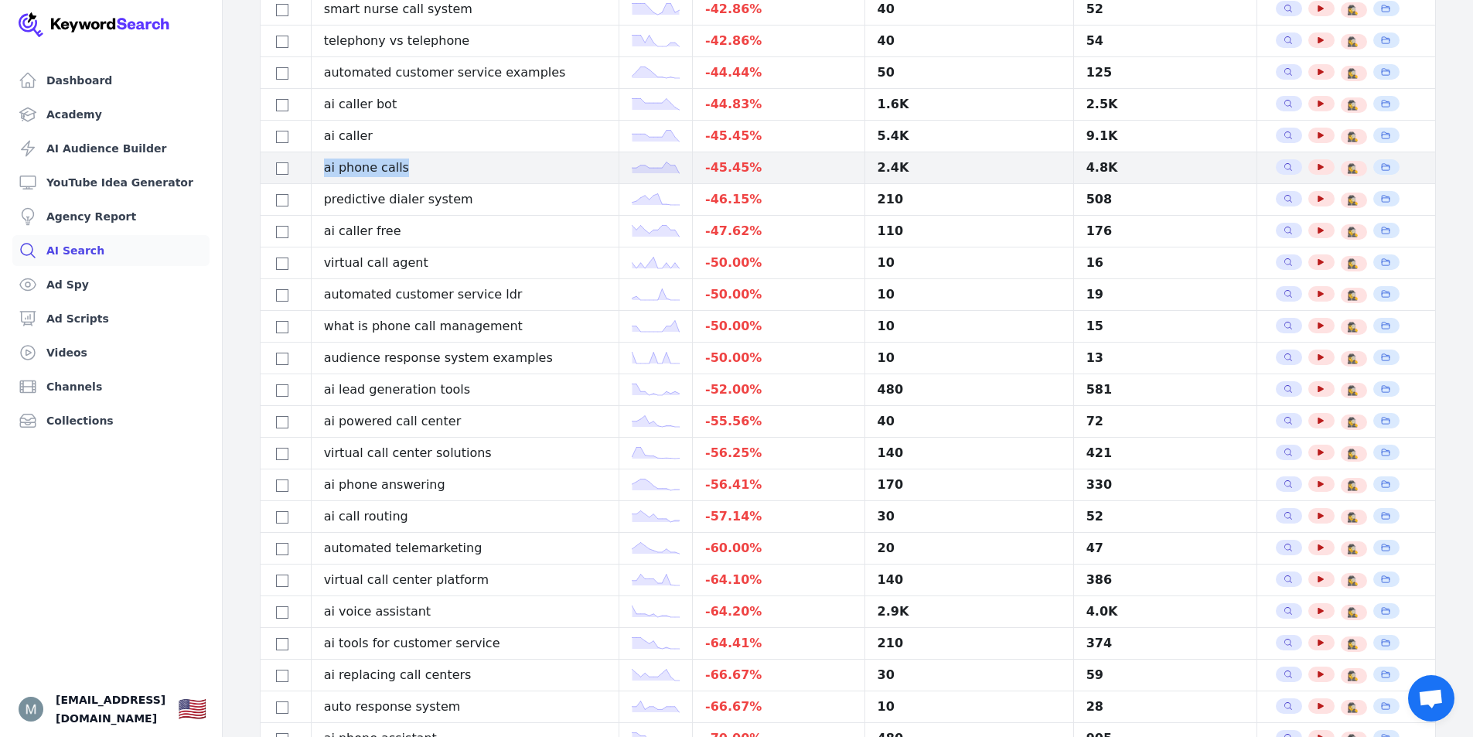
copy td "ai phone calls"
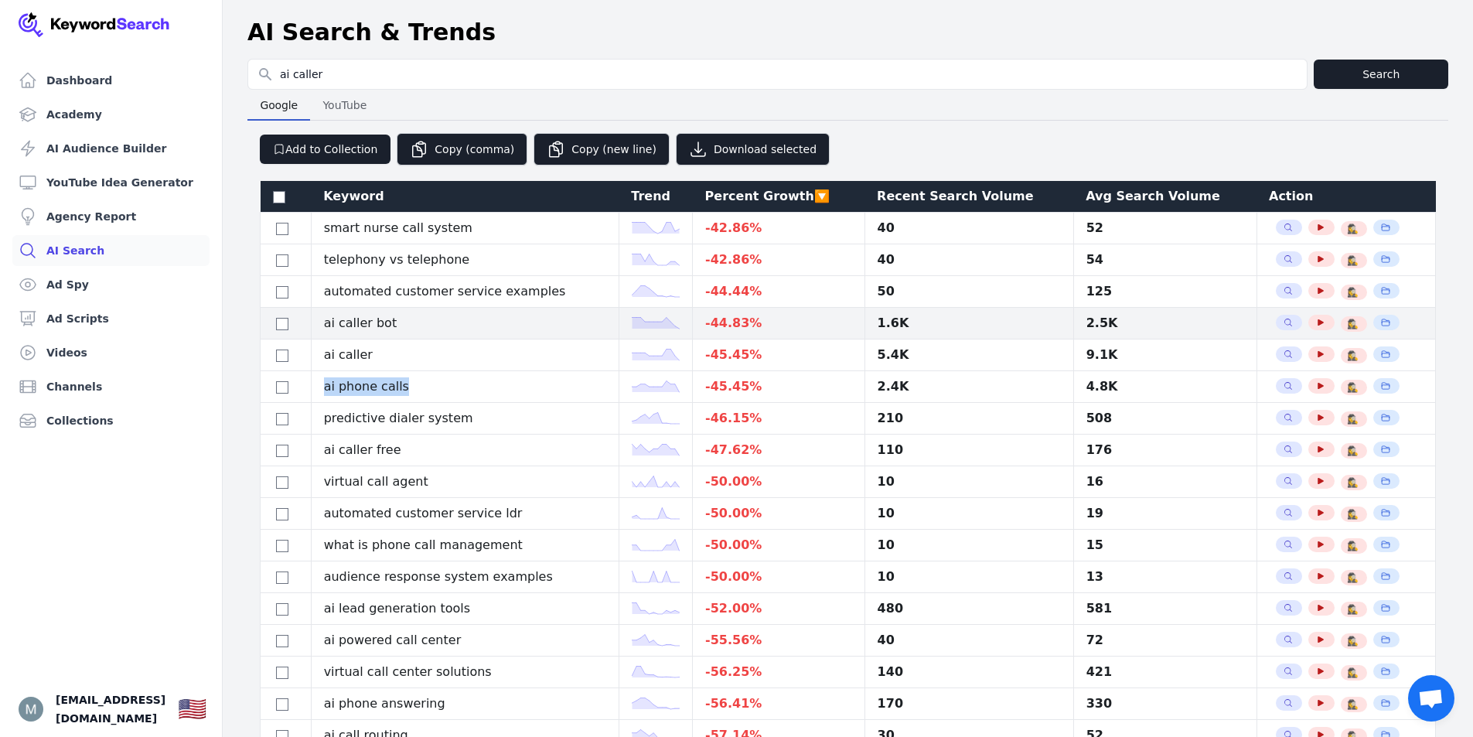
scroll to position [155, 0]
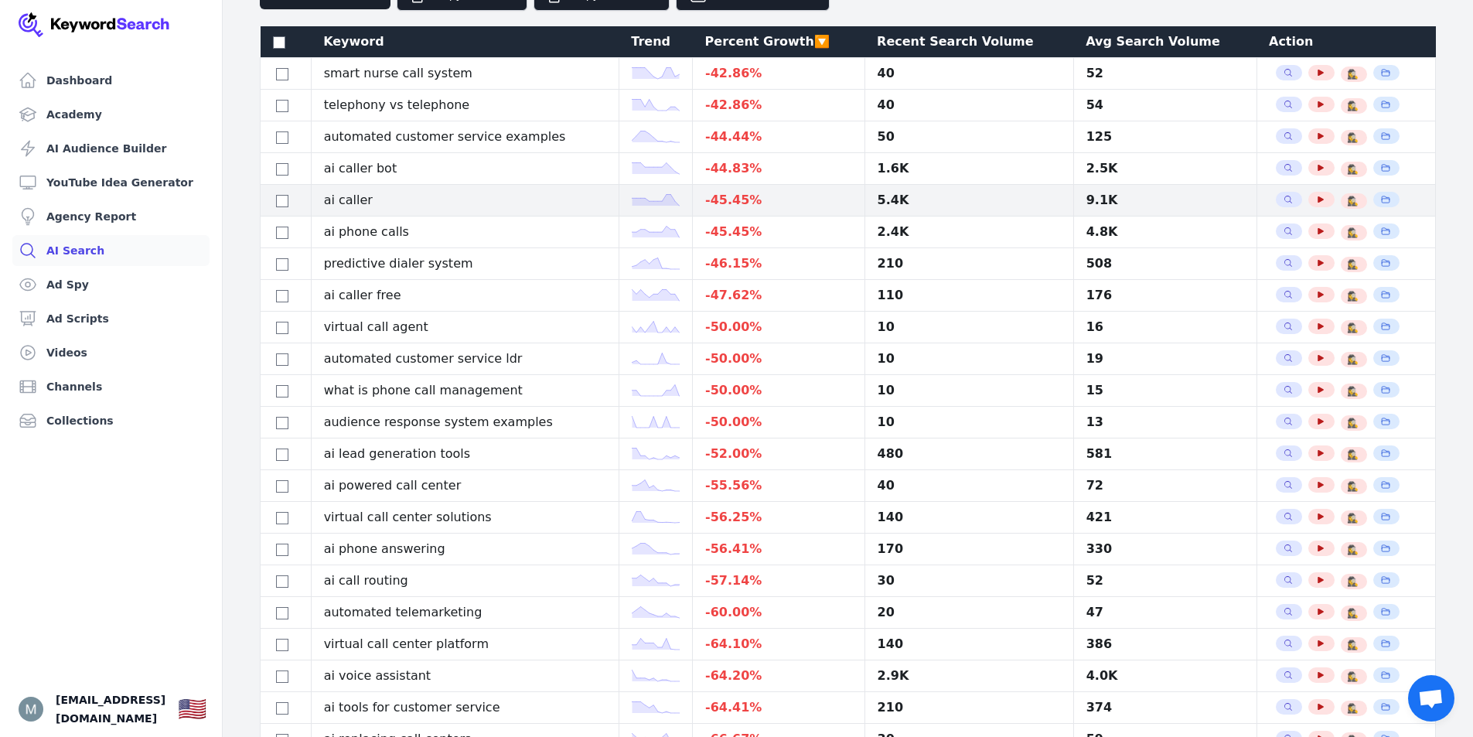
click at [404, 200] on td "ai caller" at bounding box center [465, 201] width 308 height 32
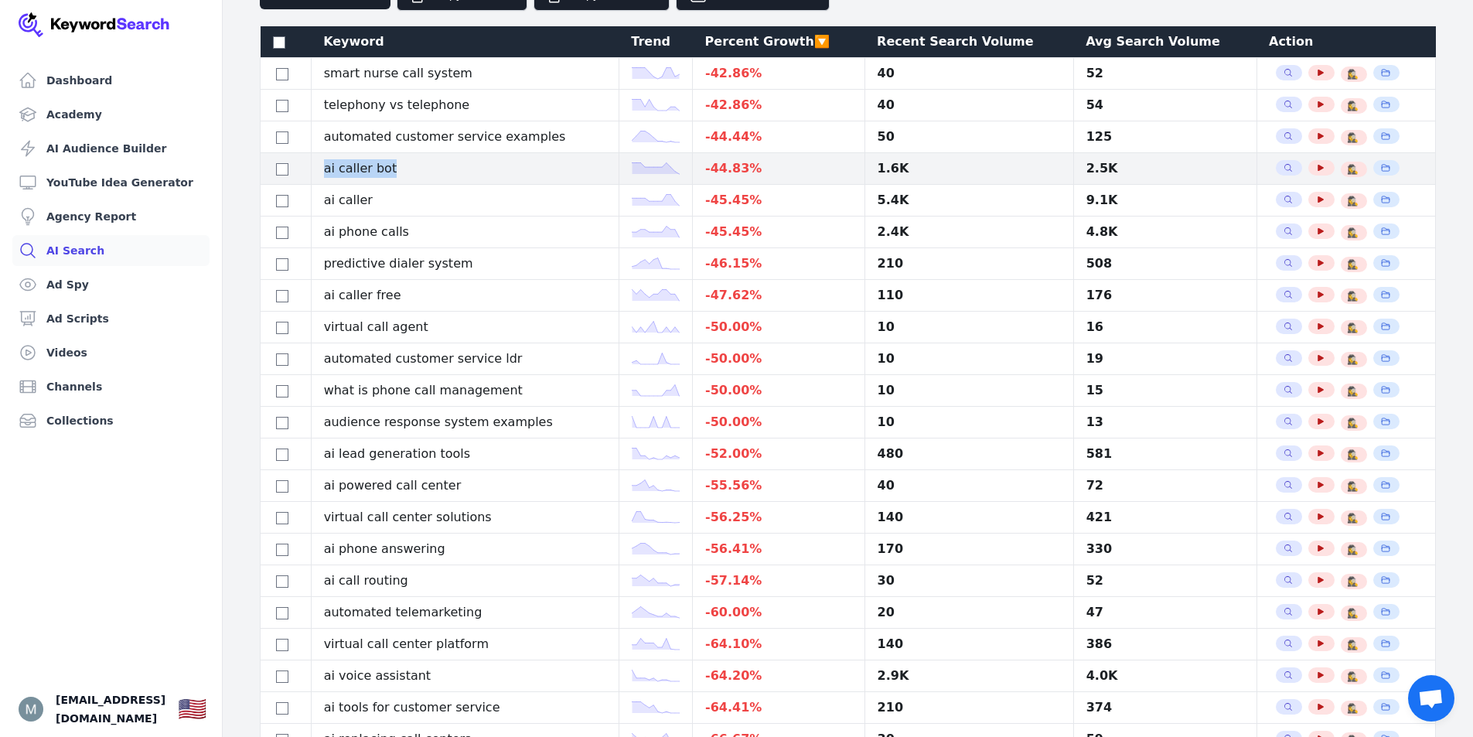
drag, startPoint x: 396, startPoint y: 169, endPoint x: 332, endPoint y: 165, distance: 64.3
click at [332, 165] on td "ai caller bot" at bounding box center [465, 169] width 308 height 32
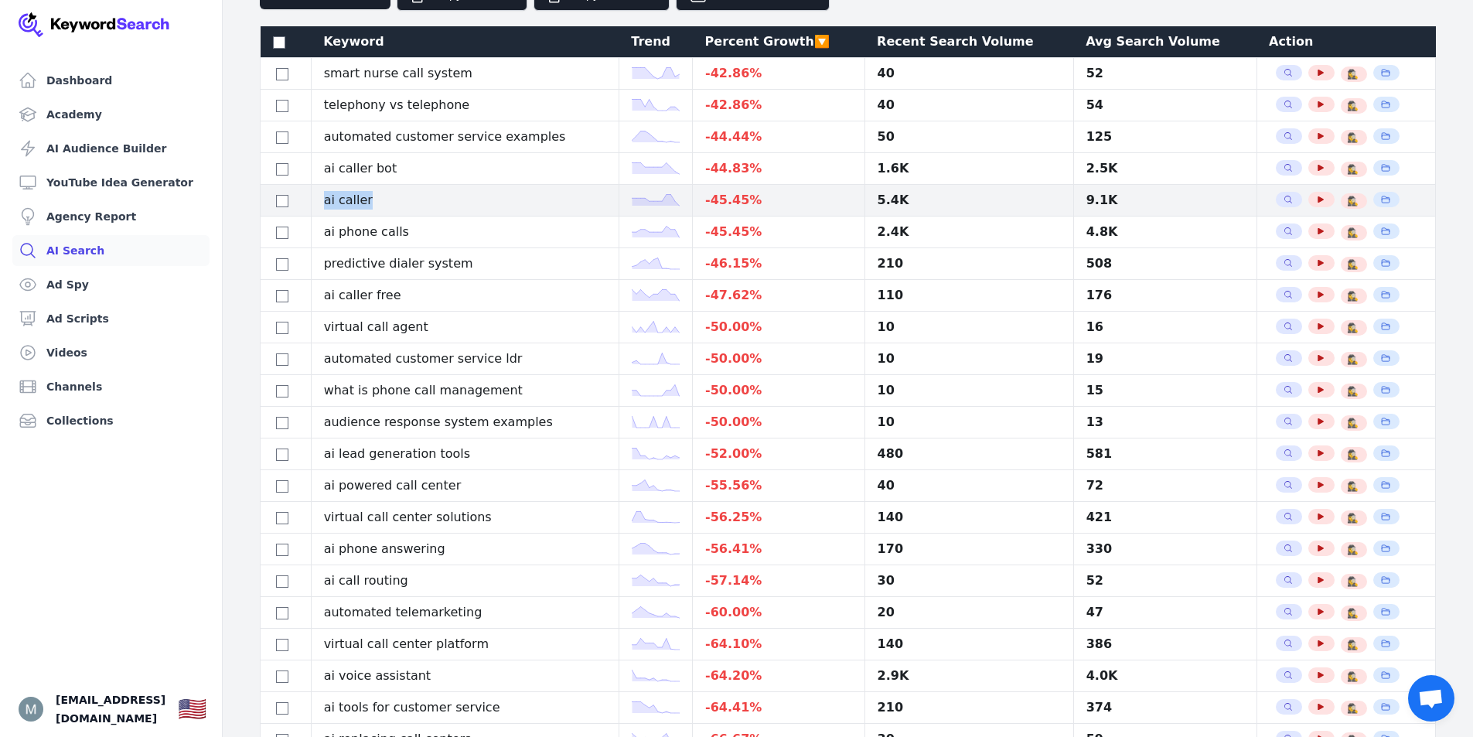
drag, startPoint x: 374, startPoint y: 202, endPoint x: 327, endPoint y: 202, distance: 47.2
click at [327, 202] on td "ai caller" at bounding box center [465, 201] width 308 height 32
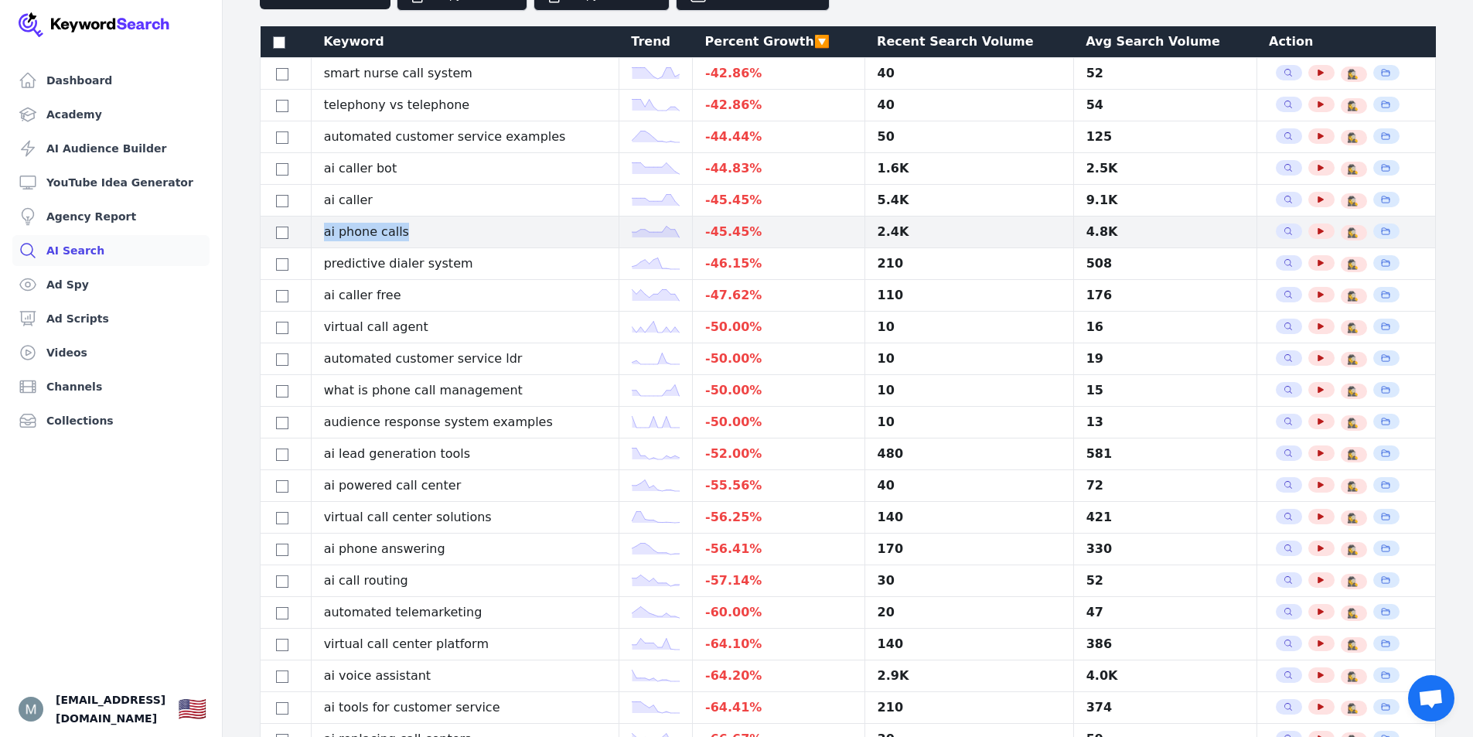
drag, startPoint x: 404, startPoint y: 233, endPoint x: 284, endPoint y: 233, distance: 120.6
click at [284, 233] on tr "ai phone calls -45.45 % 2.4K 4.8K Search Related Keywords See YouTube Results S…" at bounding box center [848, 232] width 1175 height 32
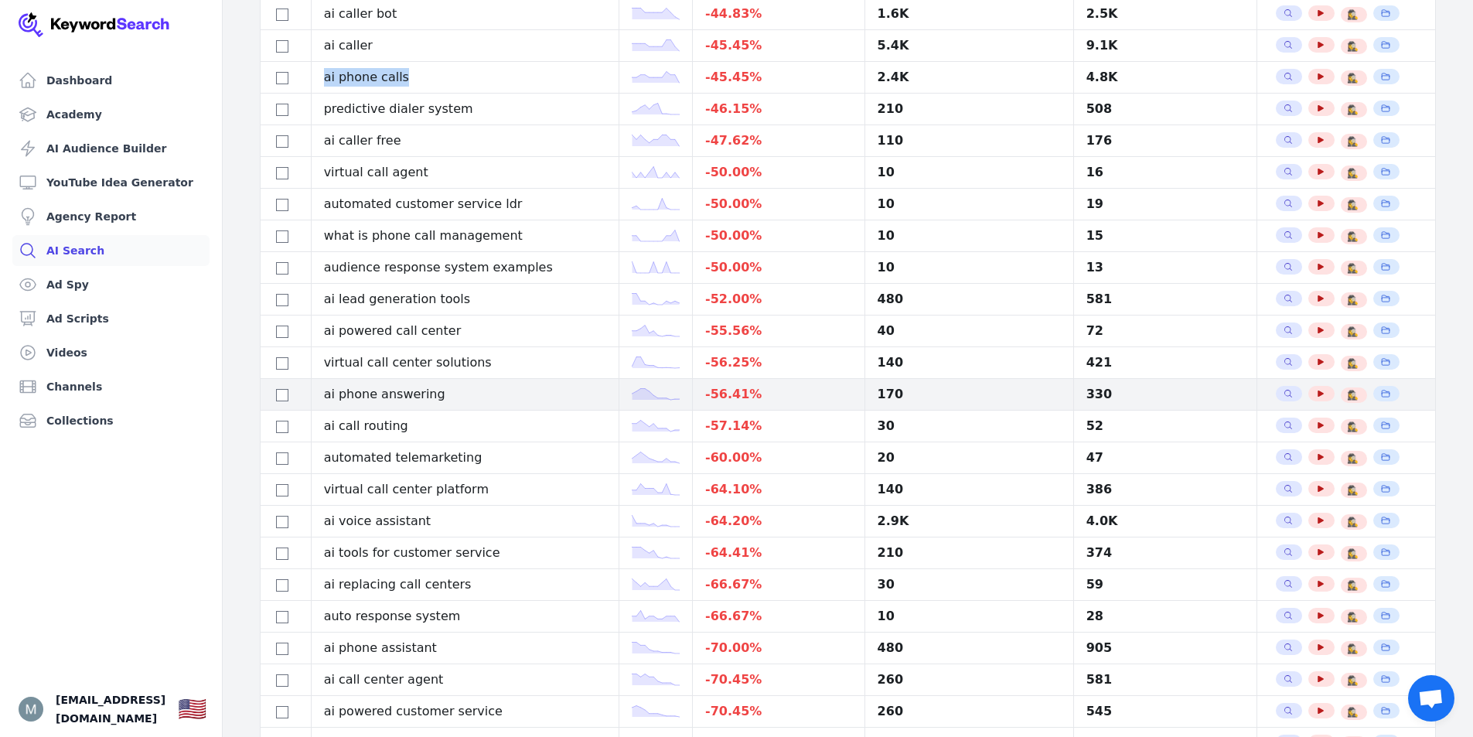
scroll to position [464, 0]
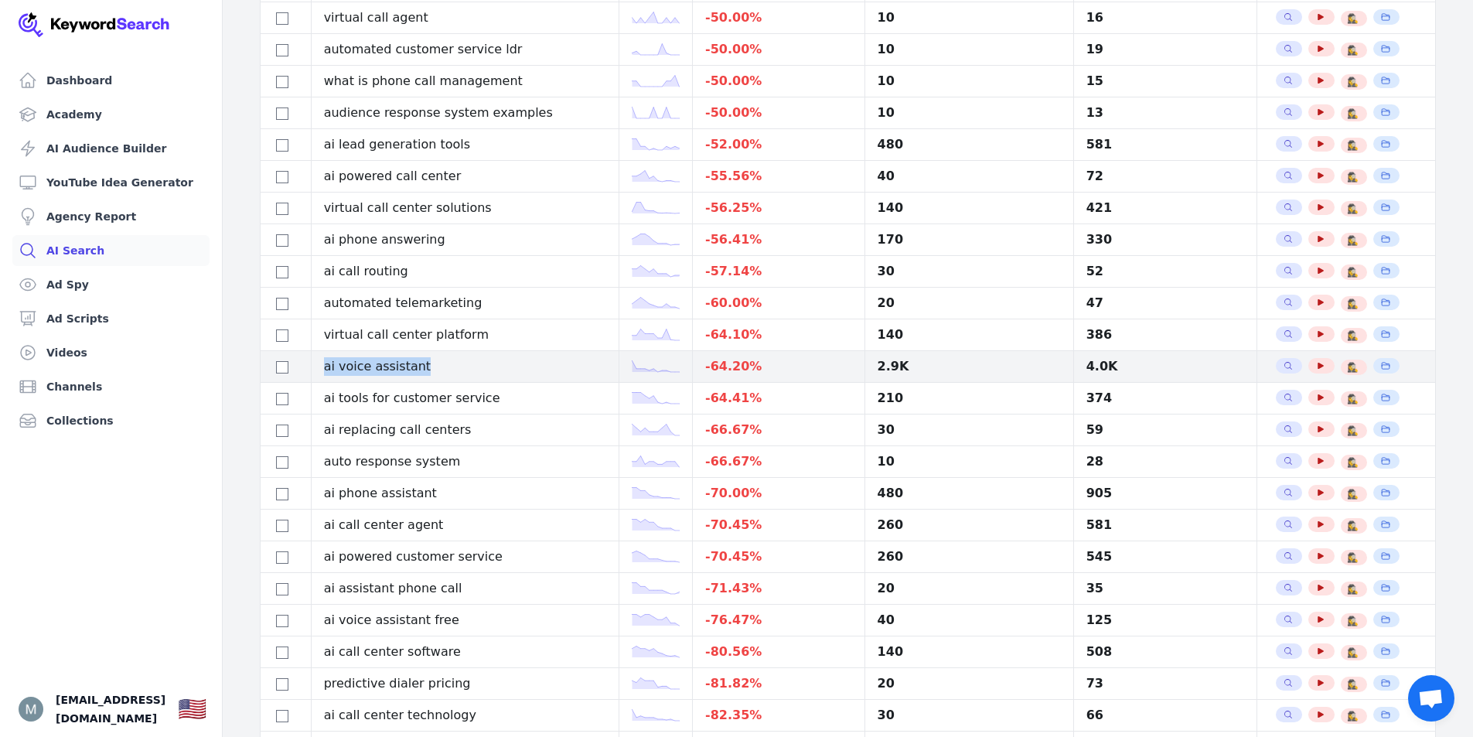
drag, startPoint x: 428, startPoint y: 365, endPoint x: 303, endPoint y: 363, distance: 125.3
click at [303, 363] on tr "ai voice assistant -64.20 % 2.9K 4.0K Search Related Keywords See YouTube Resul…" at bounding box center [848, 367] width 1175 height 32
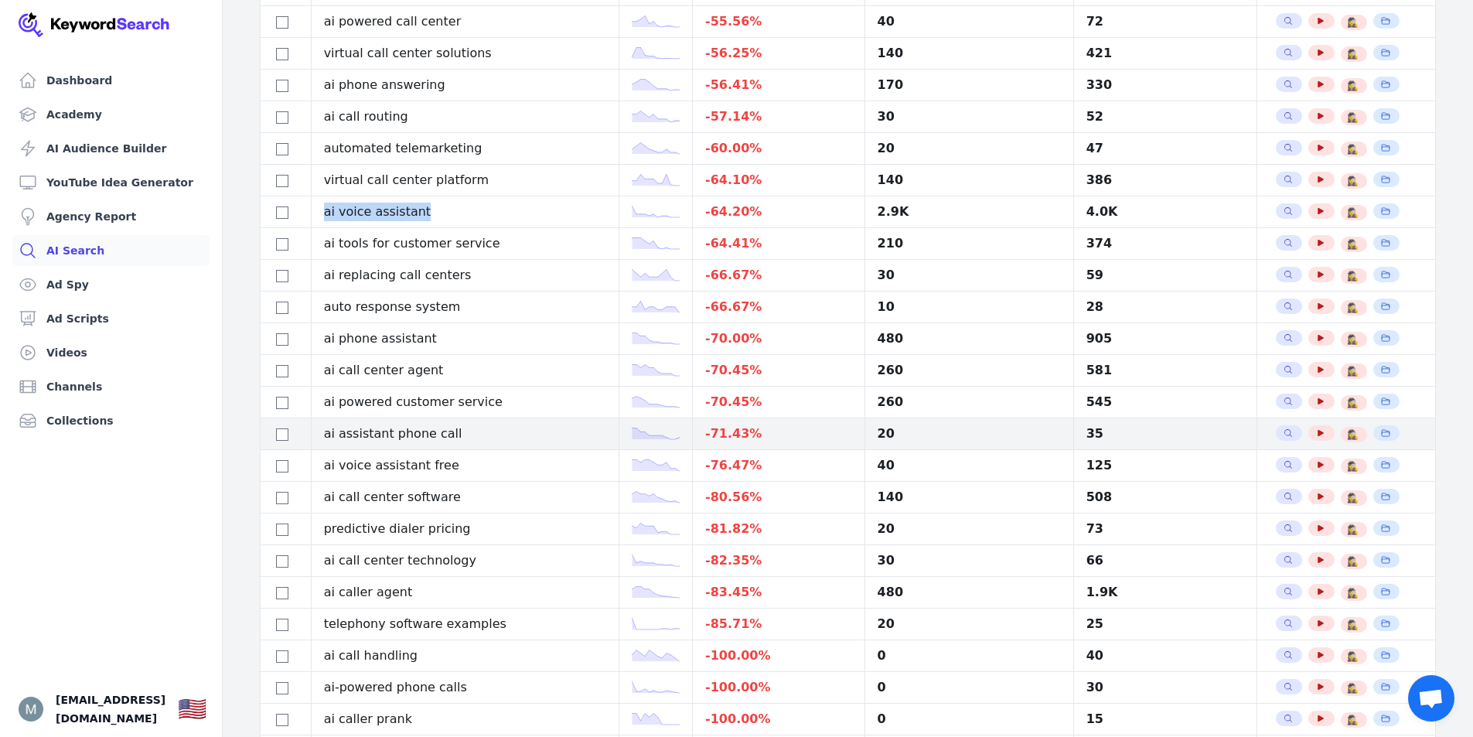
scroll to position [696, 0]
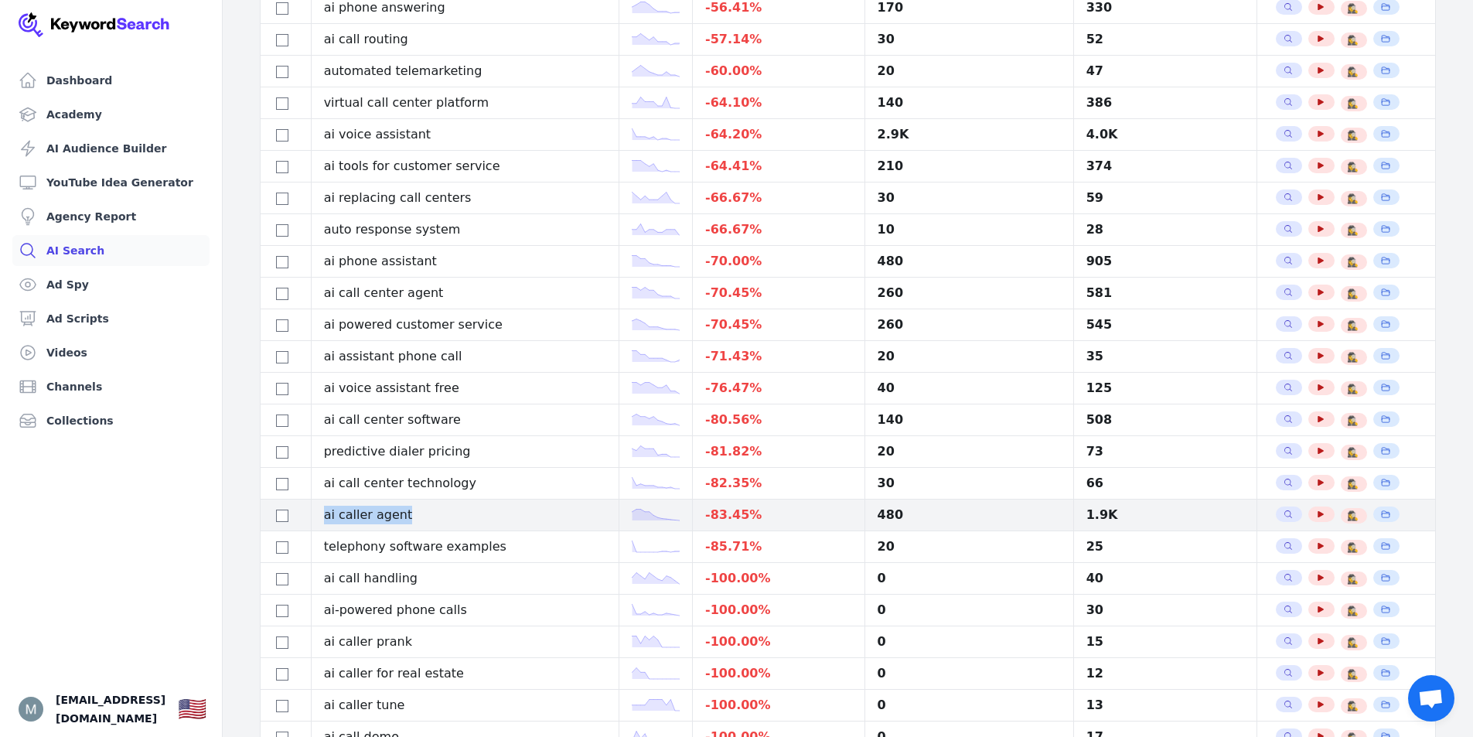
drag, startPoint x: 330, startPoint y: 516, endPoint x: 424, endPoint y: 516, distance: 93.6
click at [424, 516] on td "ai caller agent" at bounding box center [465, 515] width 308 height 32
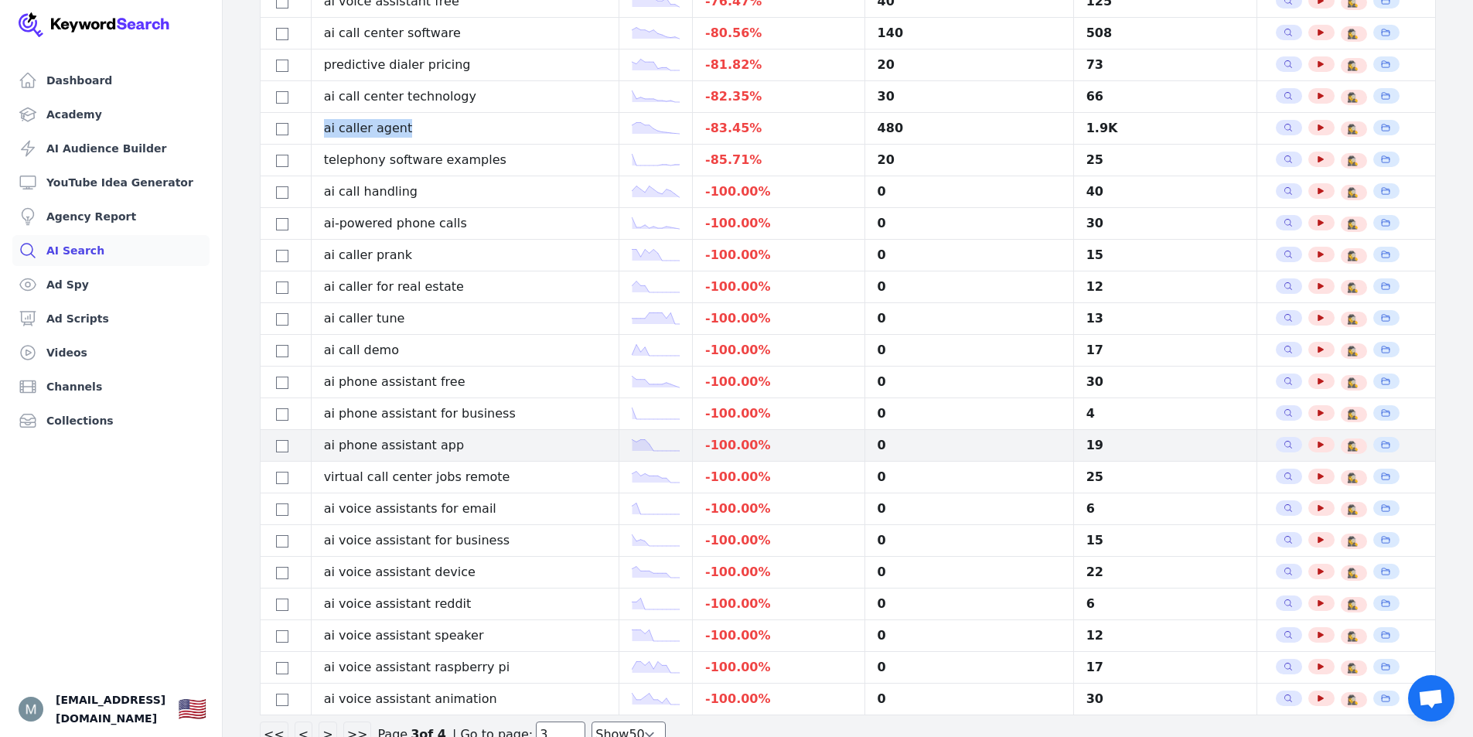
scroll to position [1124, 0]
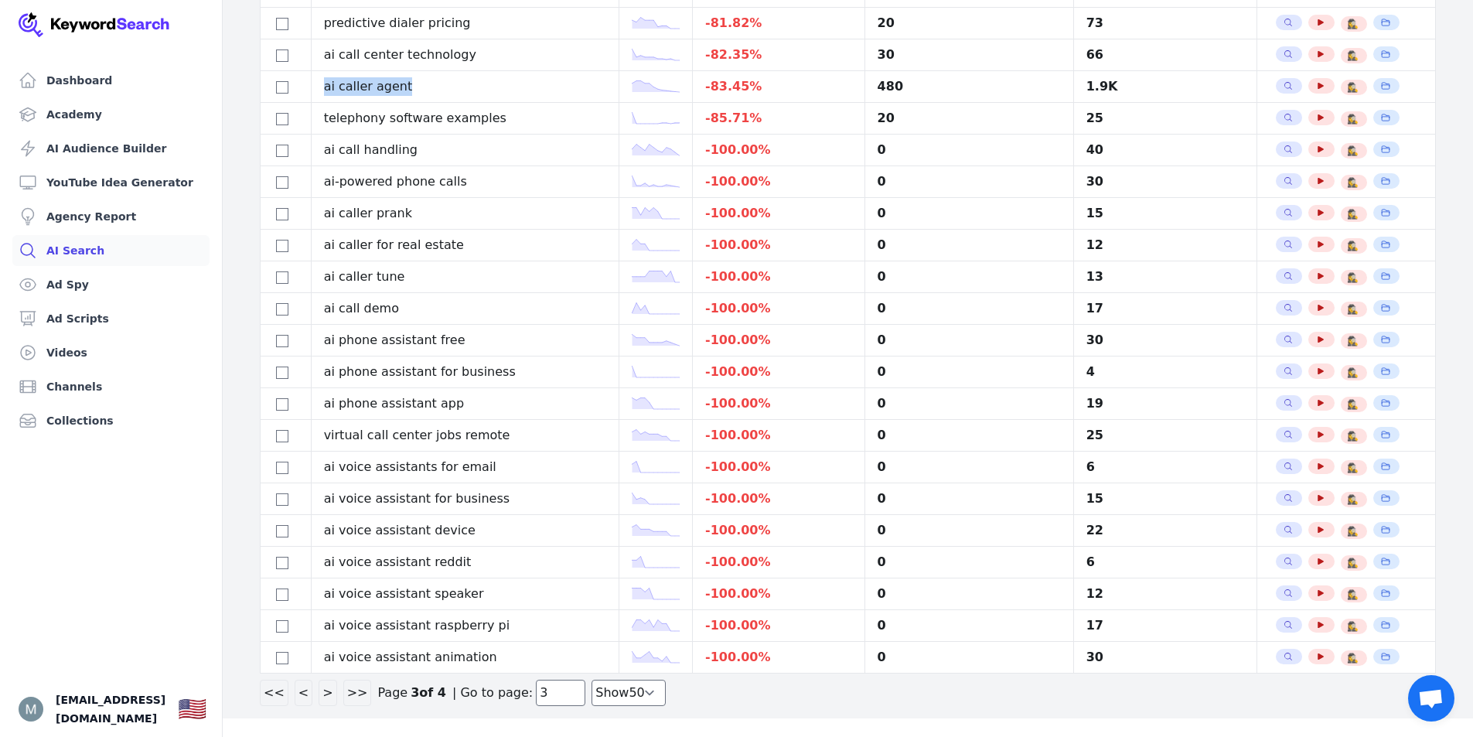
click at [296, 692] on button "<" at bounding box center [304, 693] width 18 height 26
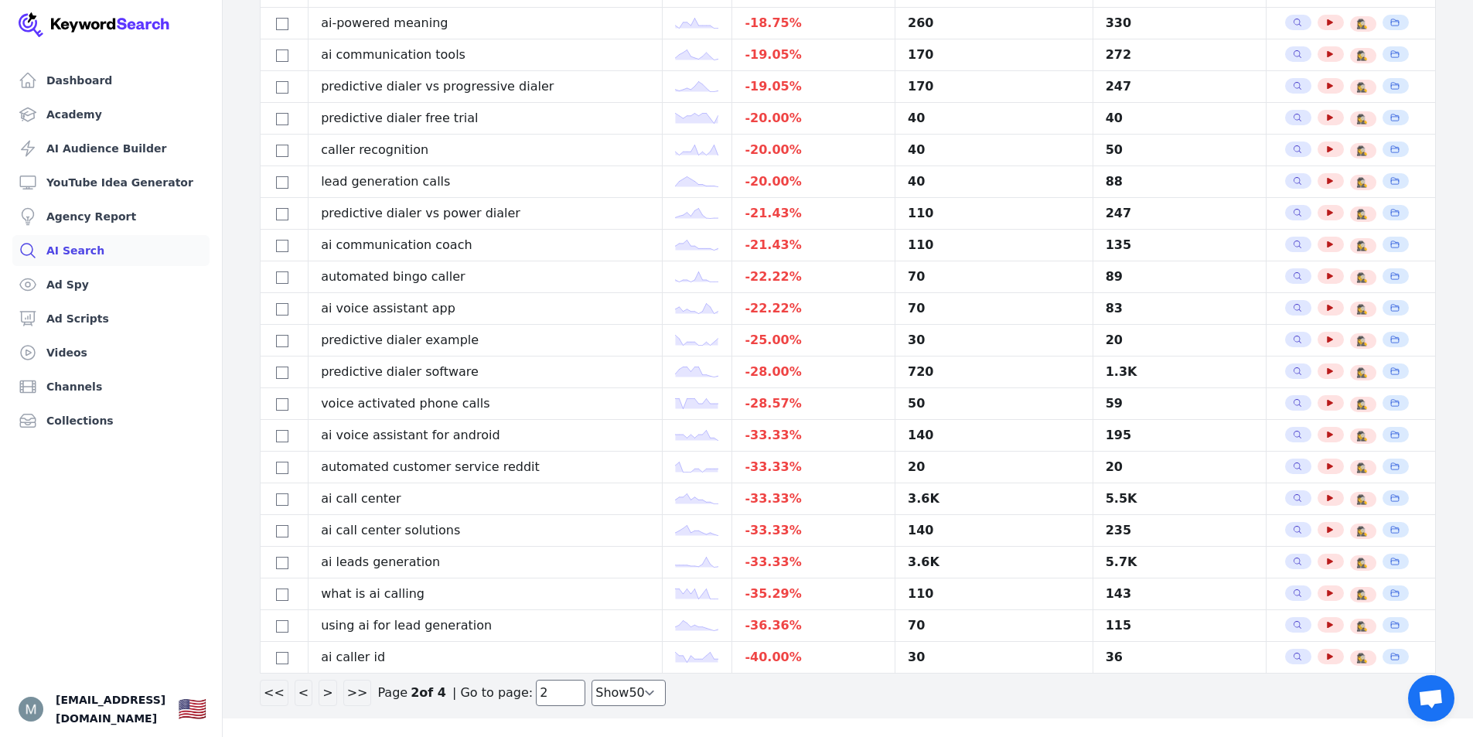
click at [301, 697] on button "<" at bounding box center [304, 693] width 18 height 26
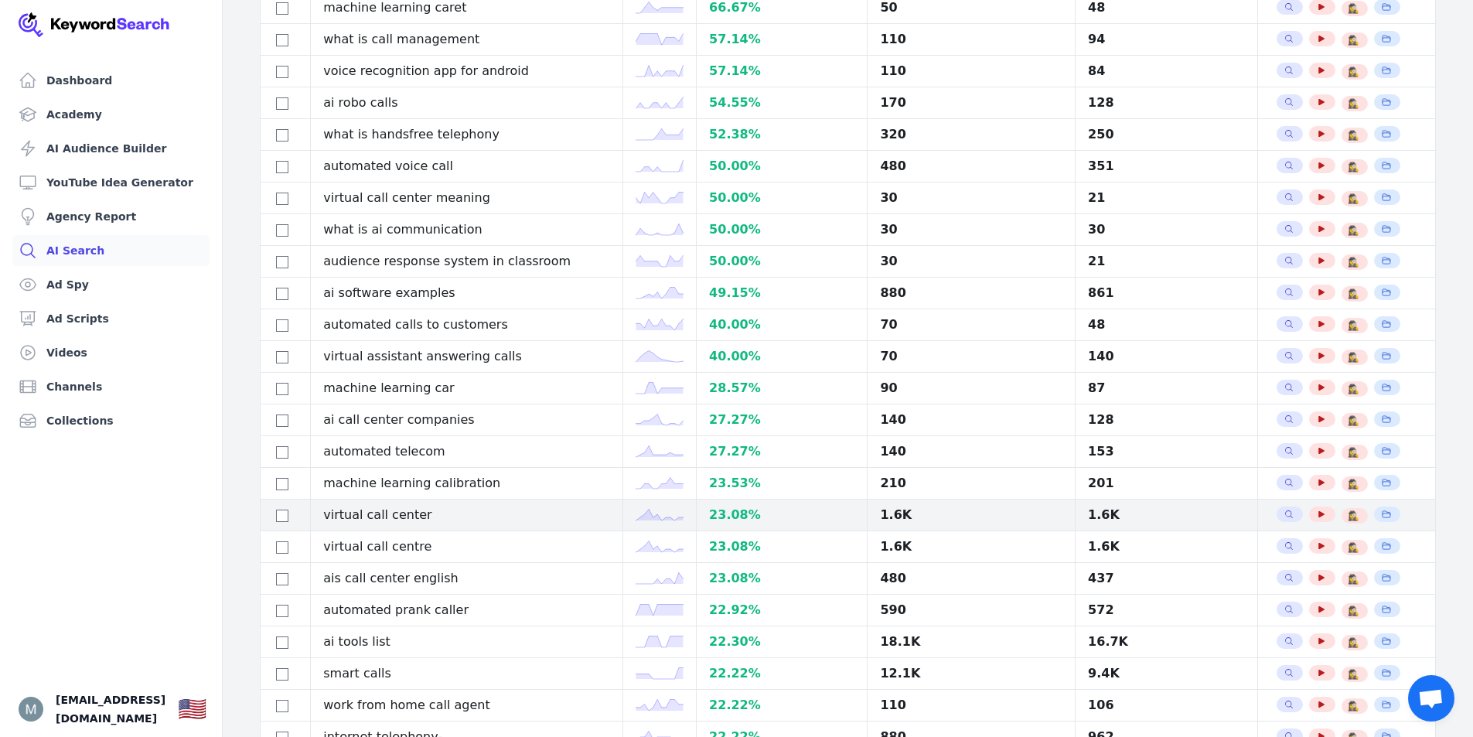
scroll to position [773, 0]
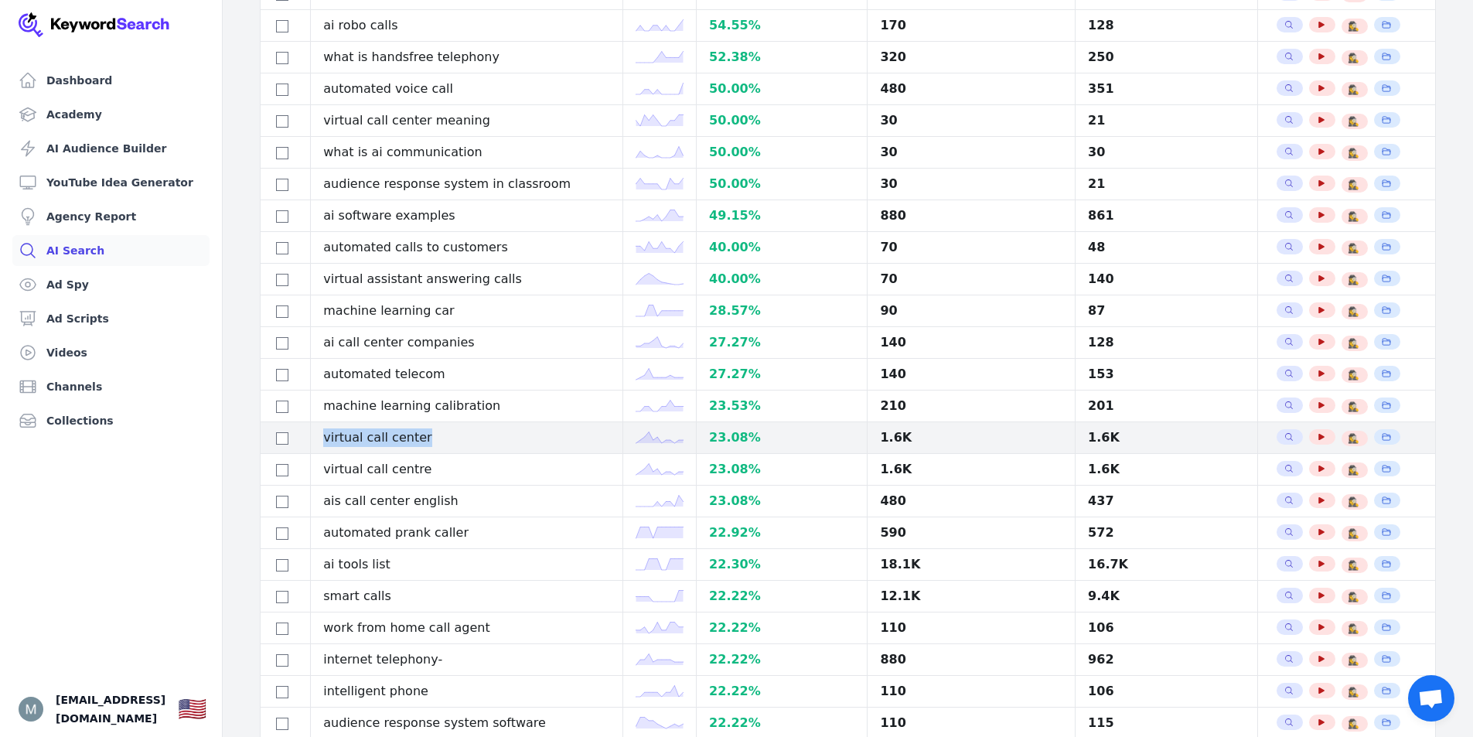
drag, startPoint x: 325, startPoint y: 440, endPoint x: 422, endPoint y: 439, distance: 97.4
click at [422, 439] on td "virtual call center" at bounding box center [467, 438] width 312 height 32
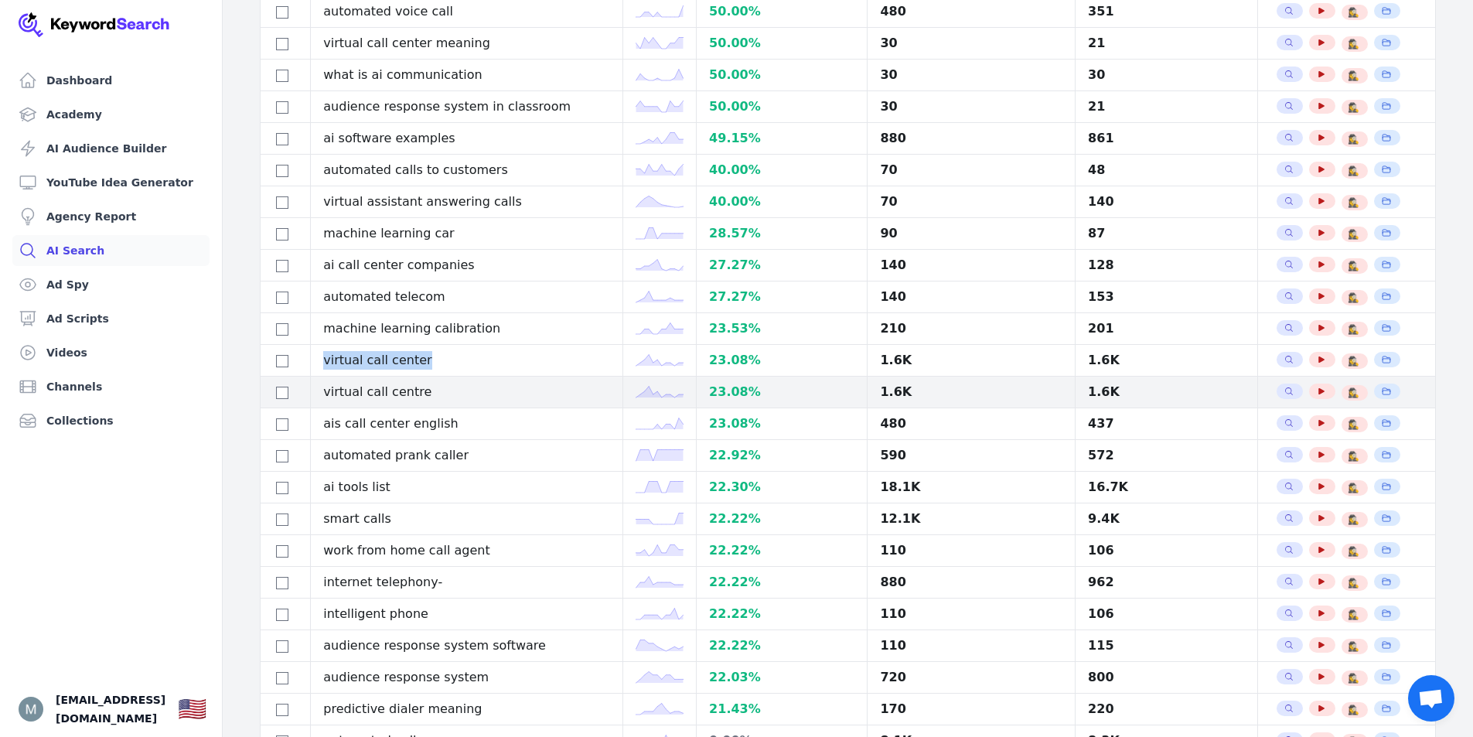
scroll to position [928, 0]
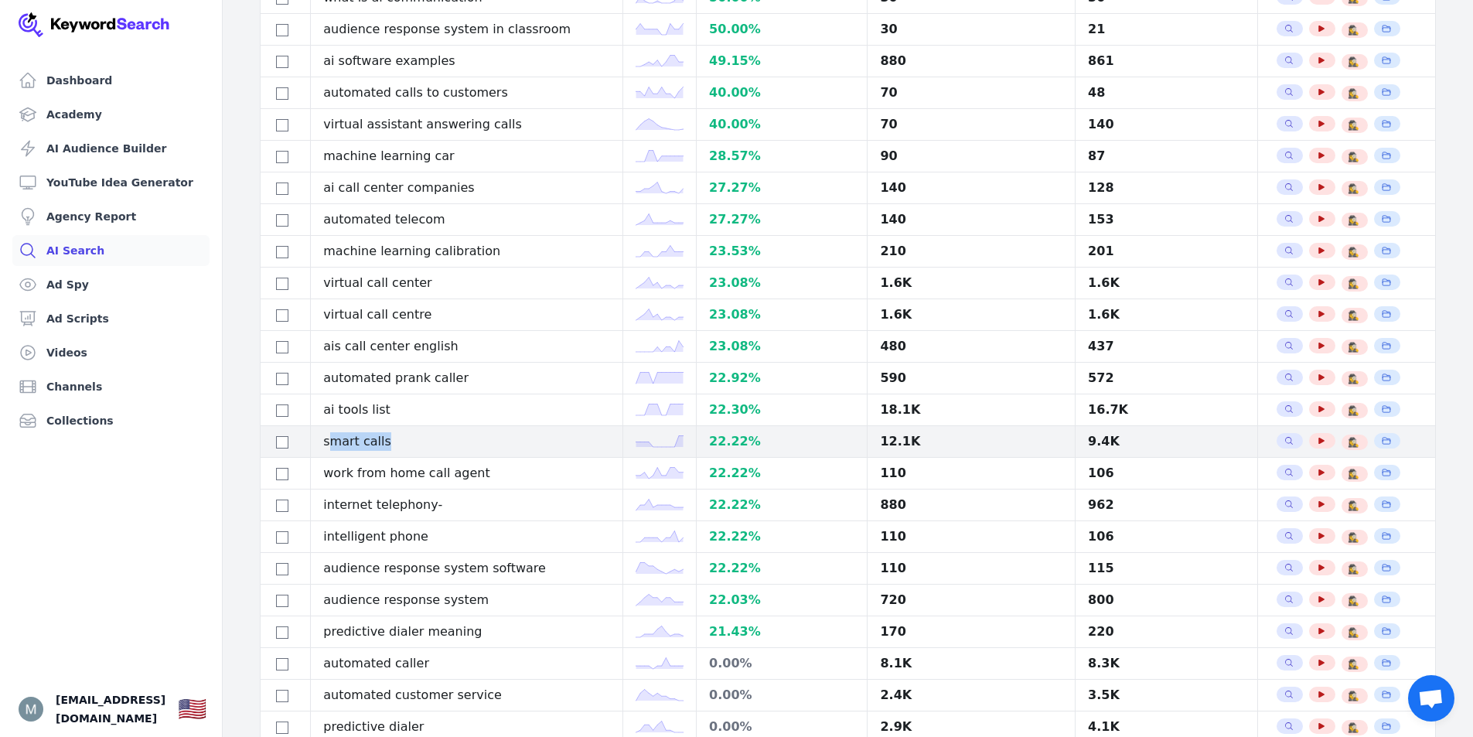
drag, startPoint x: 390, startPoint y: 445, endPoint x: 429, endPoint y: 446, distance: 38.7
click at [429, 446] on td "smart calls" at bounding box center [467, 442] width 312 height 32
click at [386, 442] on td "smart calls" at bounding box center [467, 442] width 312 height 32
drag, startPoint x: 328, startPoint y: 442, endPoint x: 409, endPoint y: 446, distance: 81.3
click at [409, 446] on td "smart calls" at bounding box center [467, 442] width 312 height 32
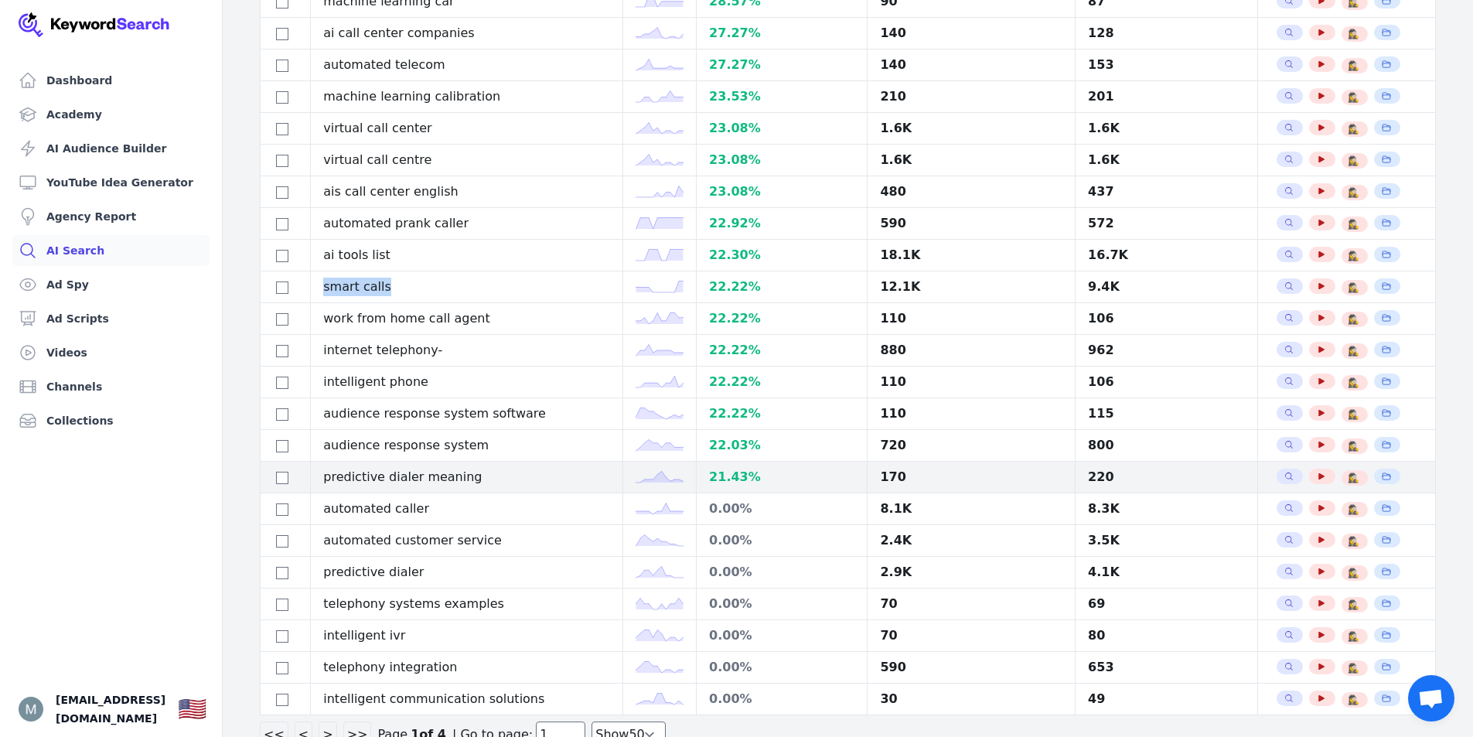
scroll to position [1124, 0]
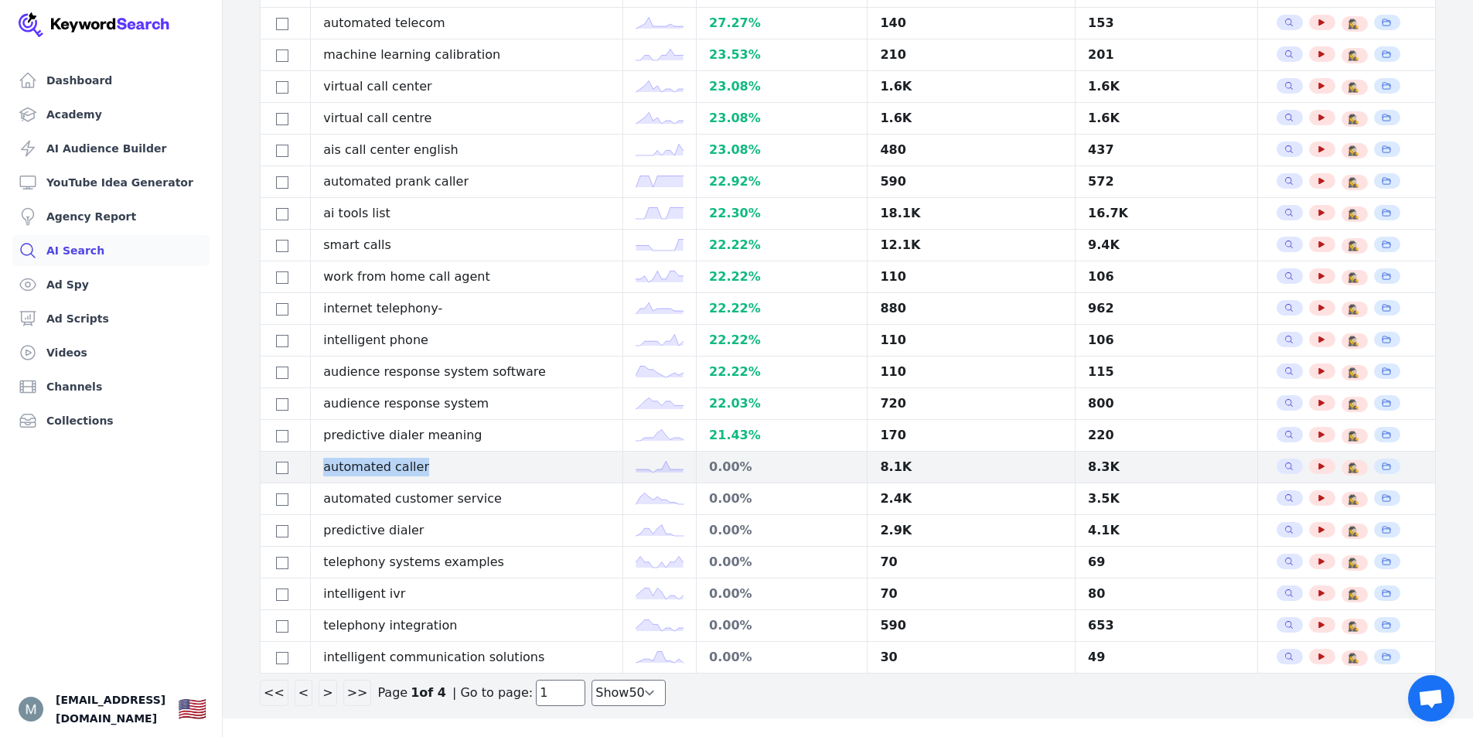
drag, startPoint x: 331, startPoint y: 464, endPoint x: 433, endPoint y: 472, distance: 102.4
click at [433, 472] on td "automated caller" at bounding box center [467, 468] width 312 height 32
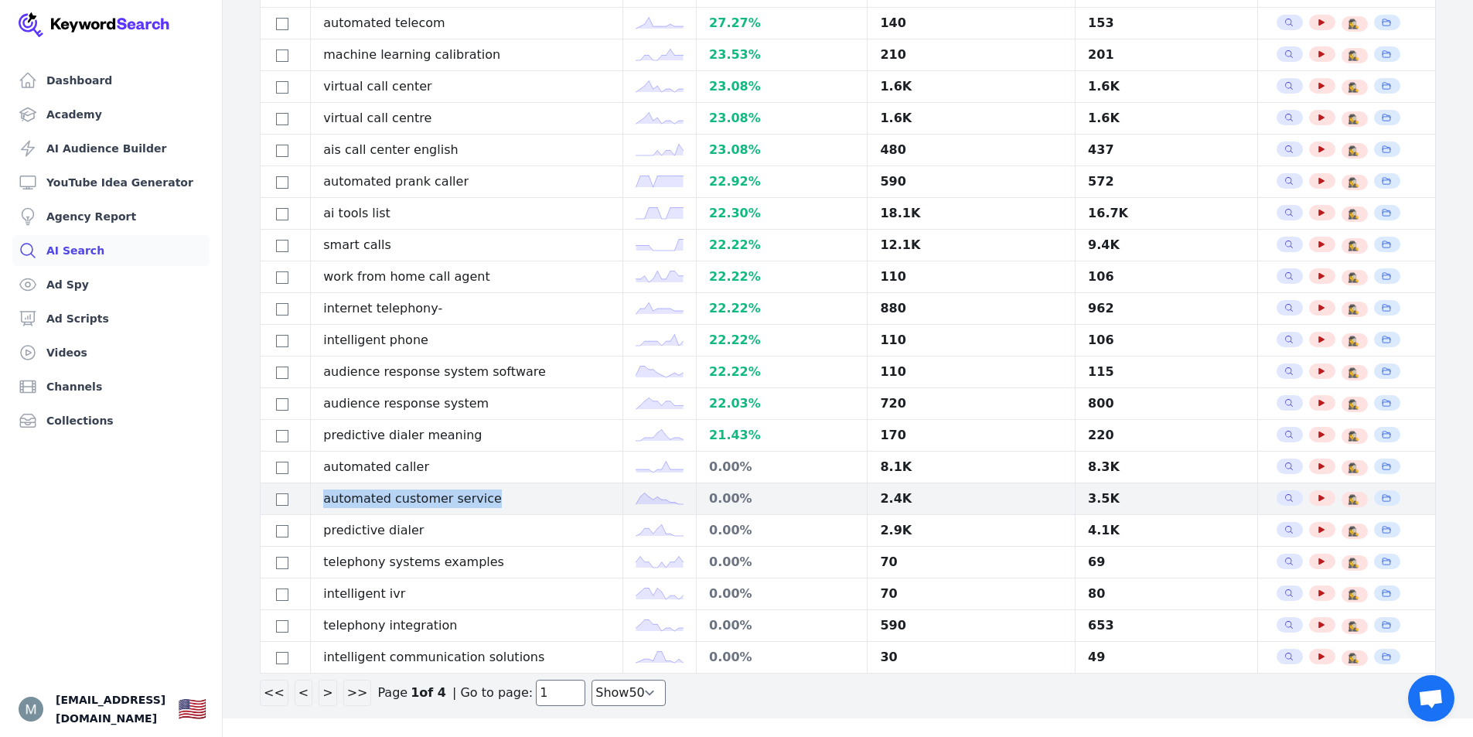
drag, startPoint x: 326, startPoint y: 497, endPoint x: 498, endPoint y: 508, distance: 172.0
click at [498, 508] on td "automated customer service" at bounding box center [467, 499] width 312 height 32
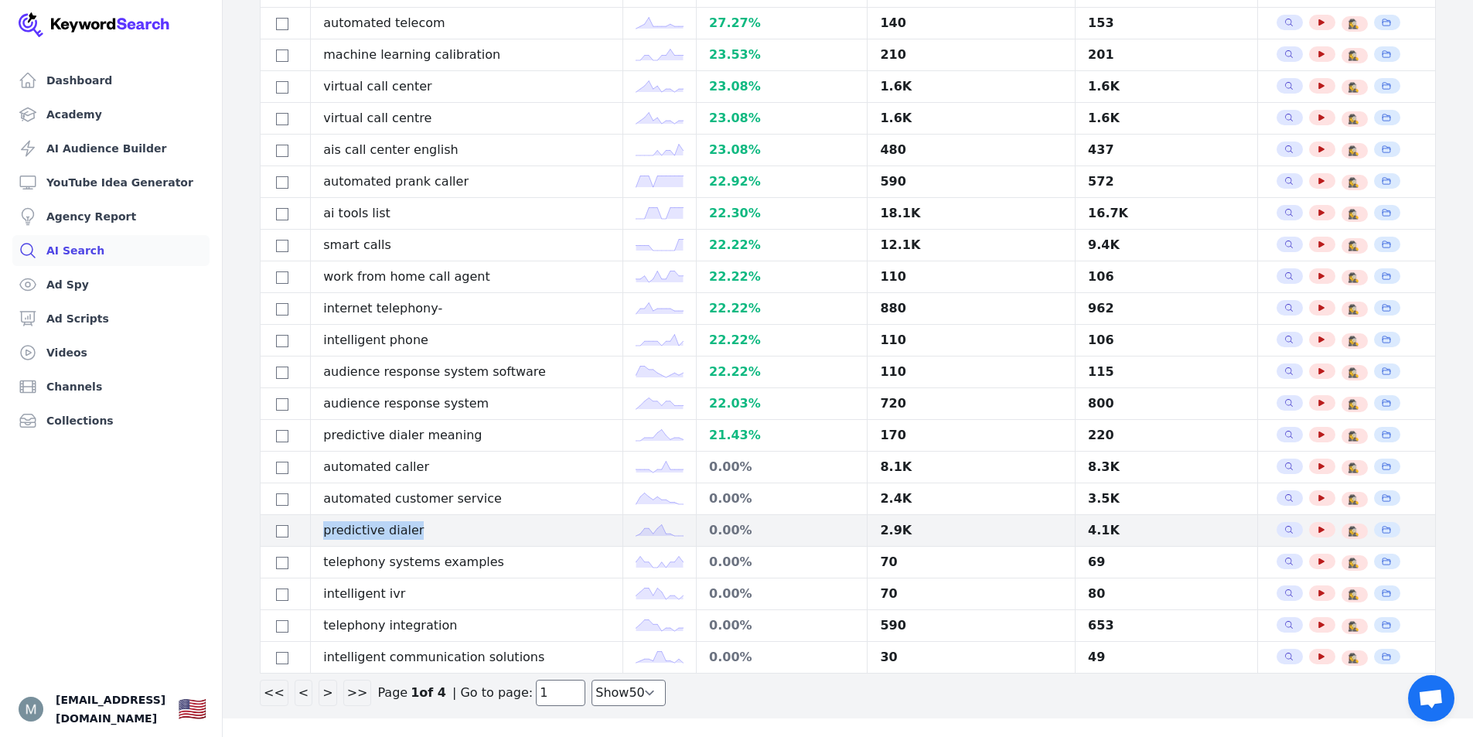
drag, startPoint x: 329, startPoint y: 531, endPoint x: 428, endPoint y: 537, distance: 99.9
click at [428, 537] on td "predictive dialer" at bounding box center [467, 531] width 312 height 32
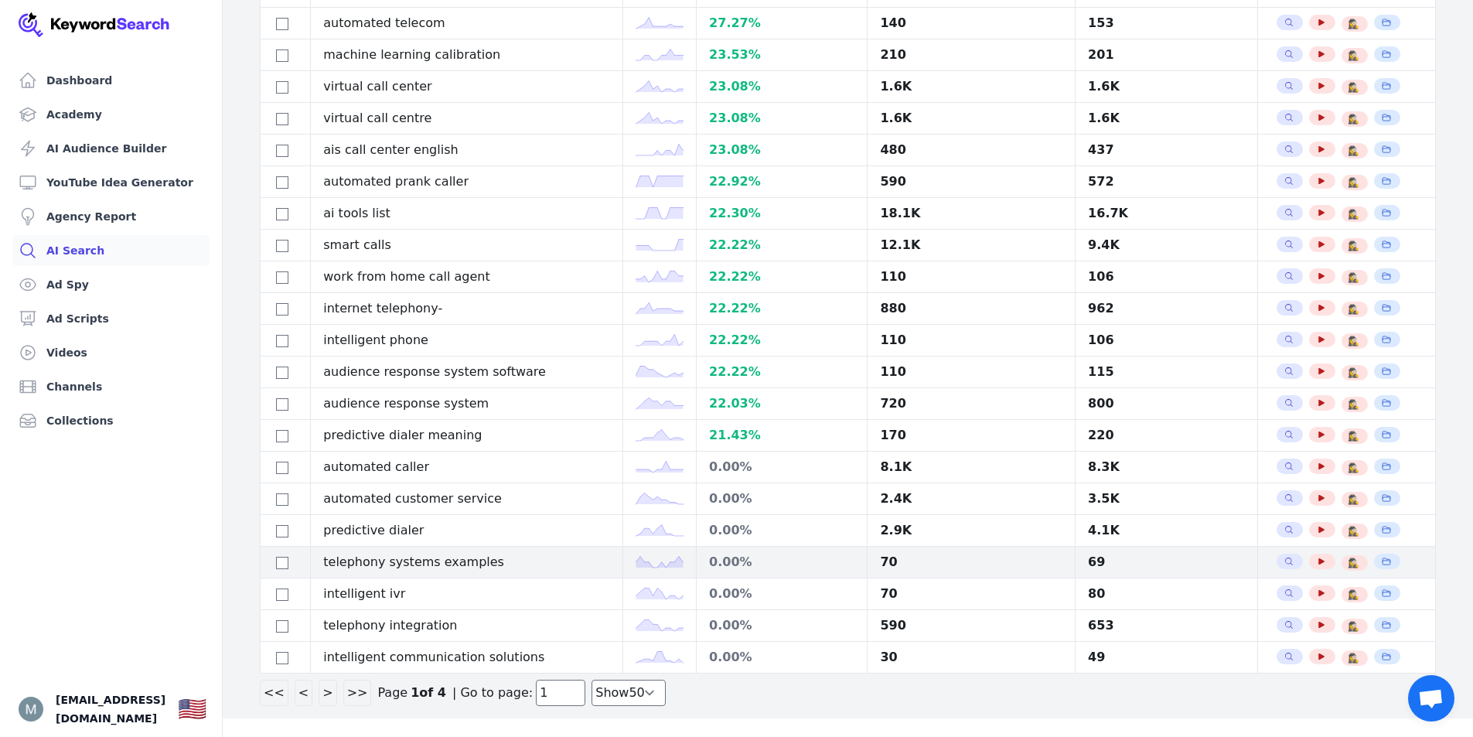
click at [404, 559] on td "telephony systems examples" at bounding box center [467, 563] width 312 height 32
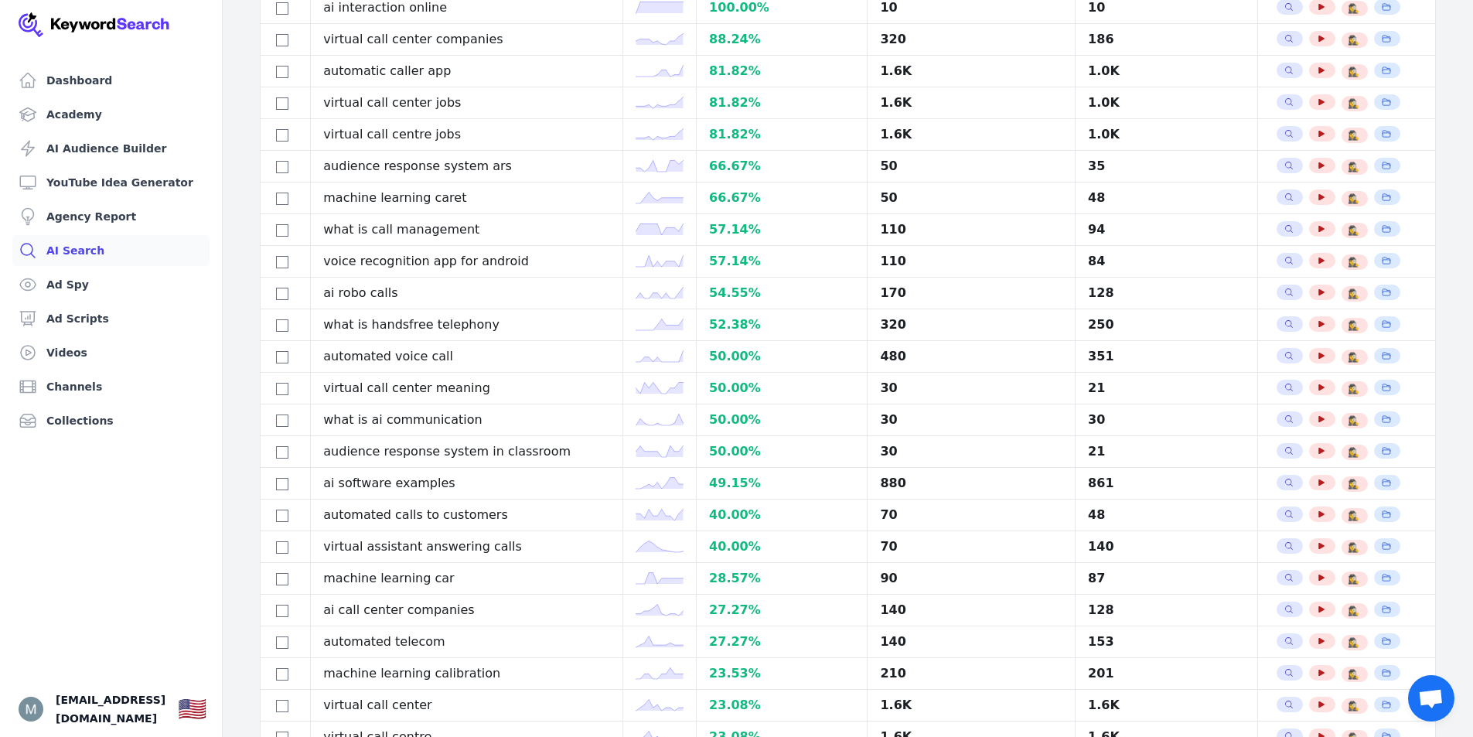
scroll to position [0, 0]
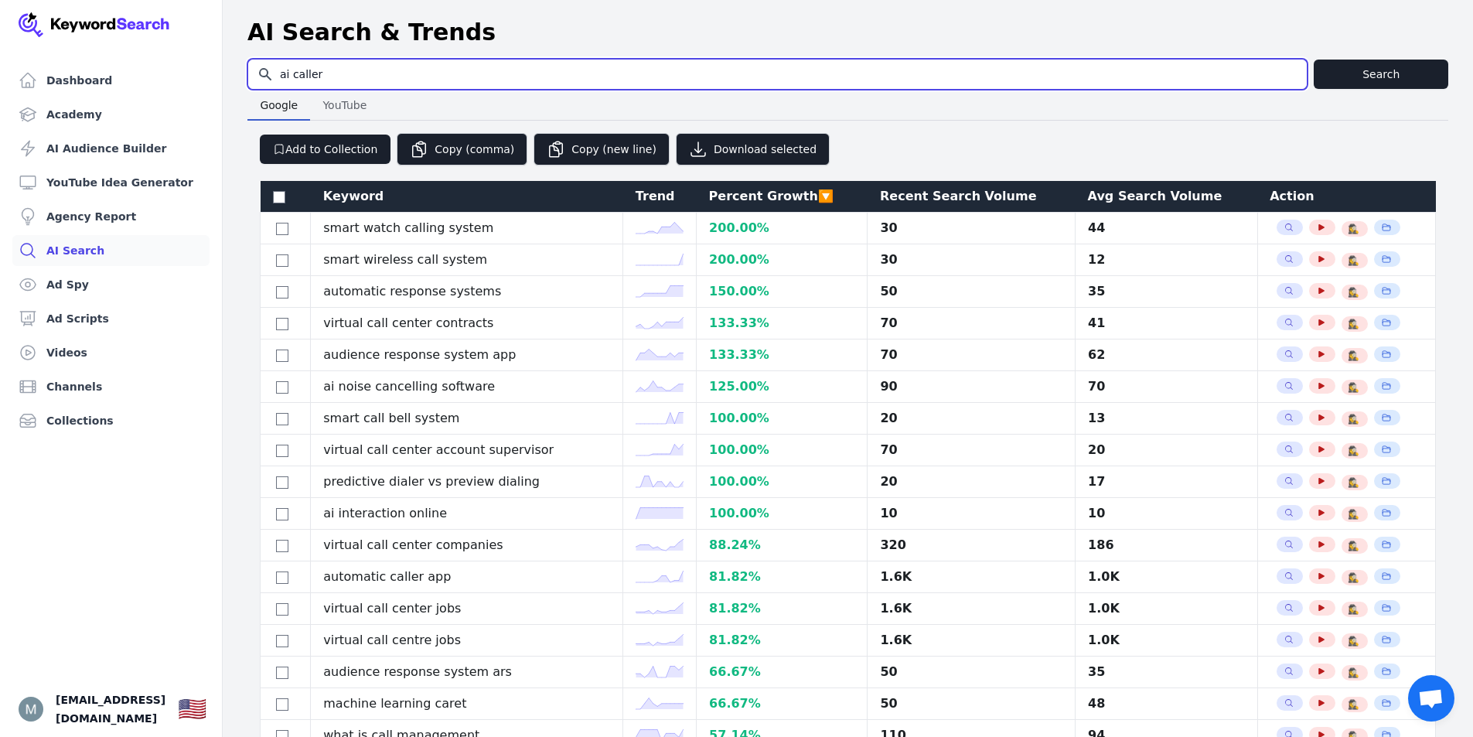
click at [354, 67] on input "ai caller" at bounding box center [777, 74] width 1058 height 29
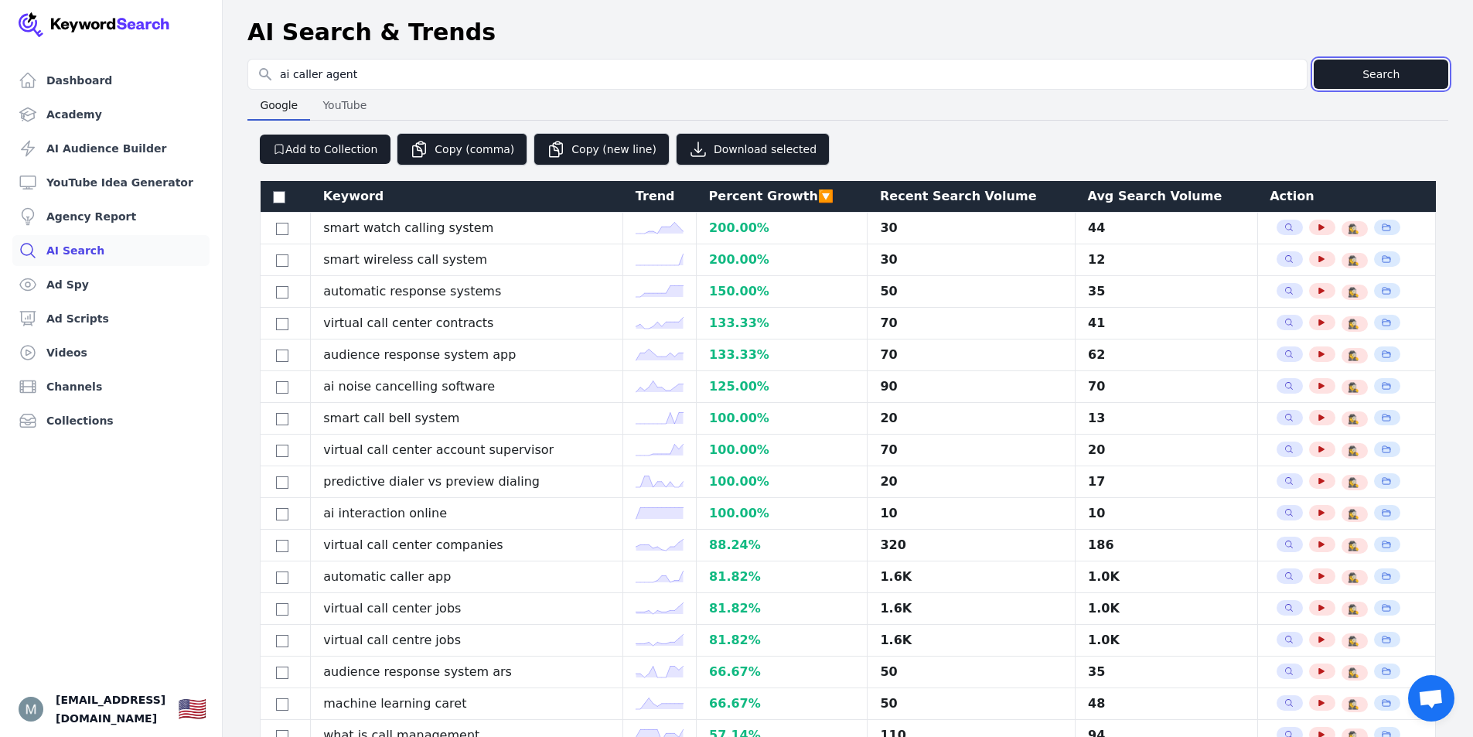
click at [1362, 83] on button "Search" at bounding box center [1381, 74] width 135 height 29
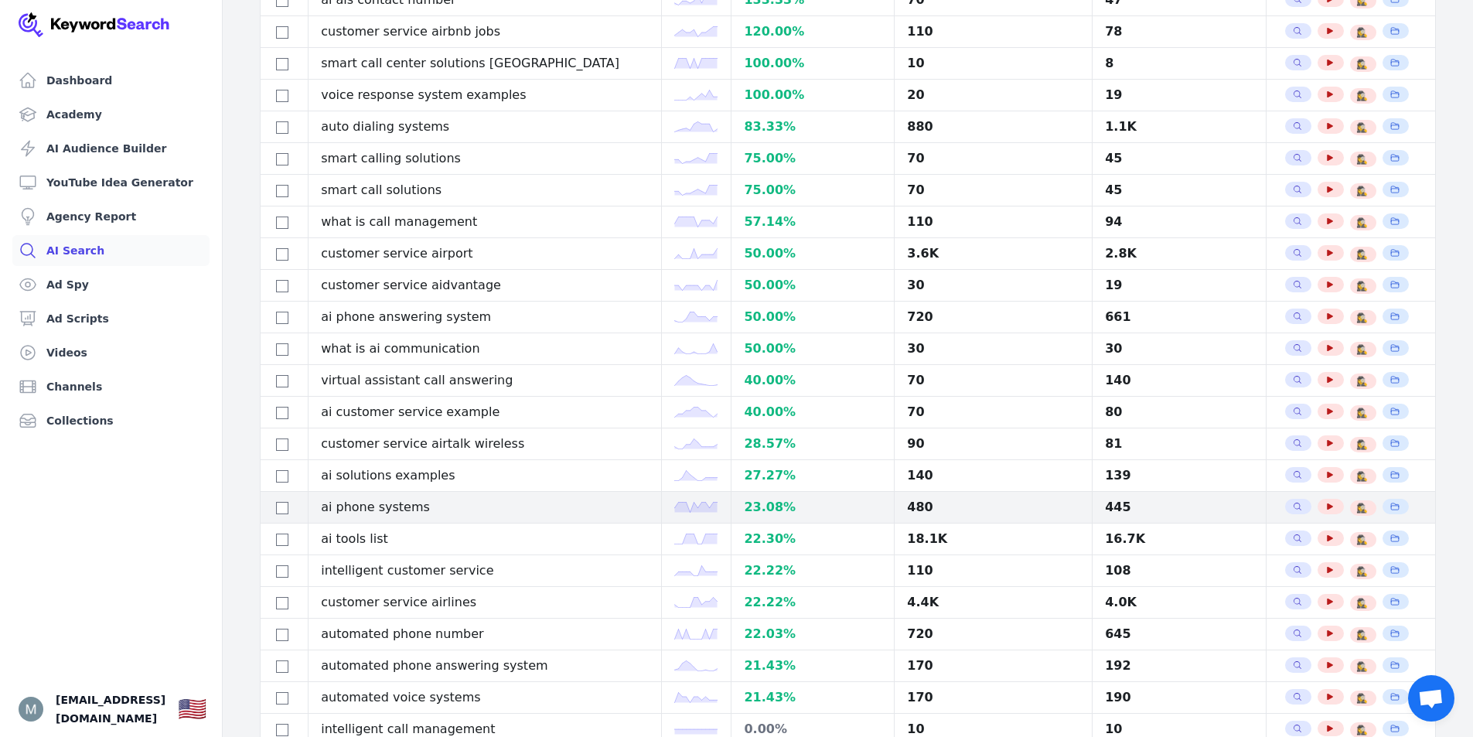
scroll to position [464, 0]
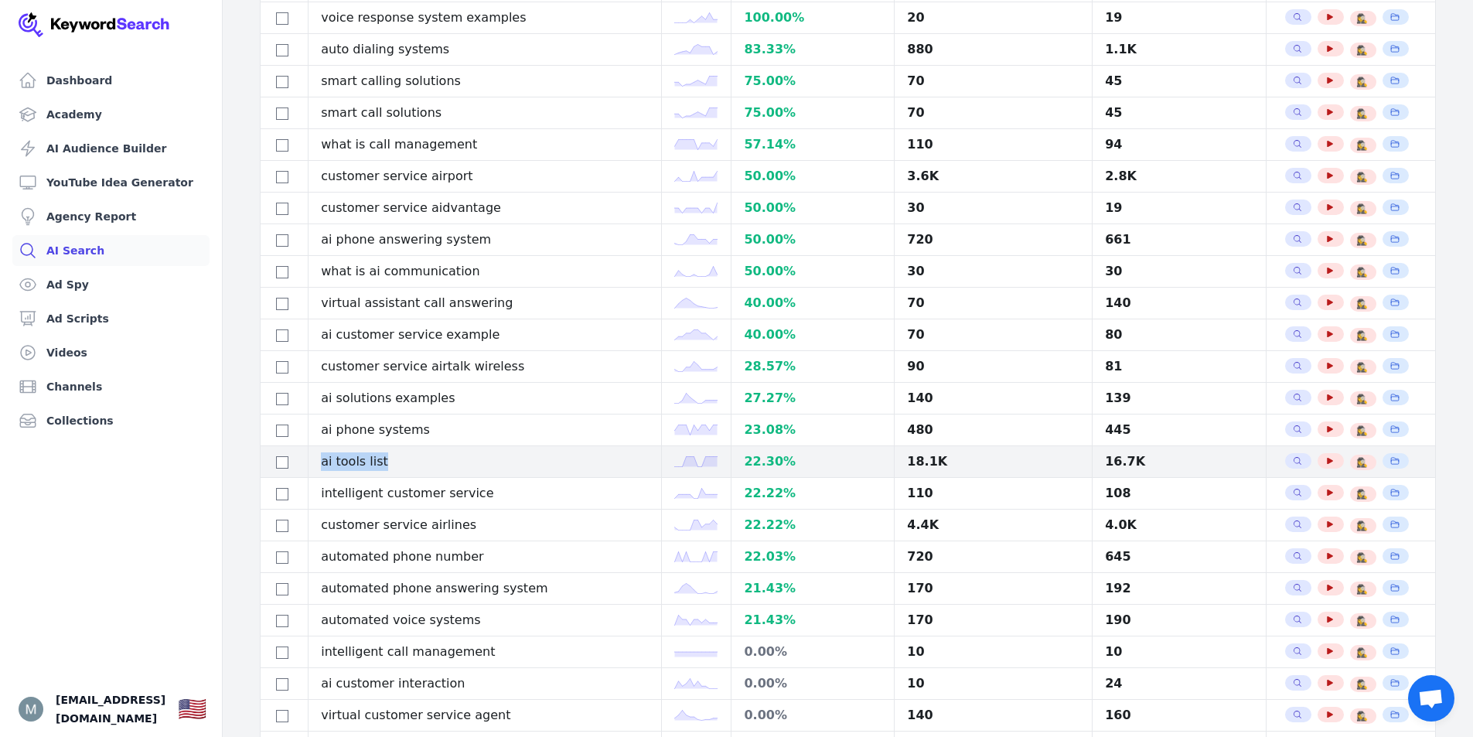
drag, startPoint x: 328, startPoint y: 462, endPoint x: 449, endPoint y: 472, distance: 121.8
click at [449, 472] on td "ai tools list" at bounding box center [484, 462] width 353 height 32
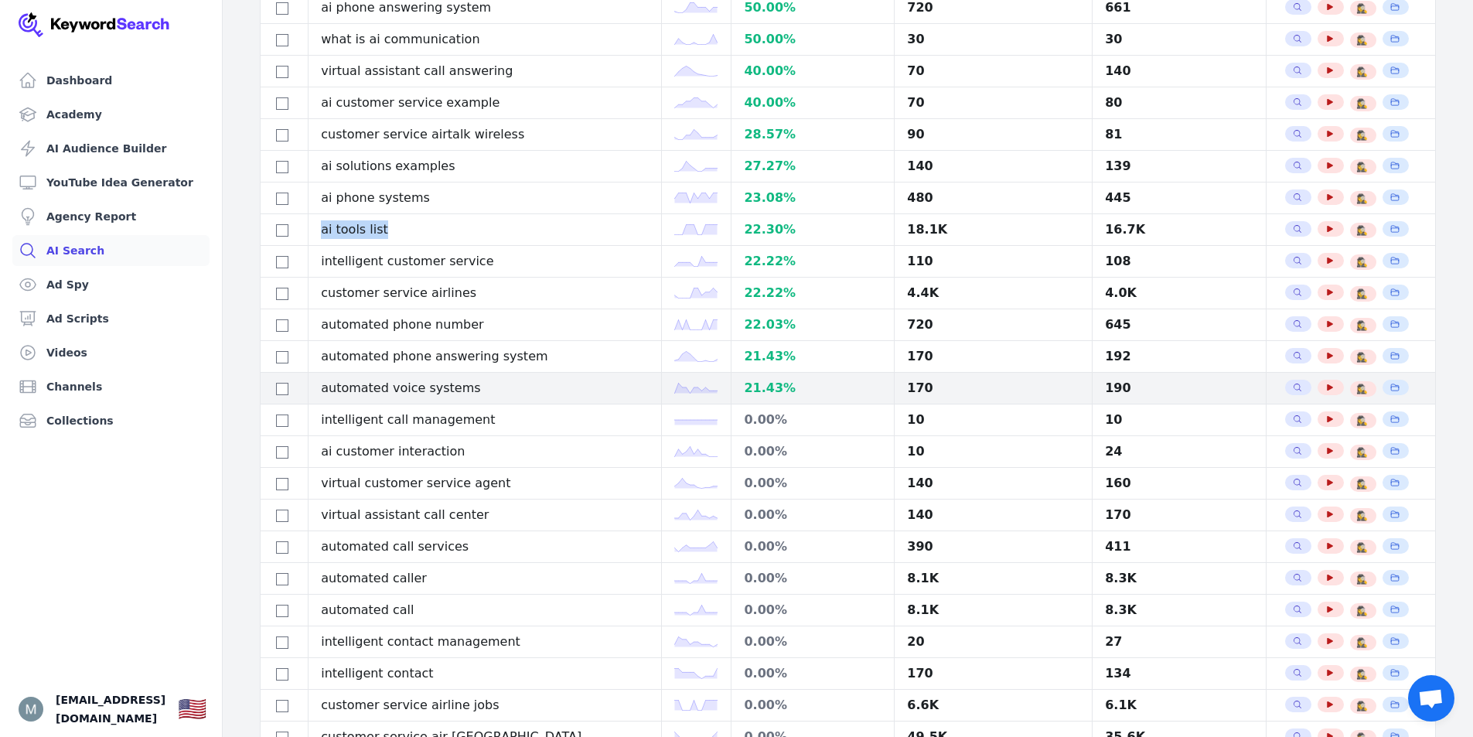
scroll to position [773, 0]
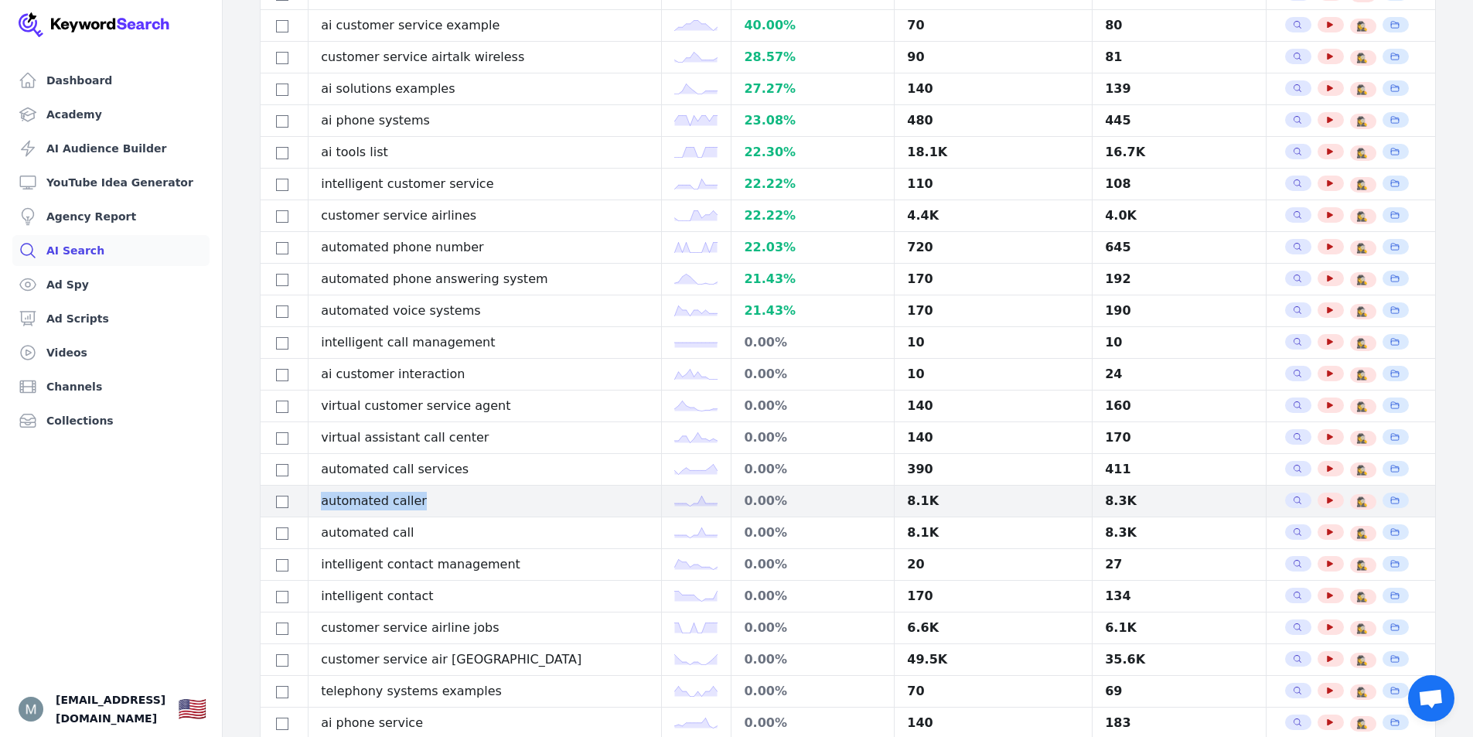
drag, startPoint x: 326, startPoint y: 499, endPoint x: 473, endPoint y: 510, distance: 148.1
click at [473, 510] on td "automated caller" at bounding box center [484, 502] width 353 height 32
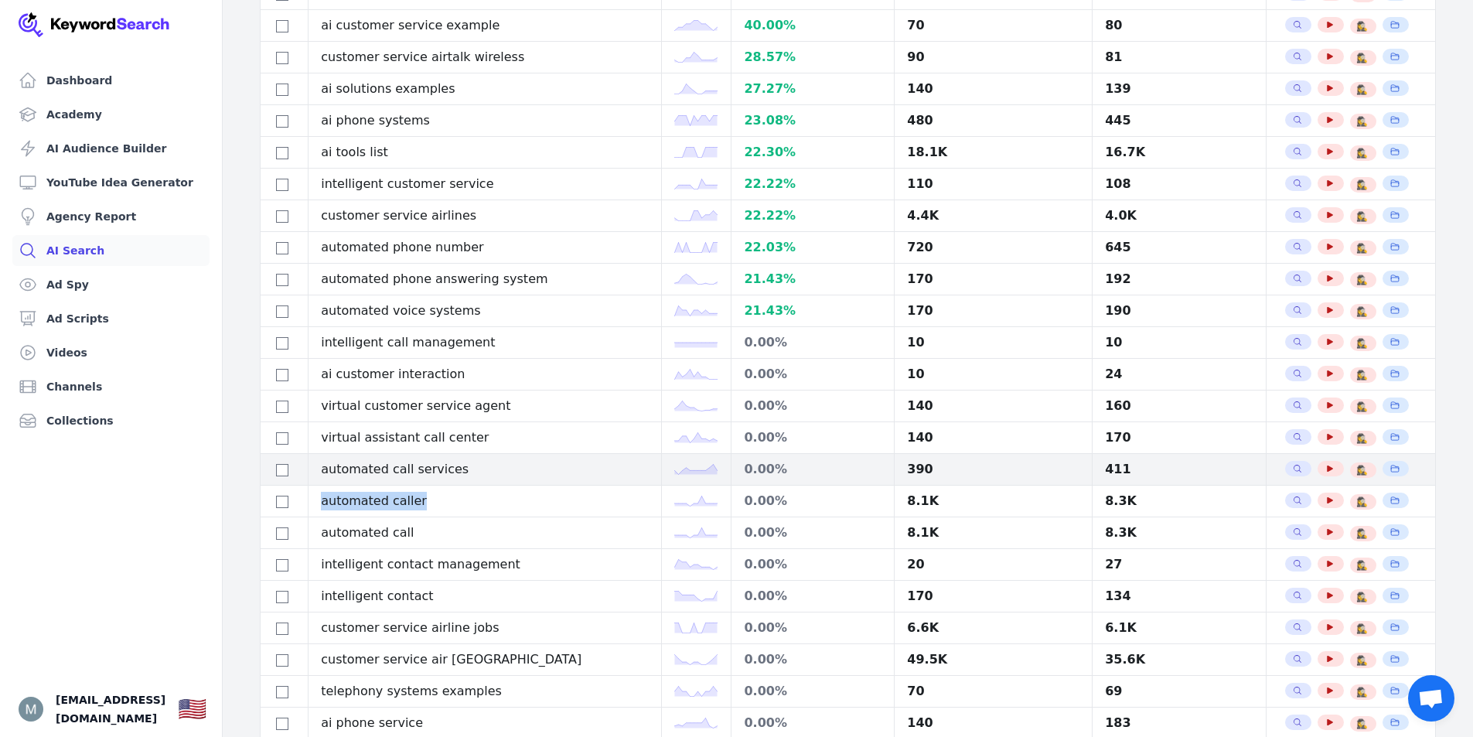
scroll to position [928, 0]
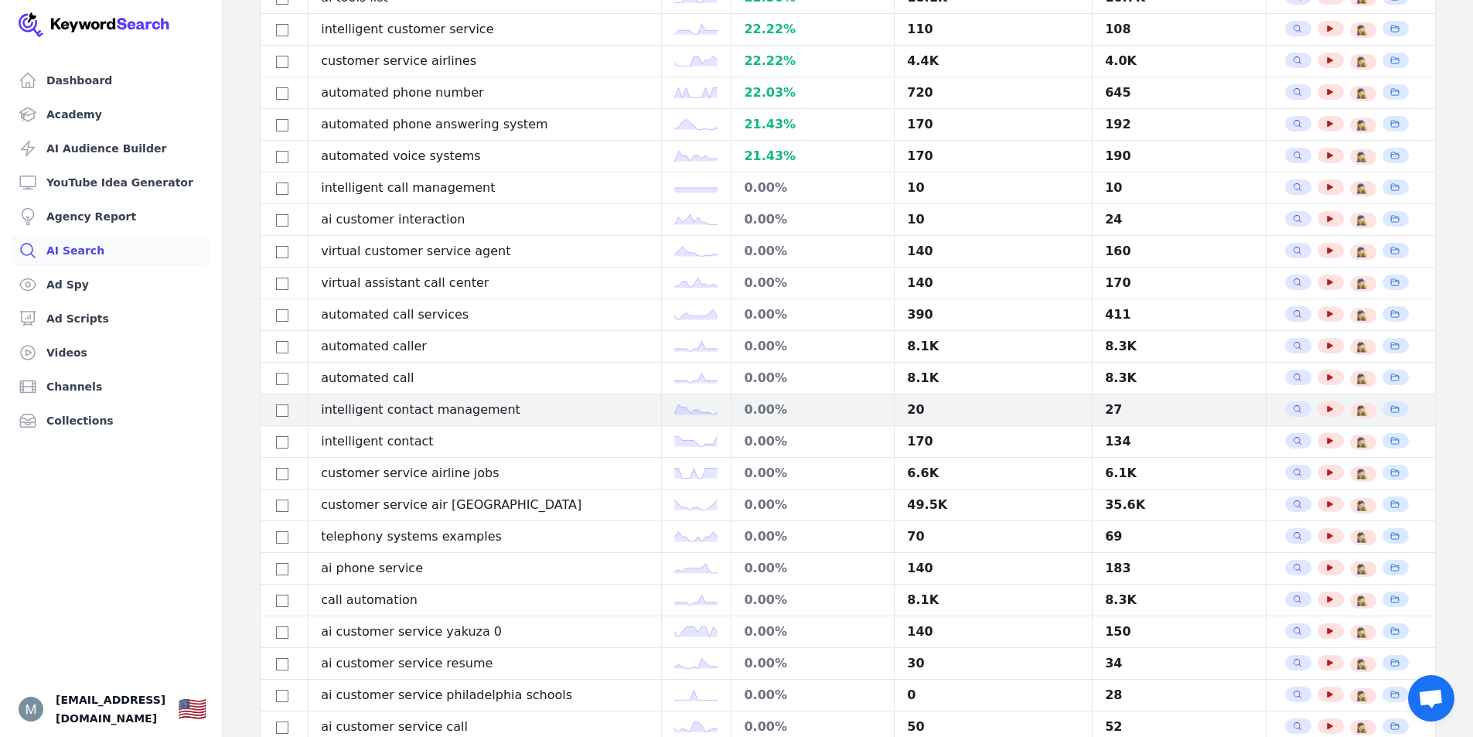
click at [493, 404] on td "intelligent contact management" at bounding box center [484, 410] width 353 height 32
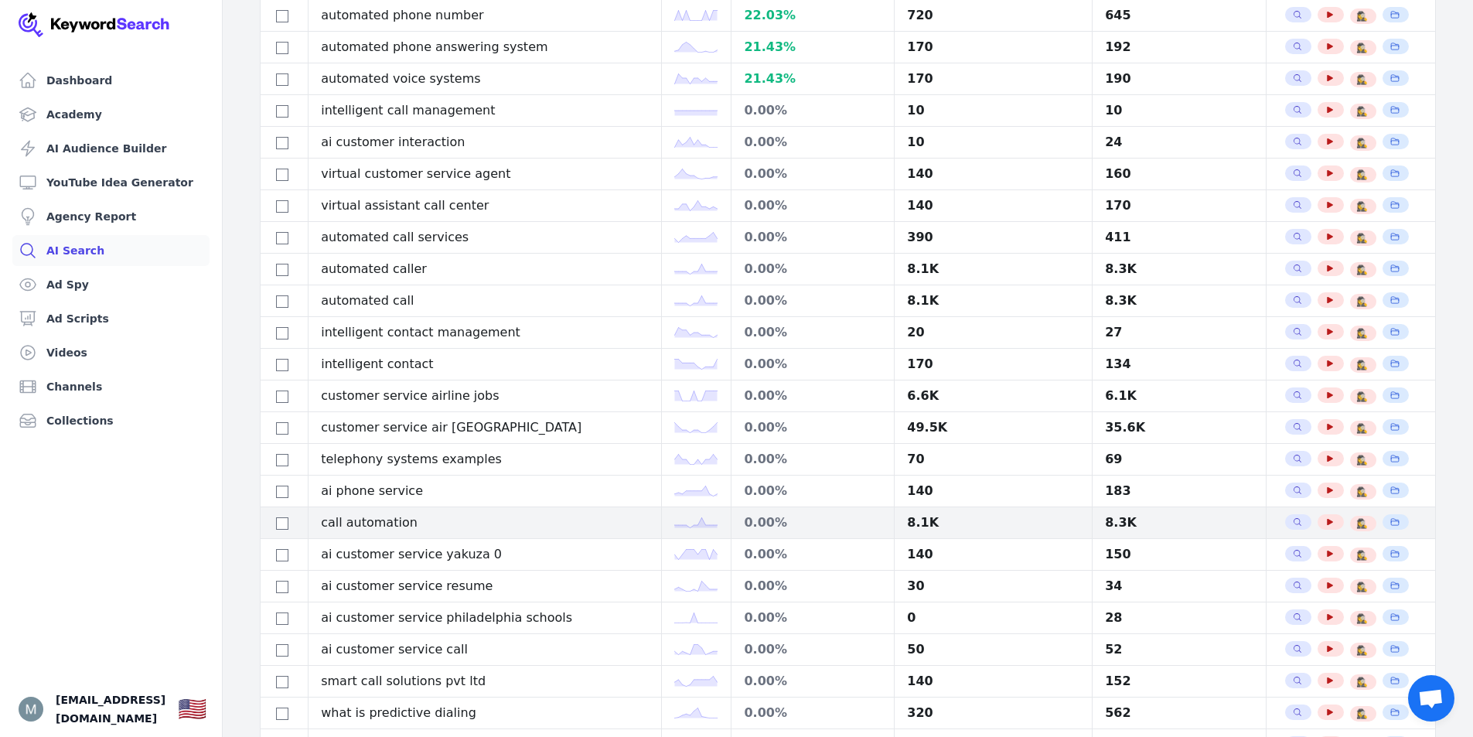
scroll to position [1082, 0]
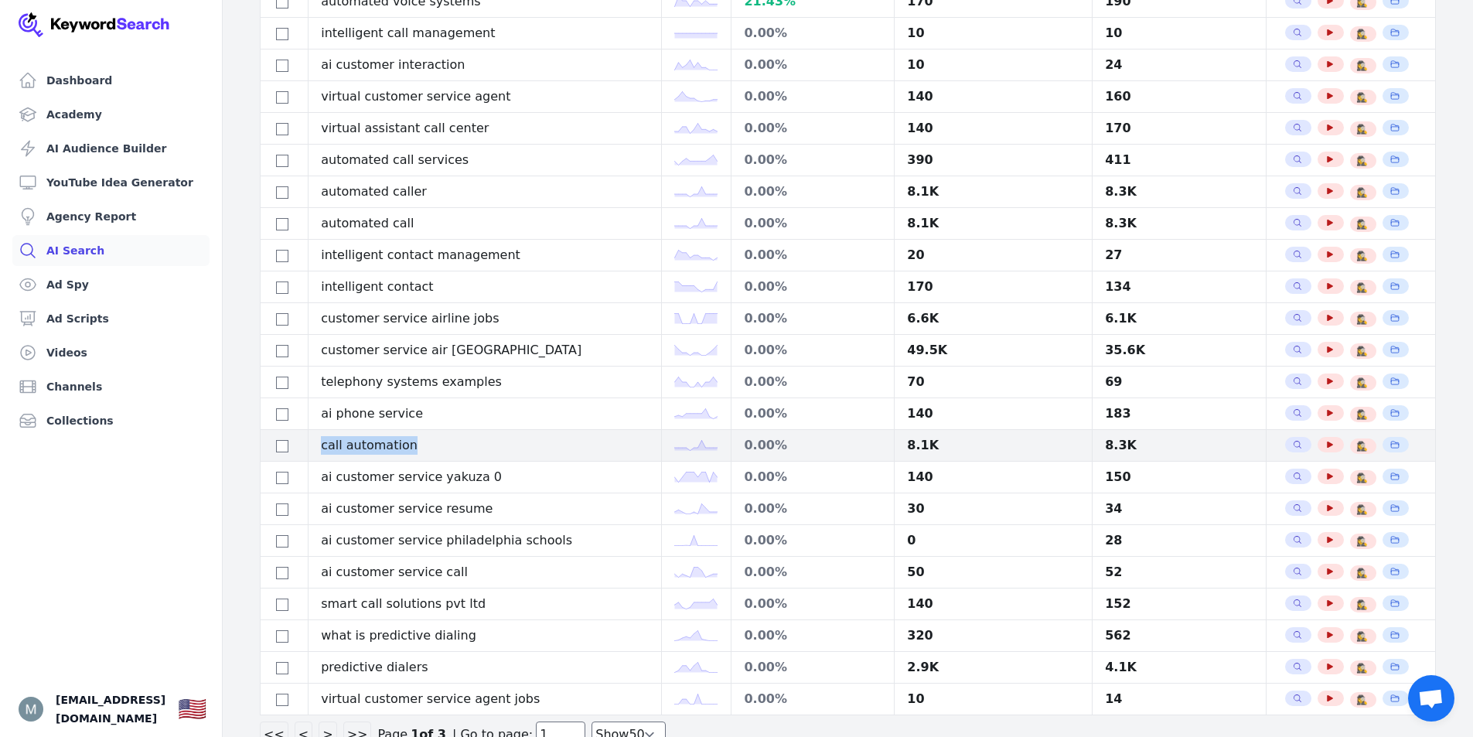
drag, startPoint x: 329, startPoint y: 447, endPoint x: 431, endPoint y: 452, distance: 102.9
click at [431, 452] on td "call automation" at bounding box center [484, 446] width 353 height 32
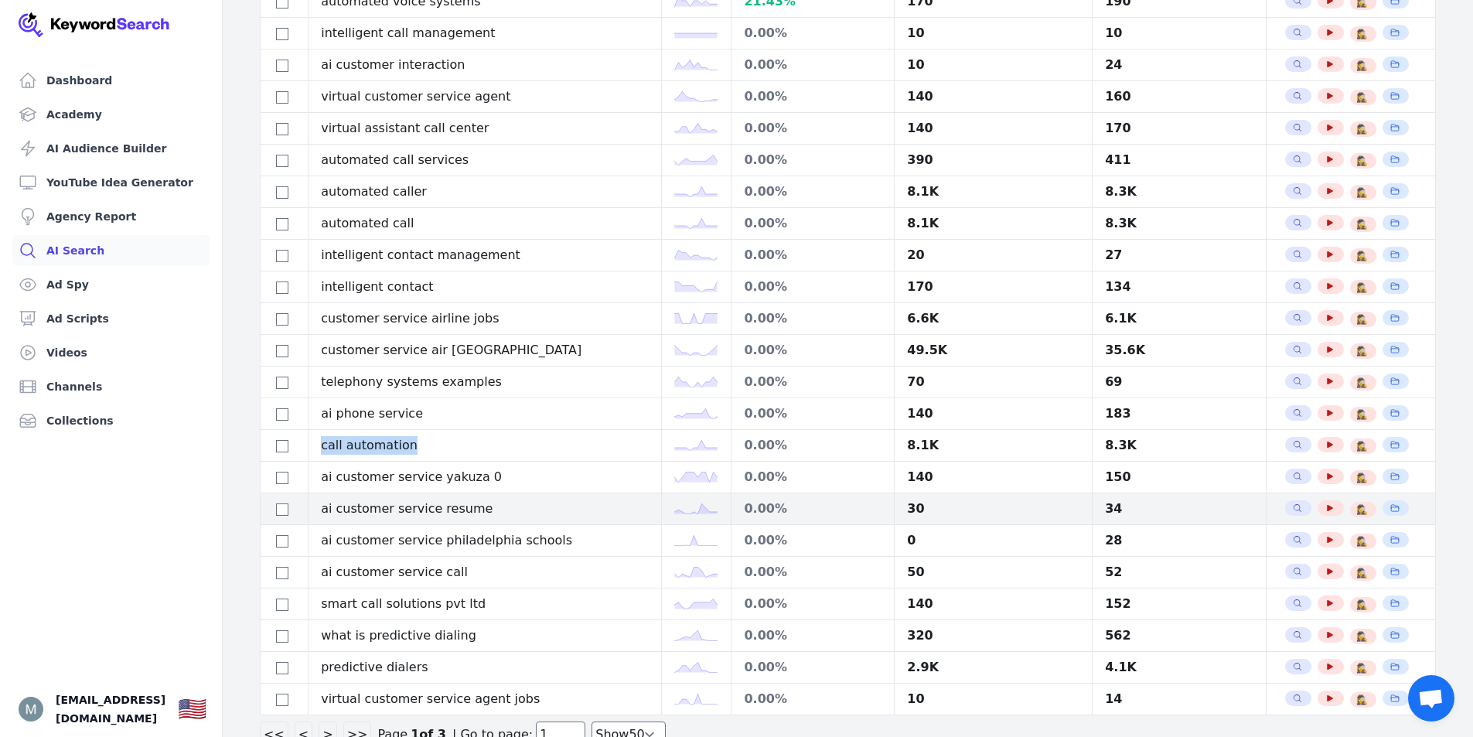
scroll to position [1124, 0]
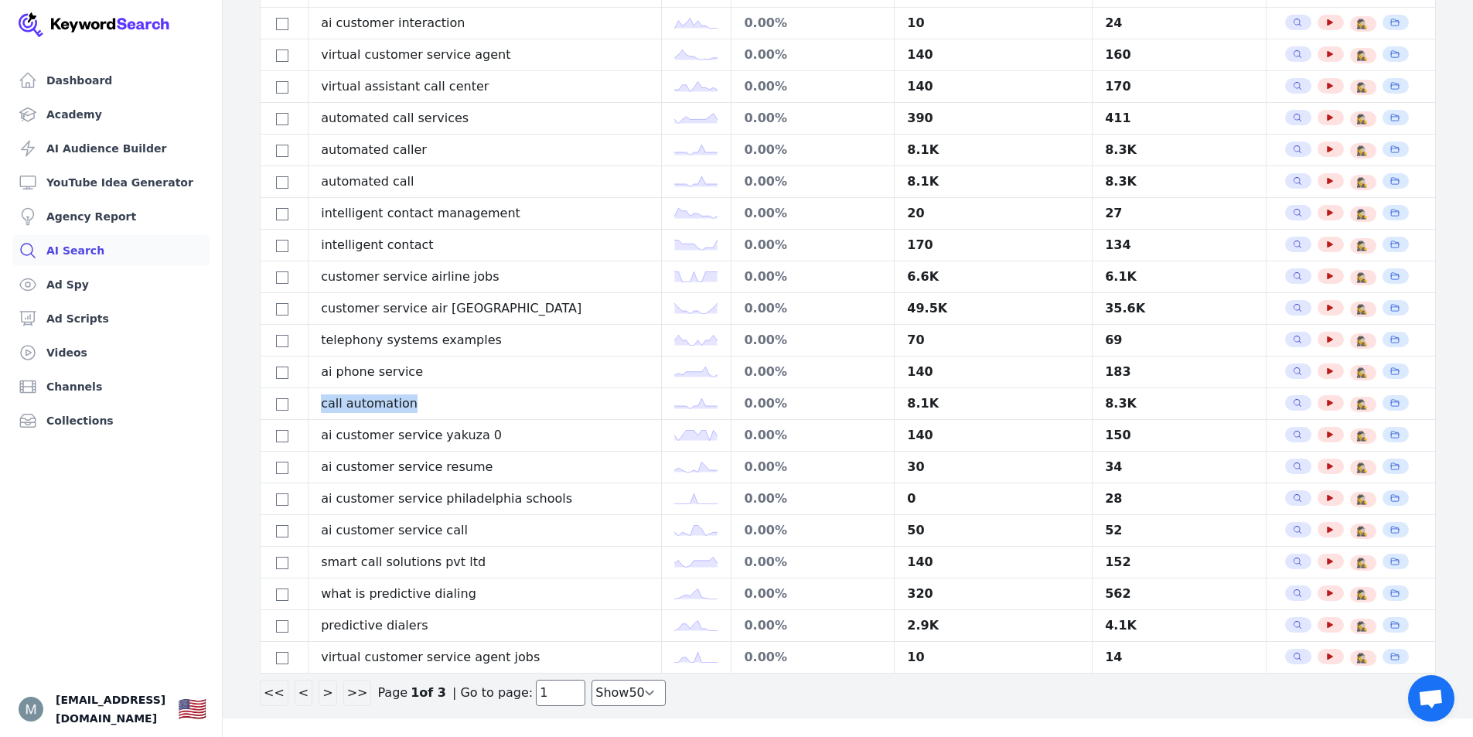
click at [319, 695] on button ">" at bounding box center [328, 693] width 18 height 26
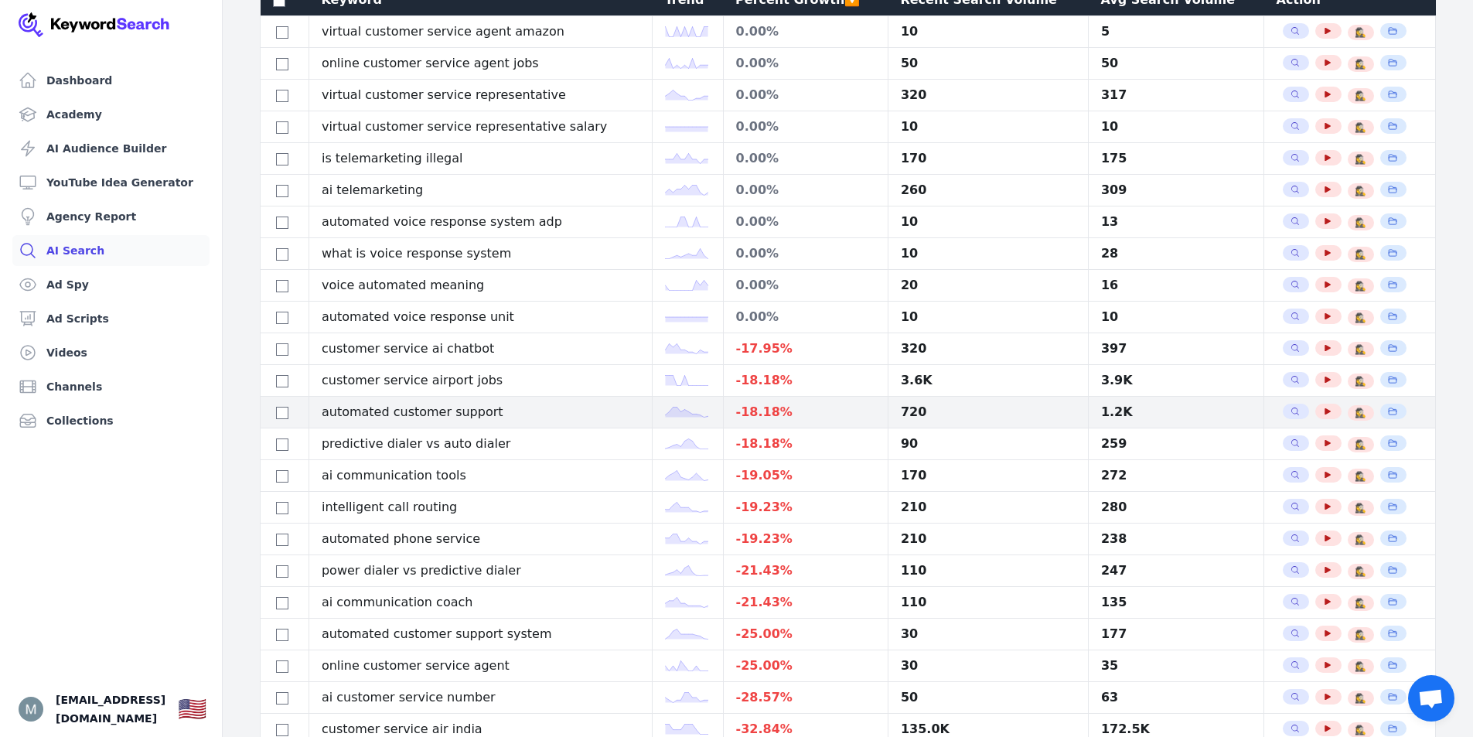
scroll to position [274, 0]
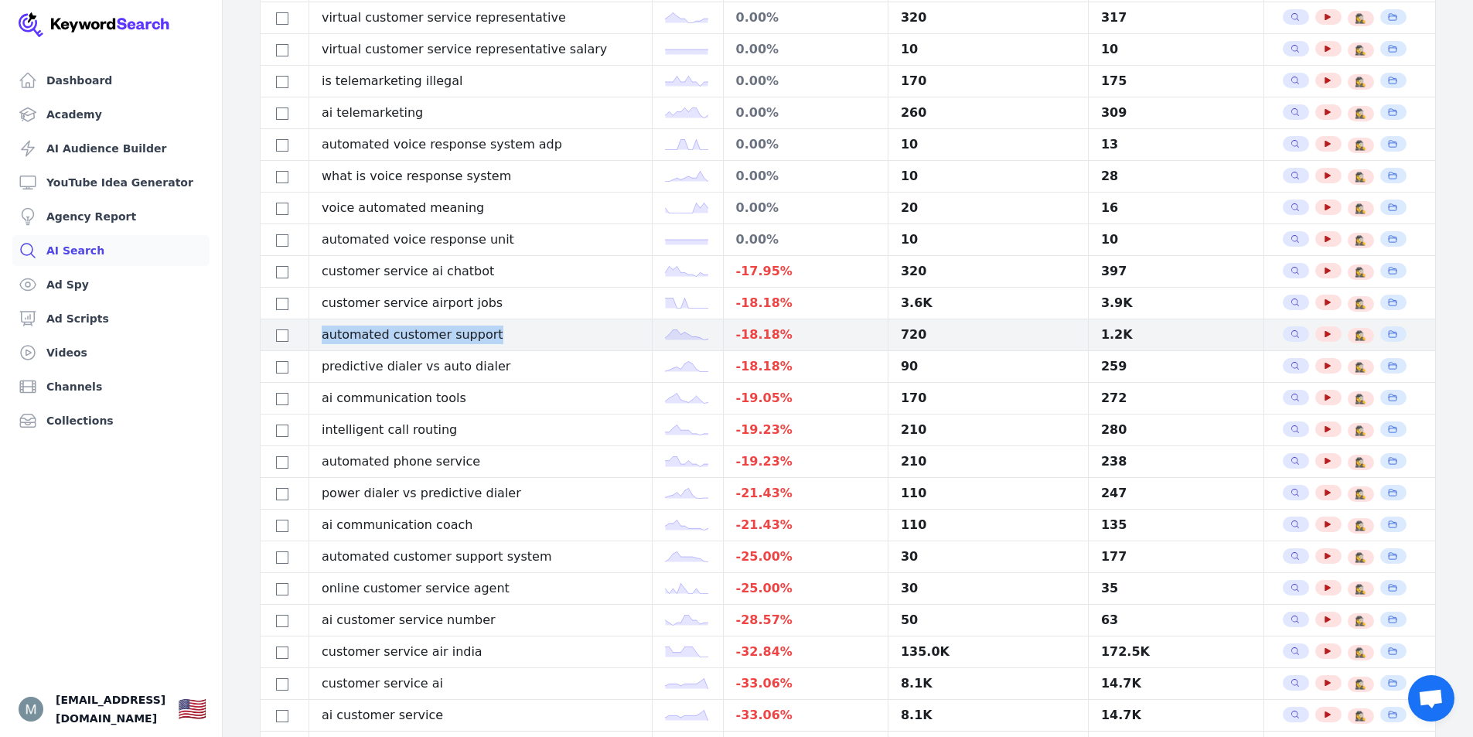
drag, startPoint x: 327, startPoint y: 336, endPoint x: 486, endPoint y: 334, distance: 159.3
click at [486, 334] on td "automated customer support" at bounding box center [479, 335] width 343 height 32
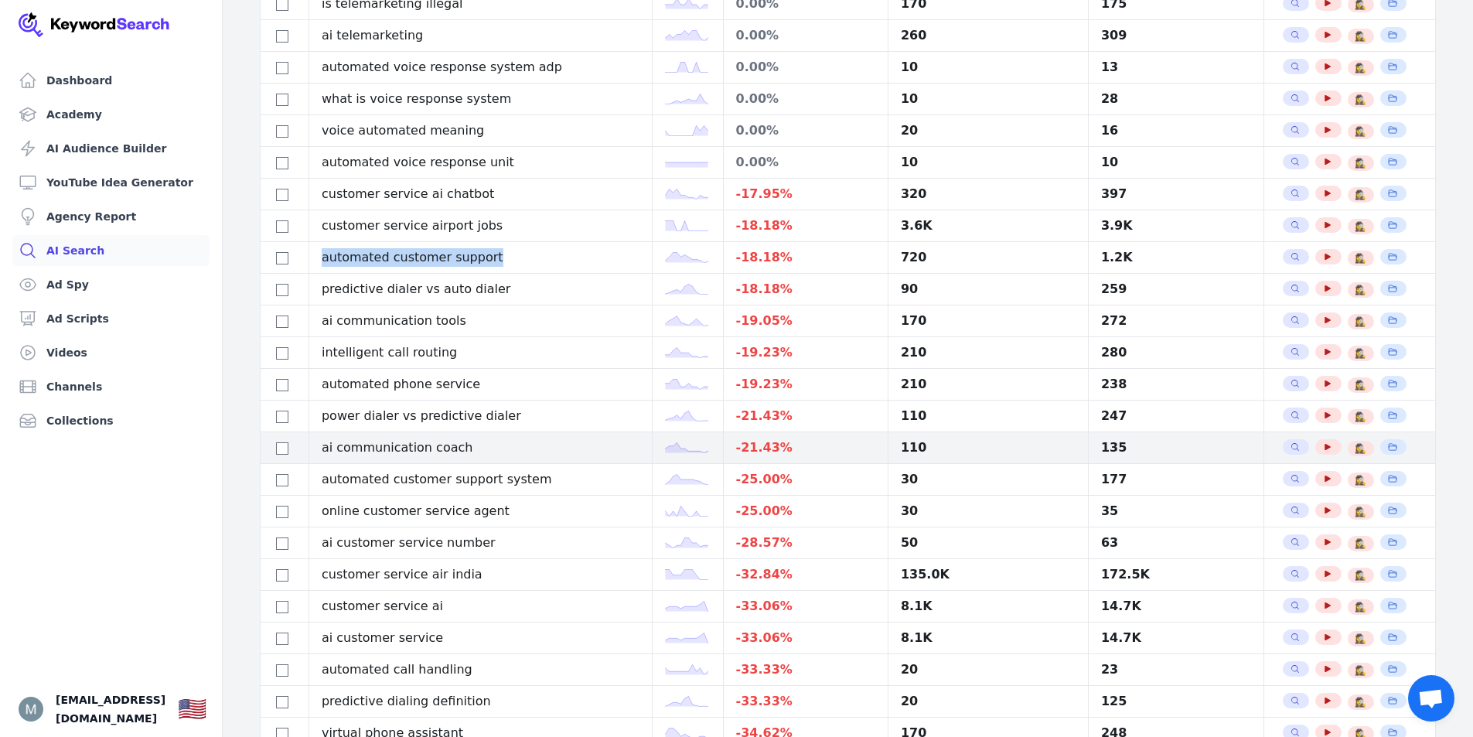
scroll to position [428, 0]
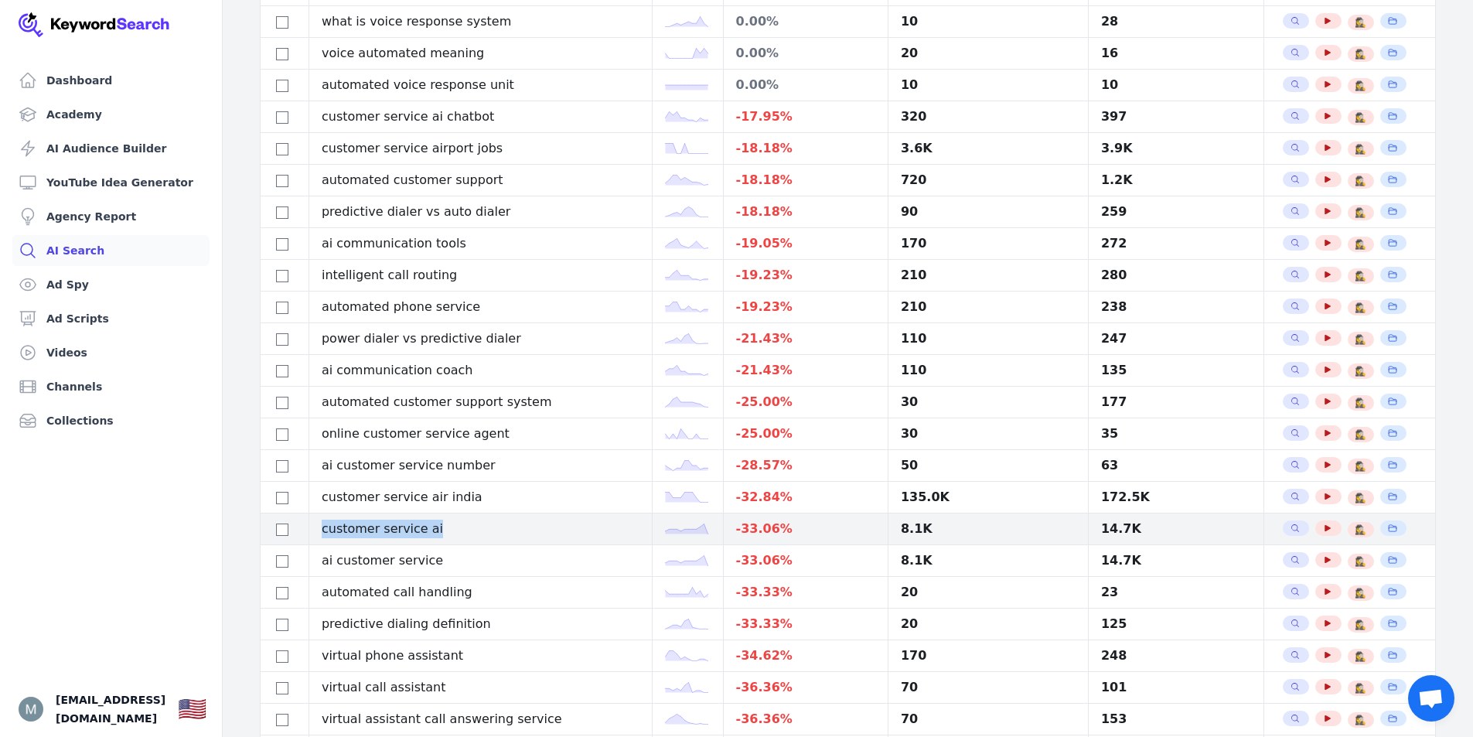
drag, startPoint x: 323, startPoint y: 530, endPoint x: 449, endPoint y: 532, distance: 126.0
click at [449, 532] on td "customer service ai" at bounding box center [479, 529] width 343 height 32
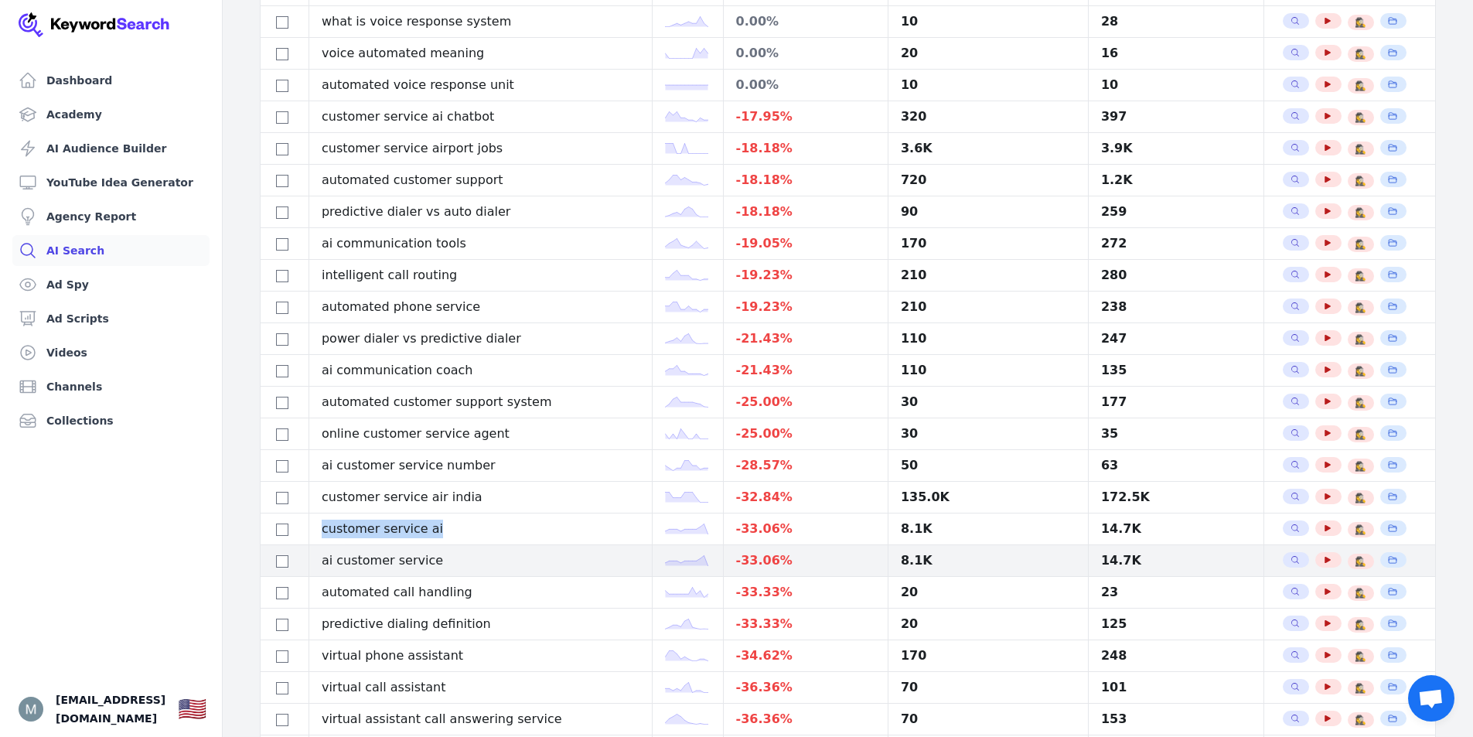
scroll to position [506, 0]
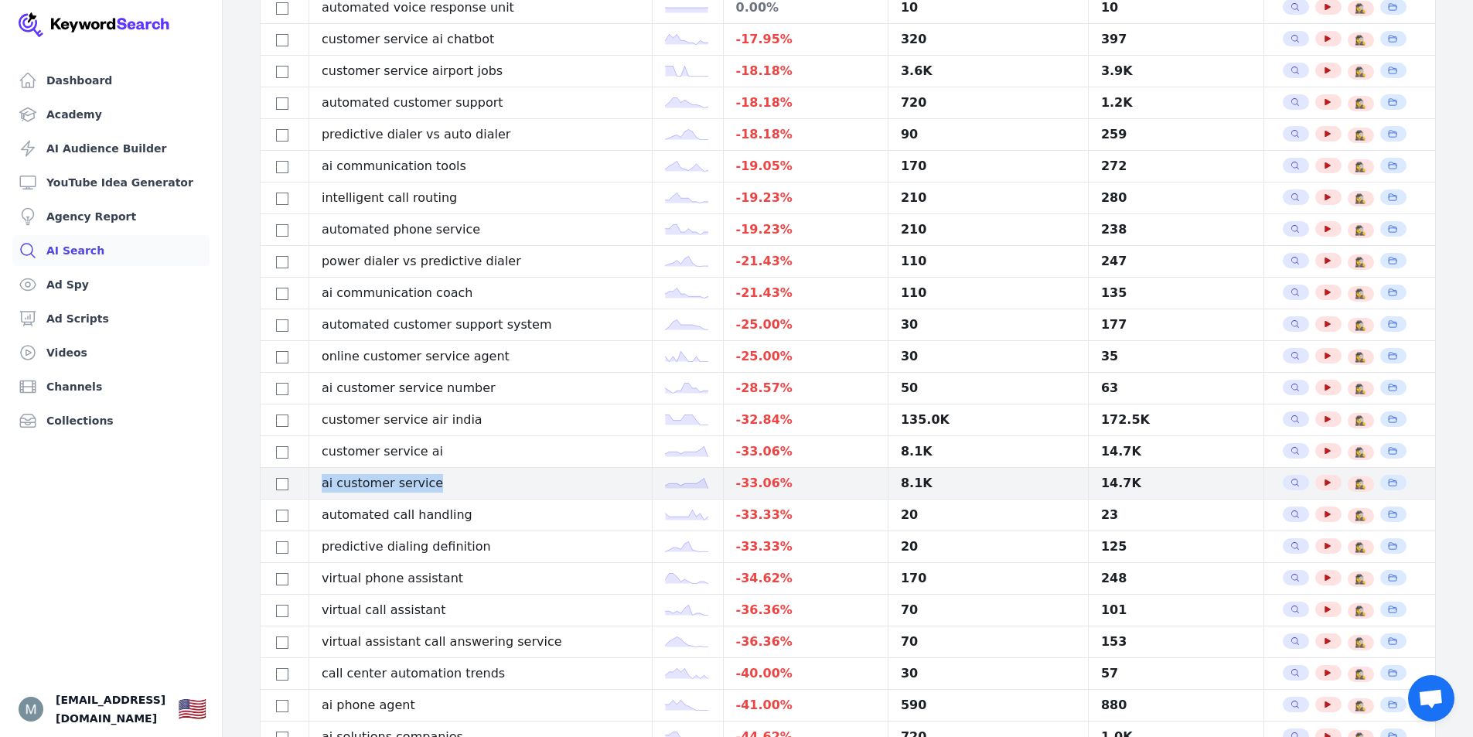
drag, startPoint x: 327, startPoint y: 482, endPoint x: 467, endPoint y: 490, distance: 140.2
click at [467, 490] on td "ai customer service" at bounding box center [479, 484] width 343 height 32
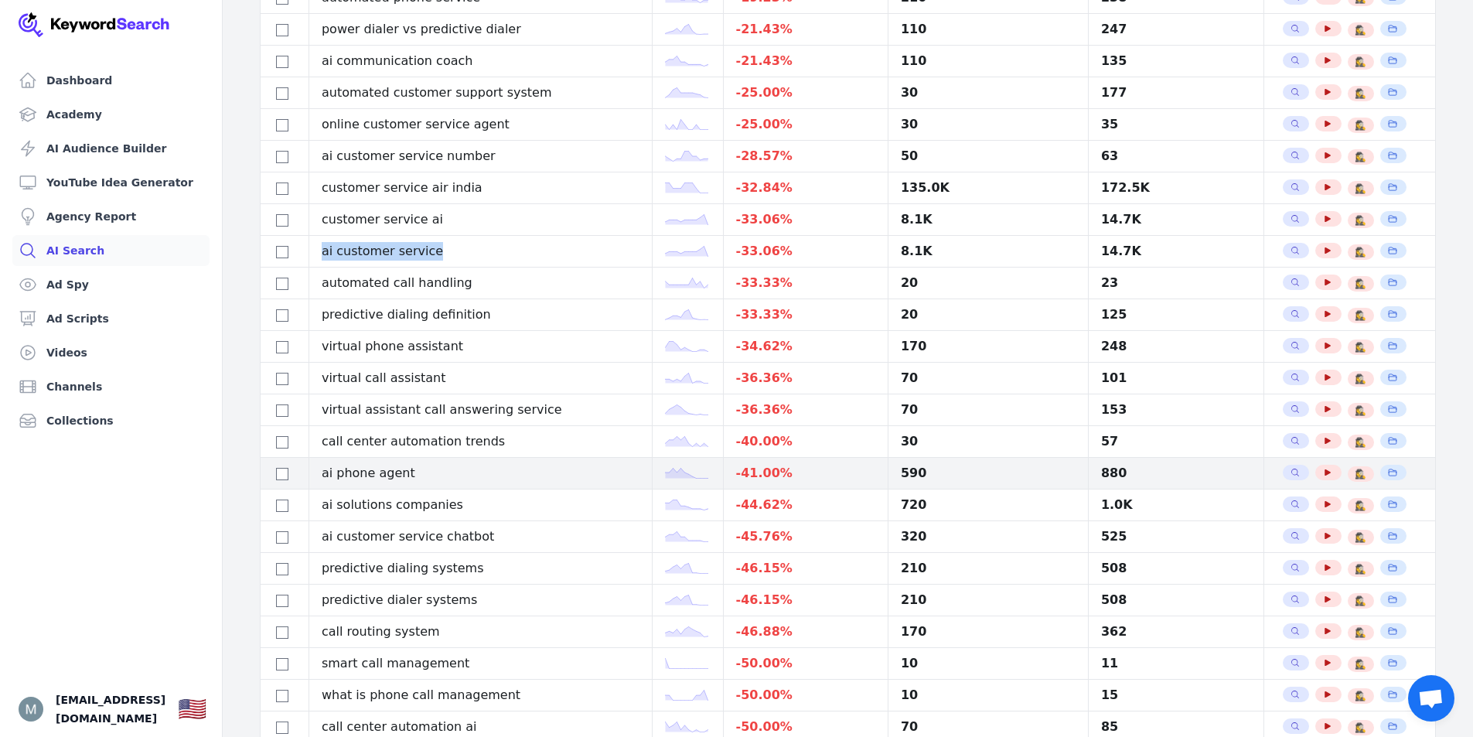
scroll to position [815, 0]
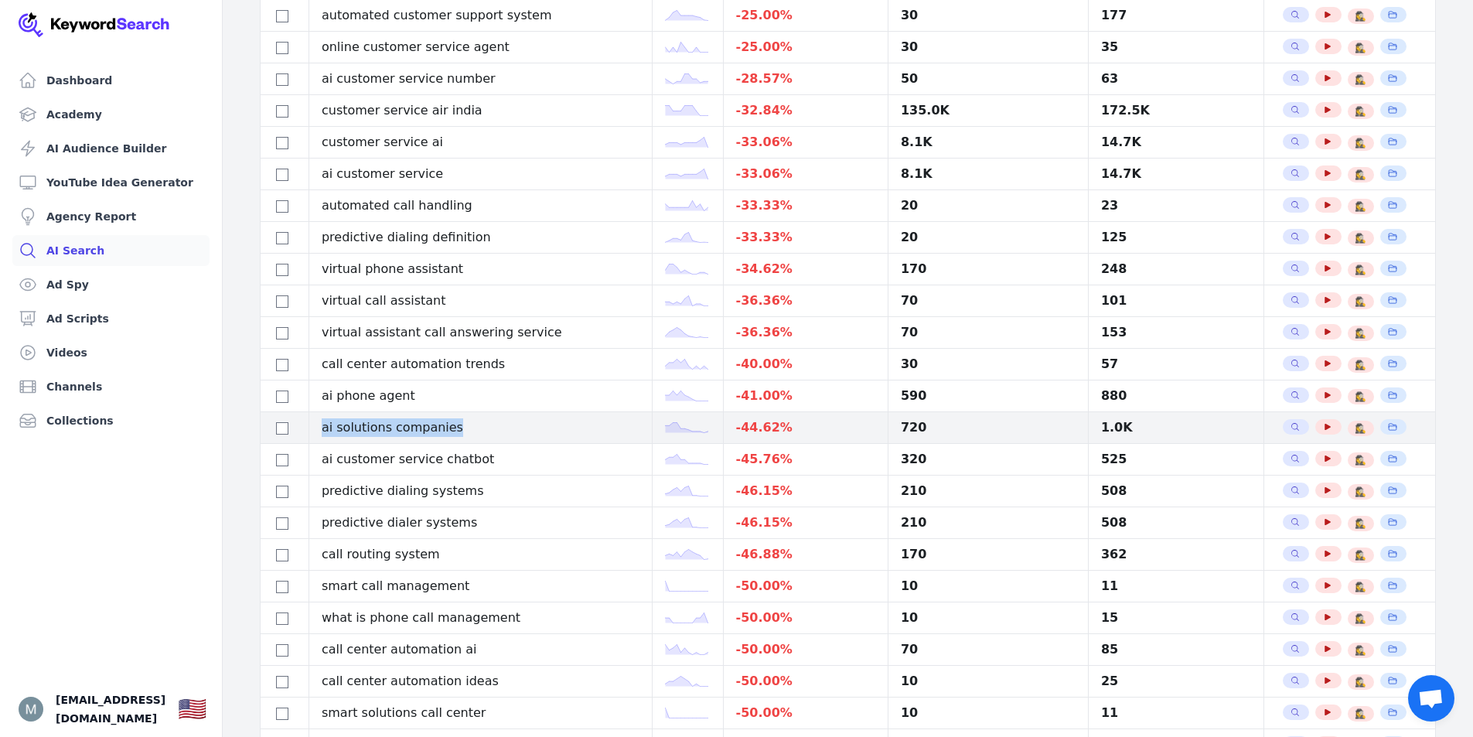
drag, startPoint x: 326, startPoint y: 426, endPoint x: 499, endPoint y: 426, distance: 174.0
click at [499, 426] on td "ai solutions companies" at bounding box center [479, 428] width 343 height 32
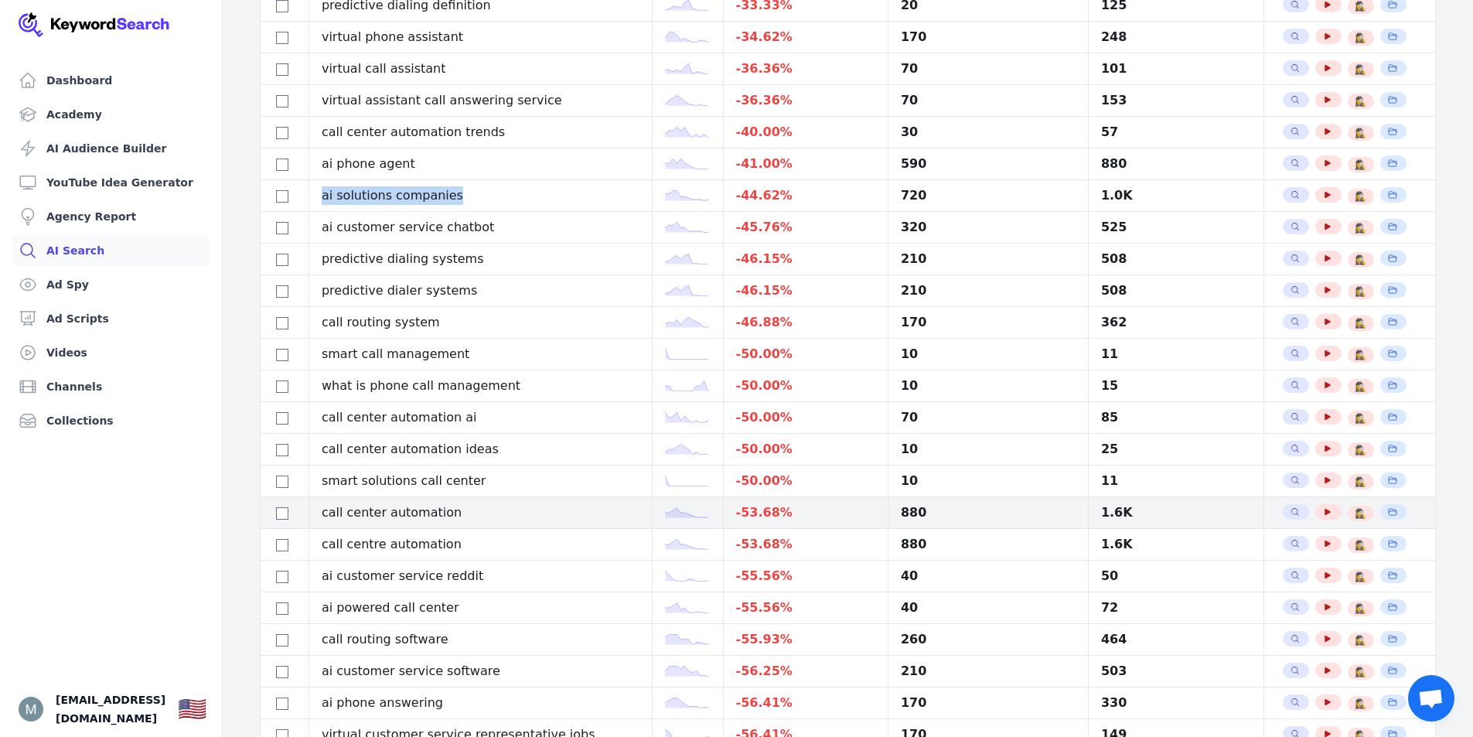
scroll to position [1124, 0]
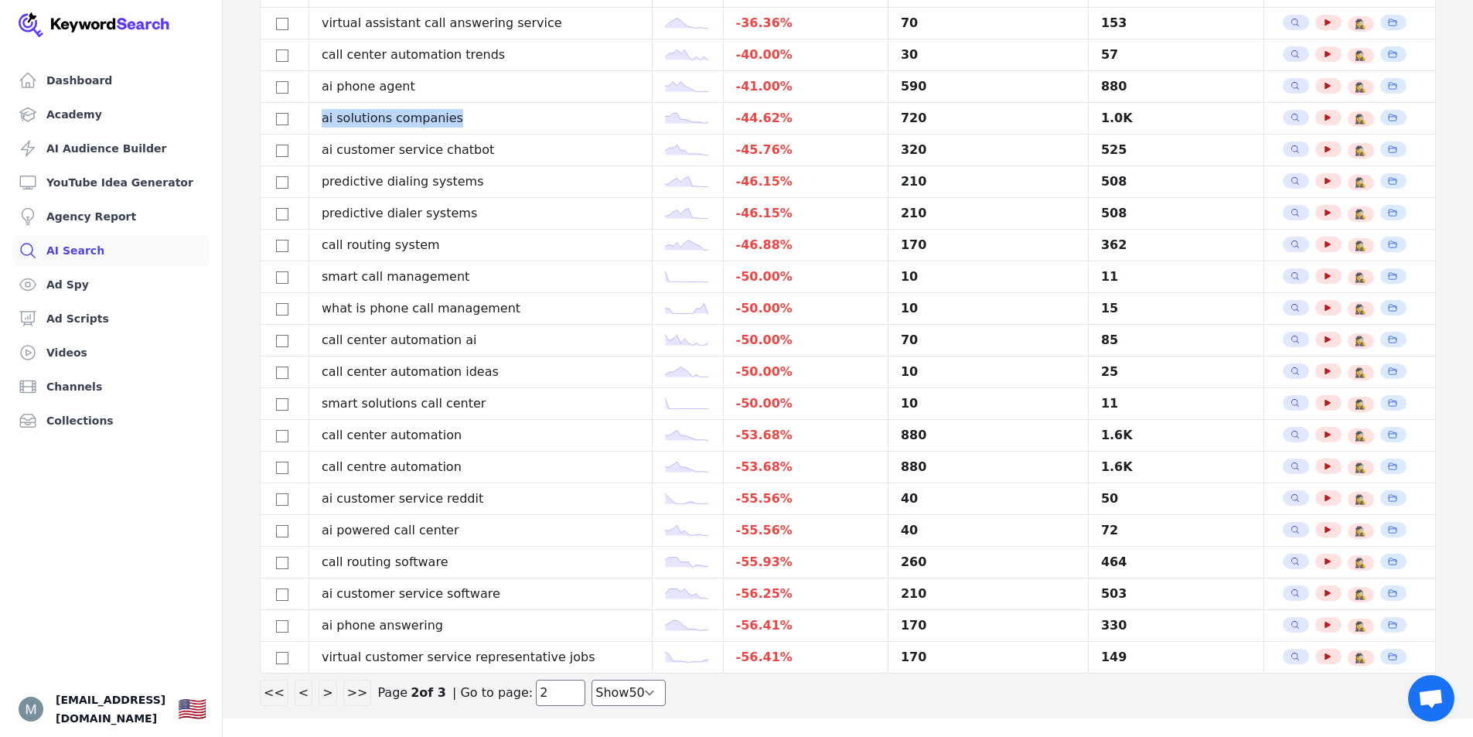
click at [319, 690] on button ">" at bounding box center [328, 693] width 18 height 26
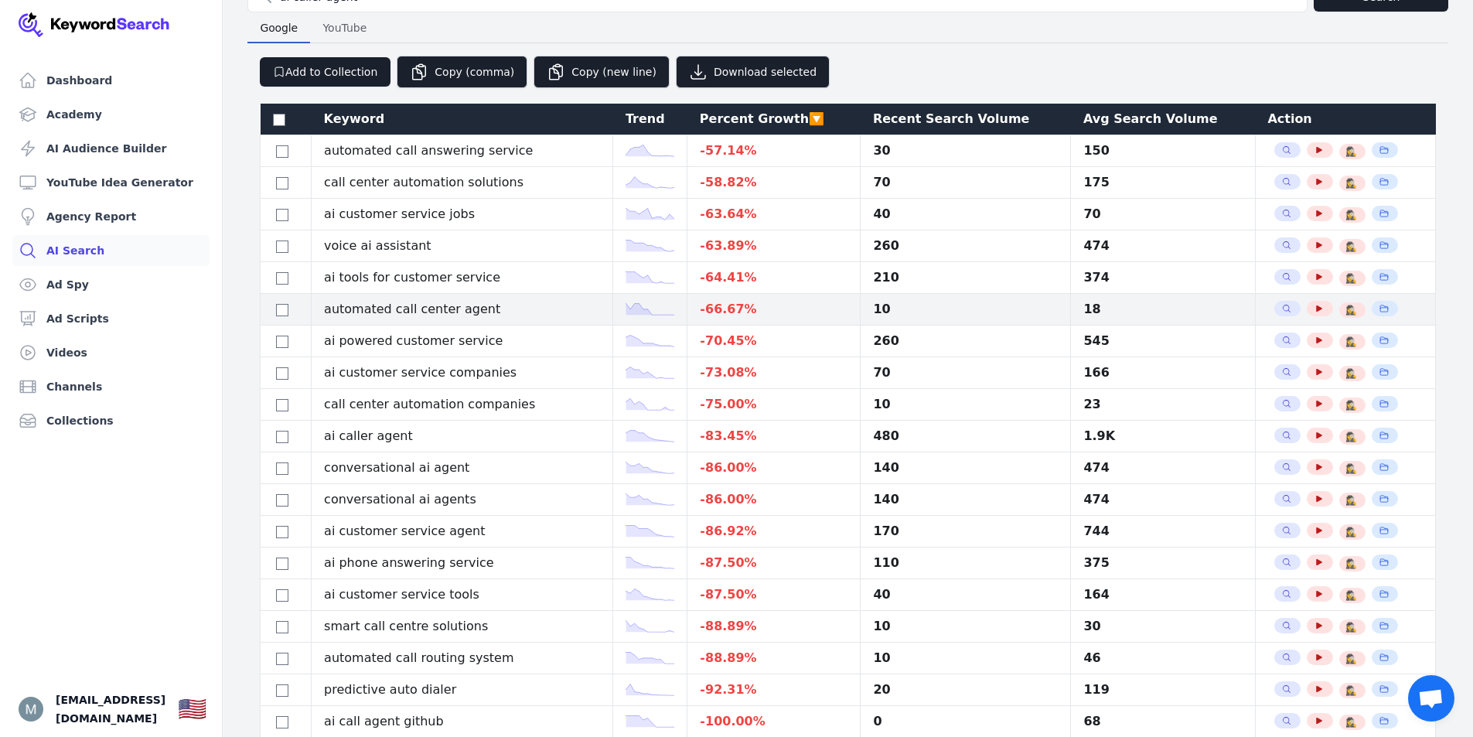
scroll to position [232, 0]
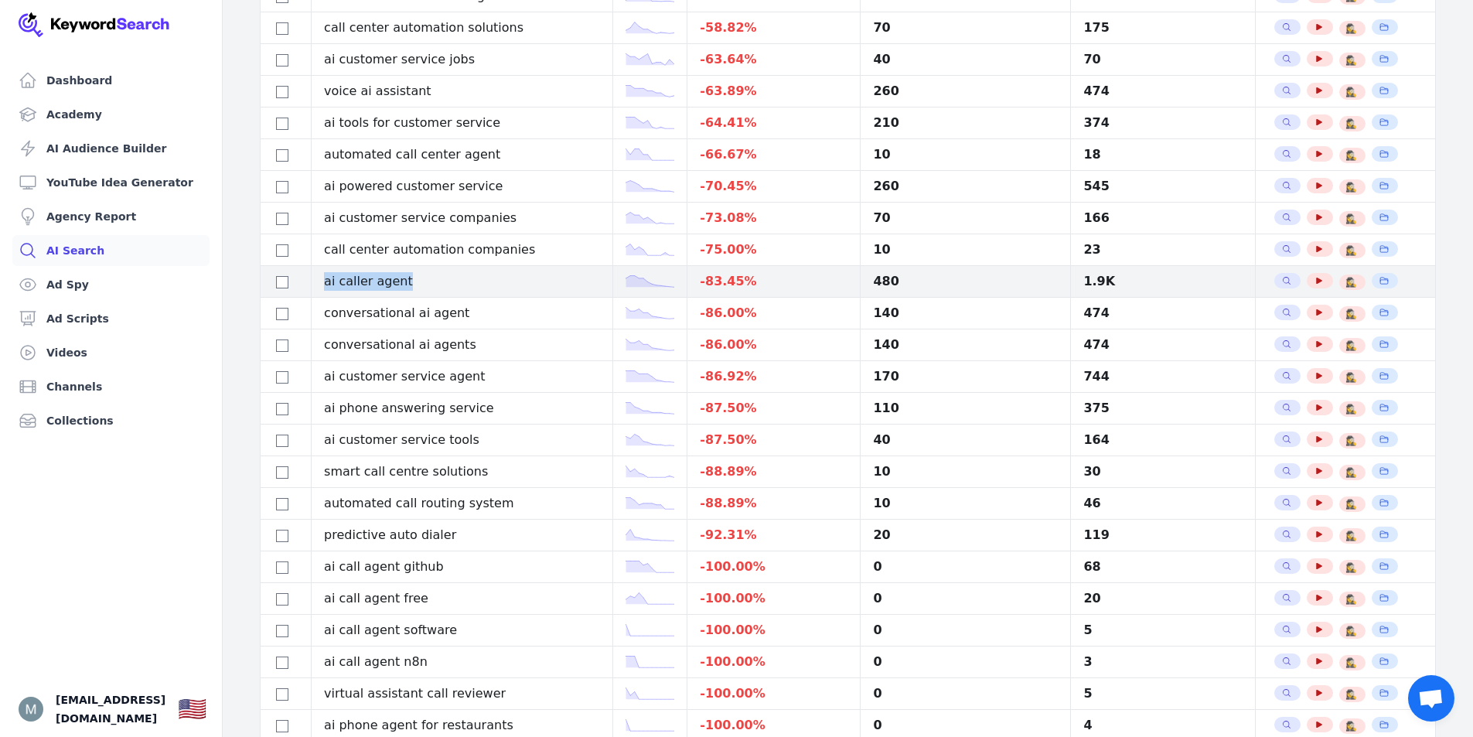
drag, startPoint x: 327, startPoint y: 278, endPoint x: 418, endPoint y: 282, distance: 90.5
click at [418, 282] on td "ai caller agent" at bounding box center [463, 282] width 302 height 32
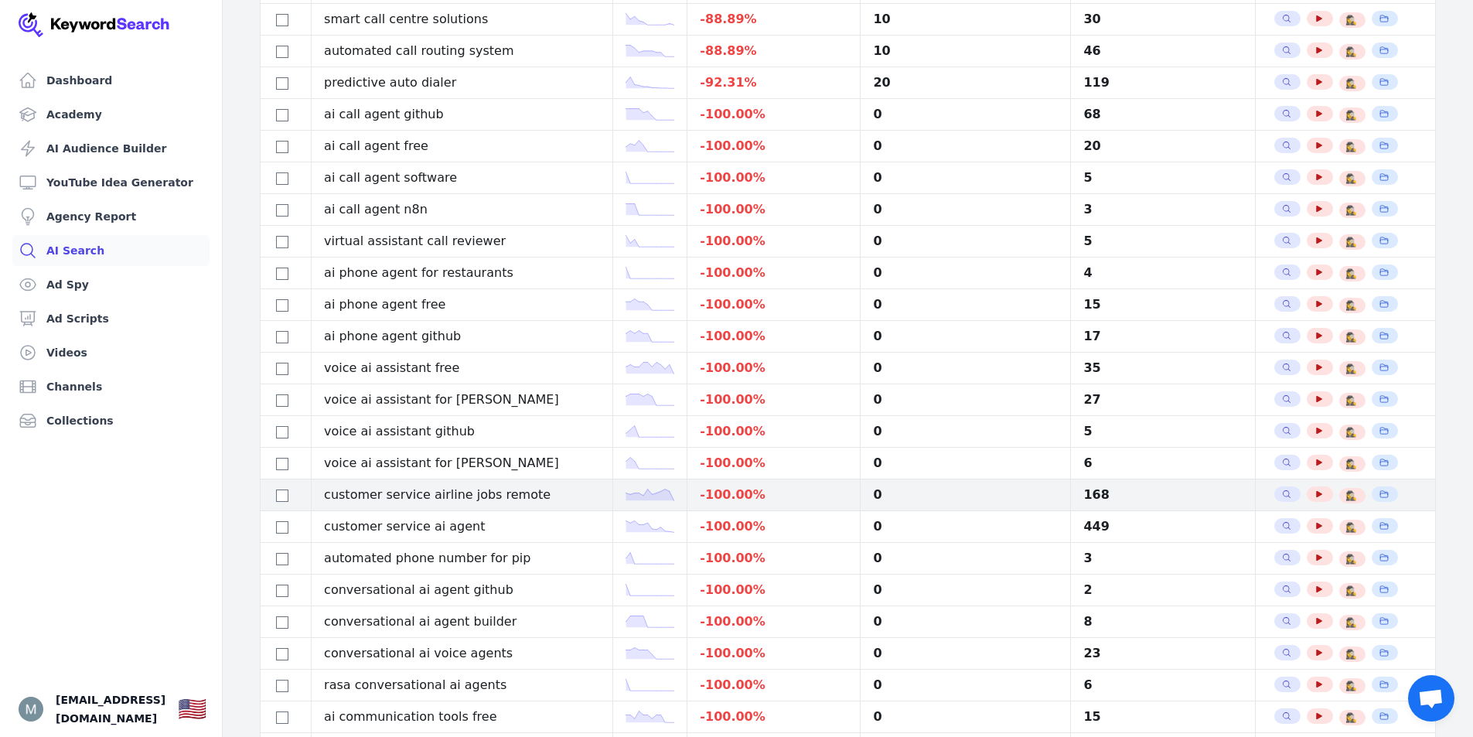
scroll to position [839, 0]
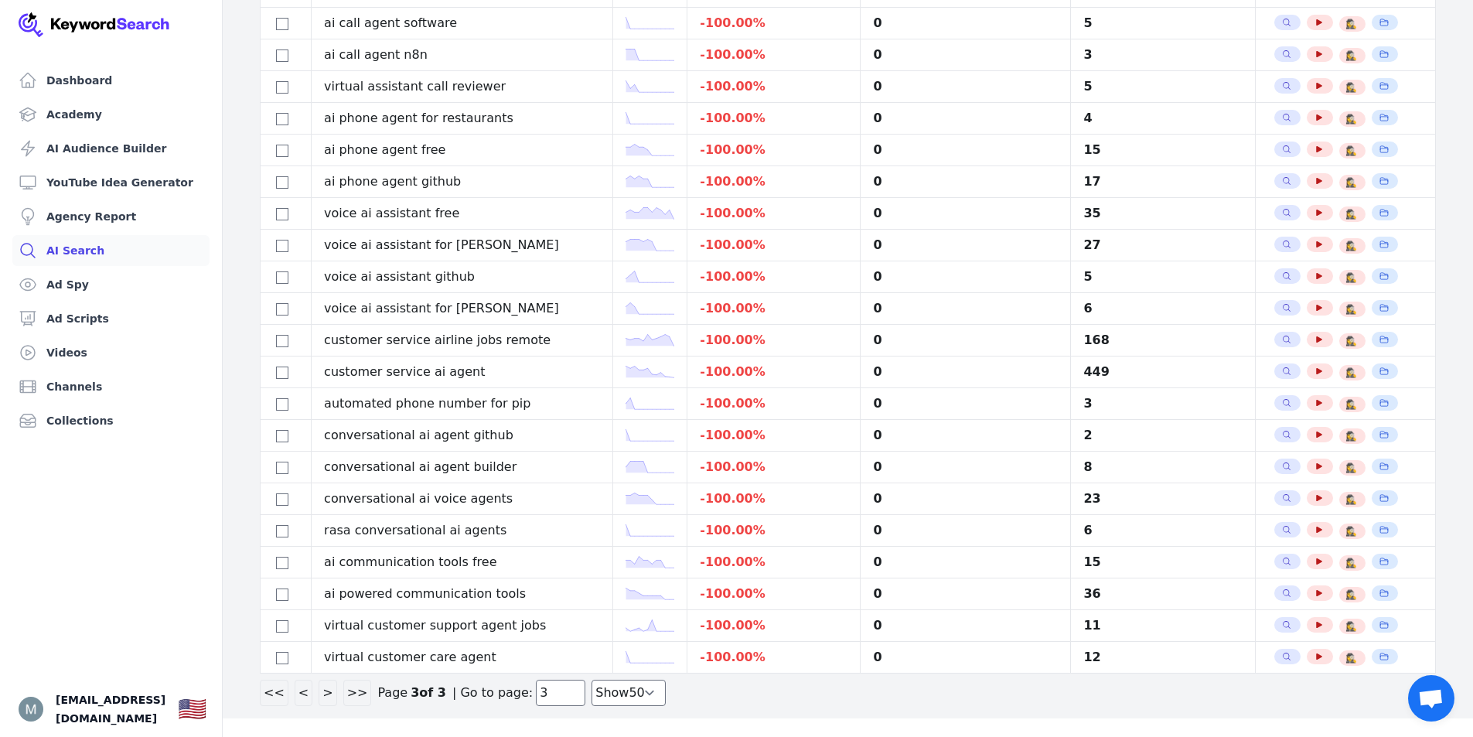
click at [300, 691] on button "<" at bounding box center [304, 693] width 18 height 26
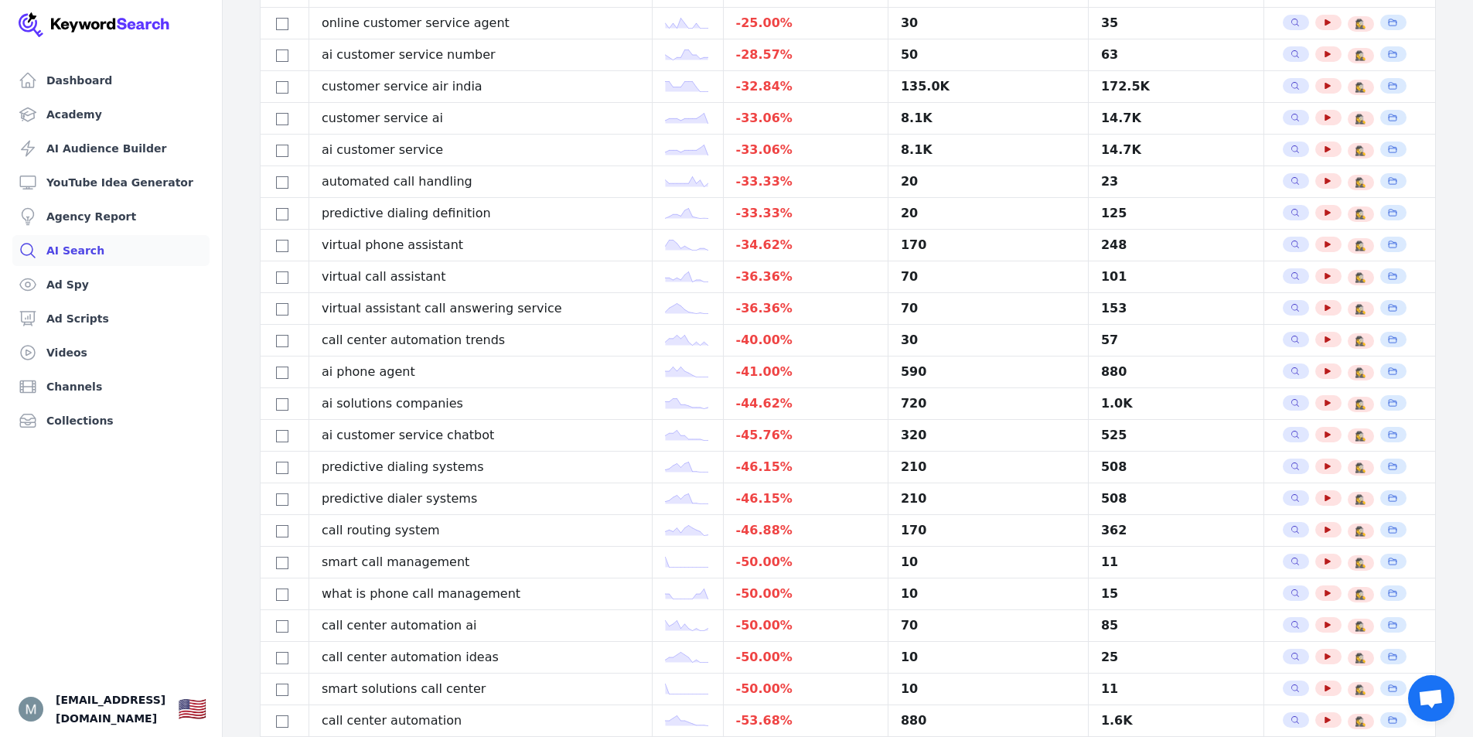
scroll to position [1124, 0]
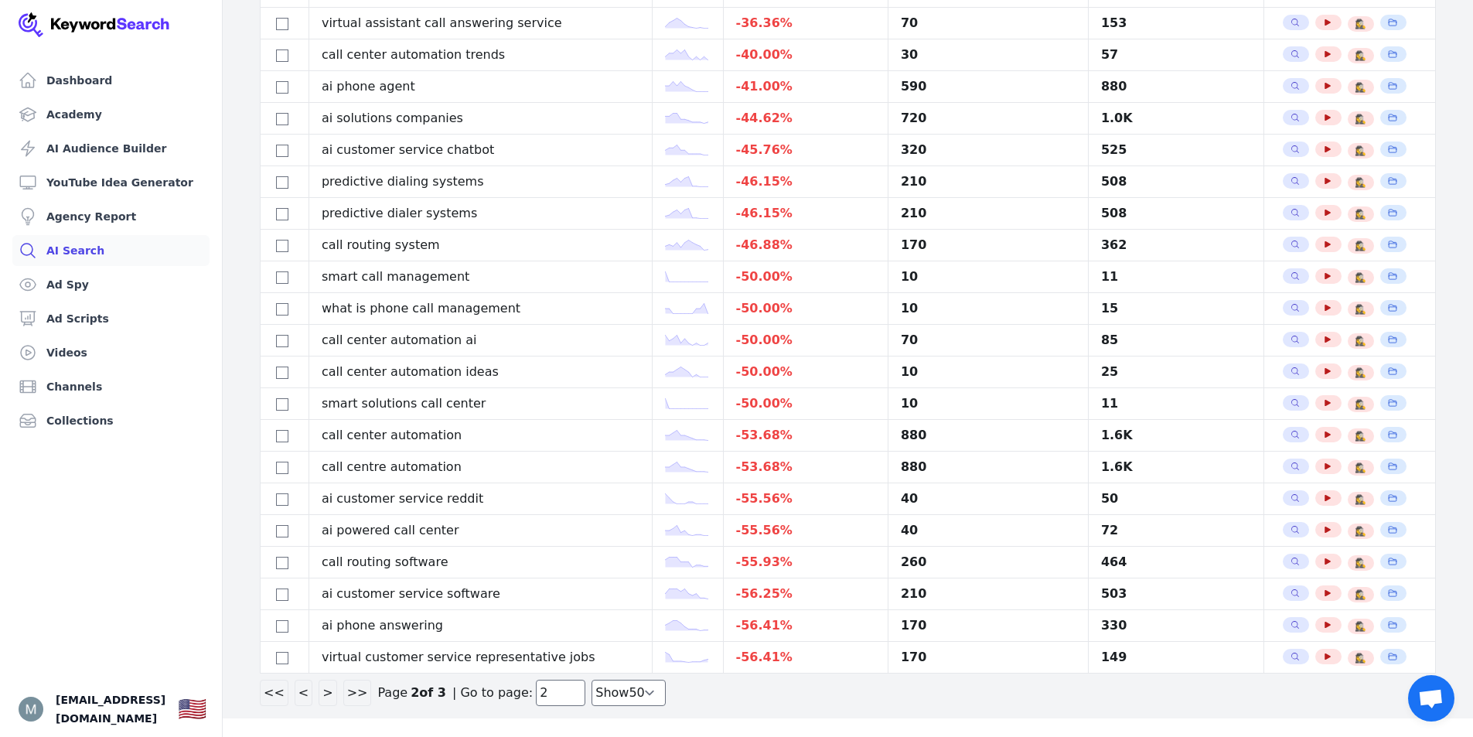
click at [297, 692] on button "<" at bounding box center [304, 693] width 18 height 26
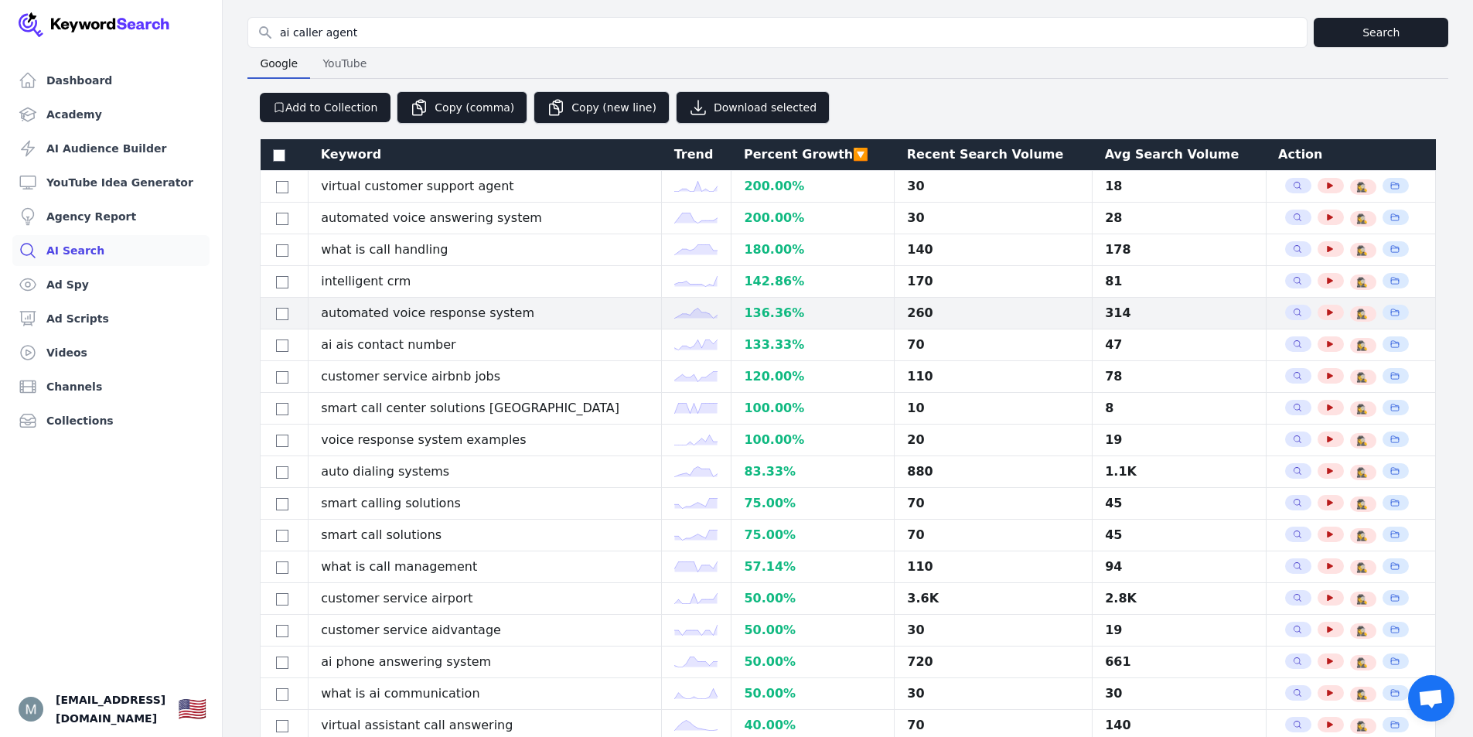
scroll to position [0, 0]
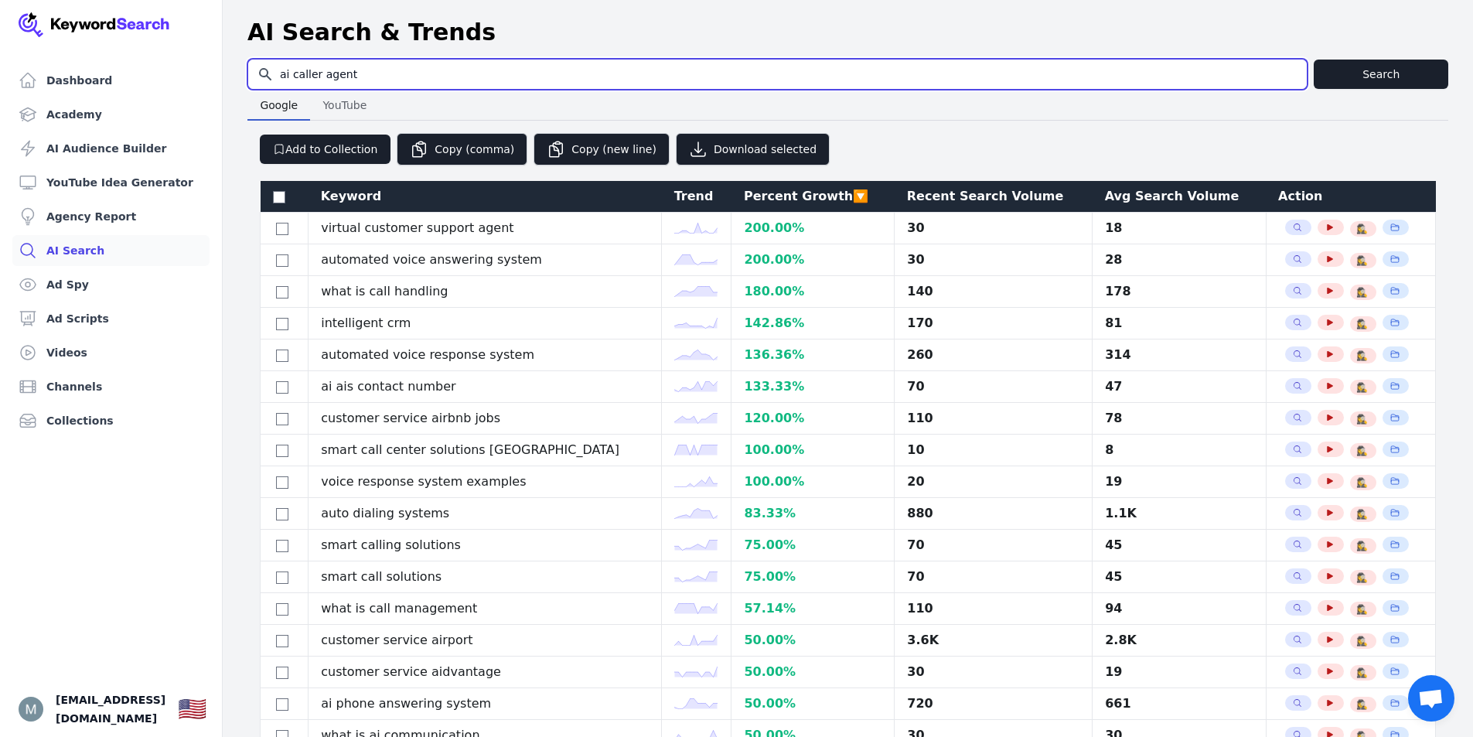
click at [374, 83] on input "ai caller agent" at bounding box center [777, 74] width 1058 height 29
type input "ai phone agent"
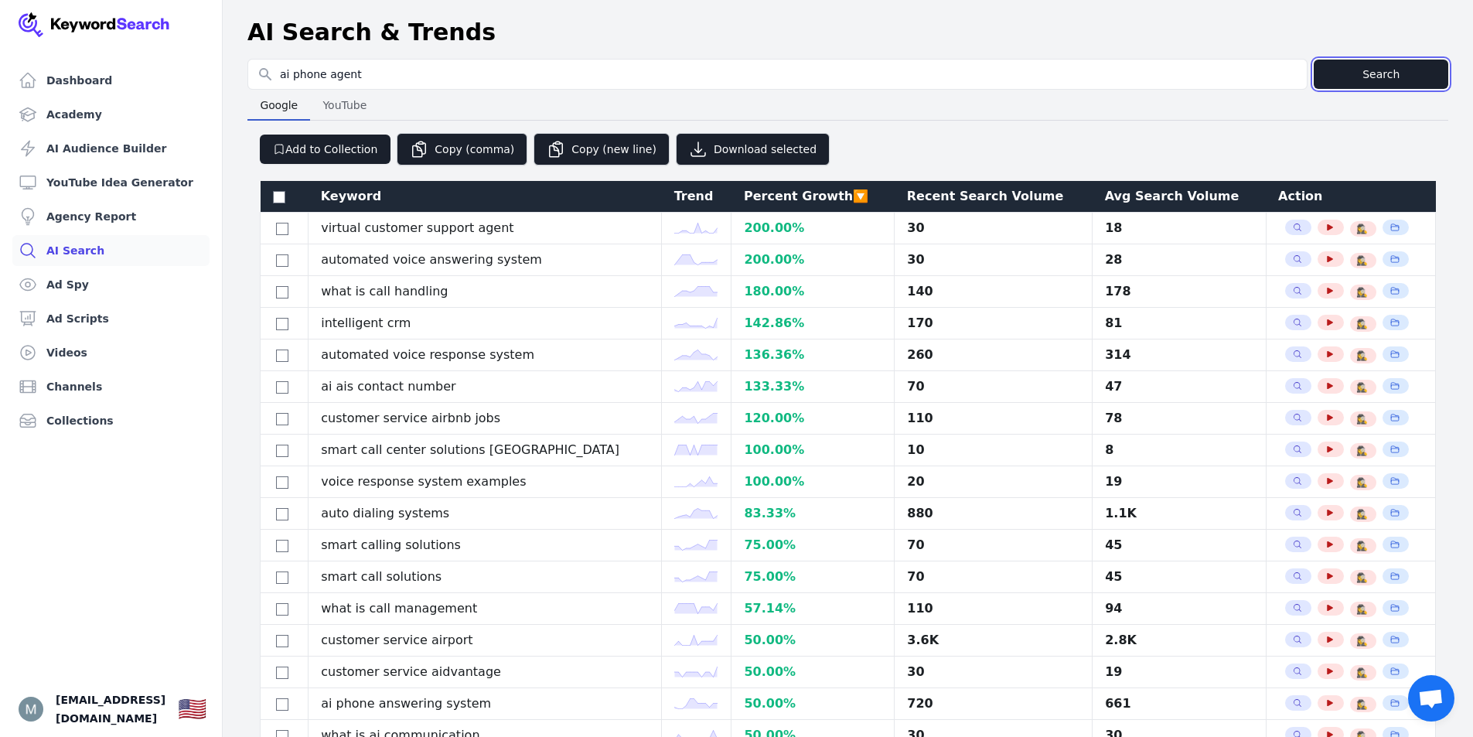
click at [1354, 73] on button "Search" at bounding box center [1381, 74] width 135 height 29
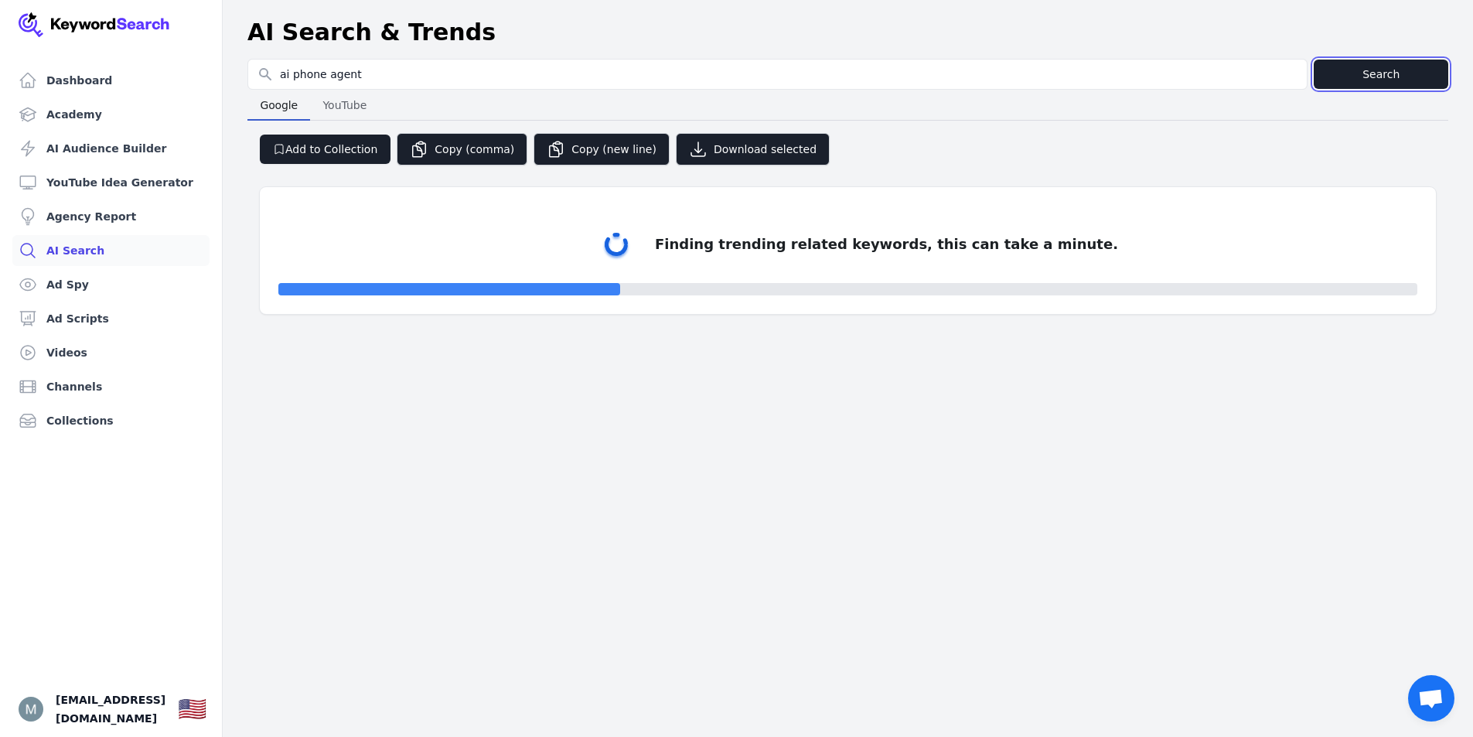
select select "50"
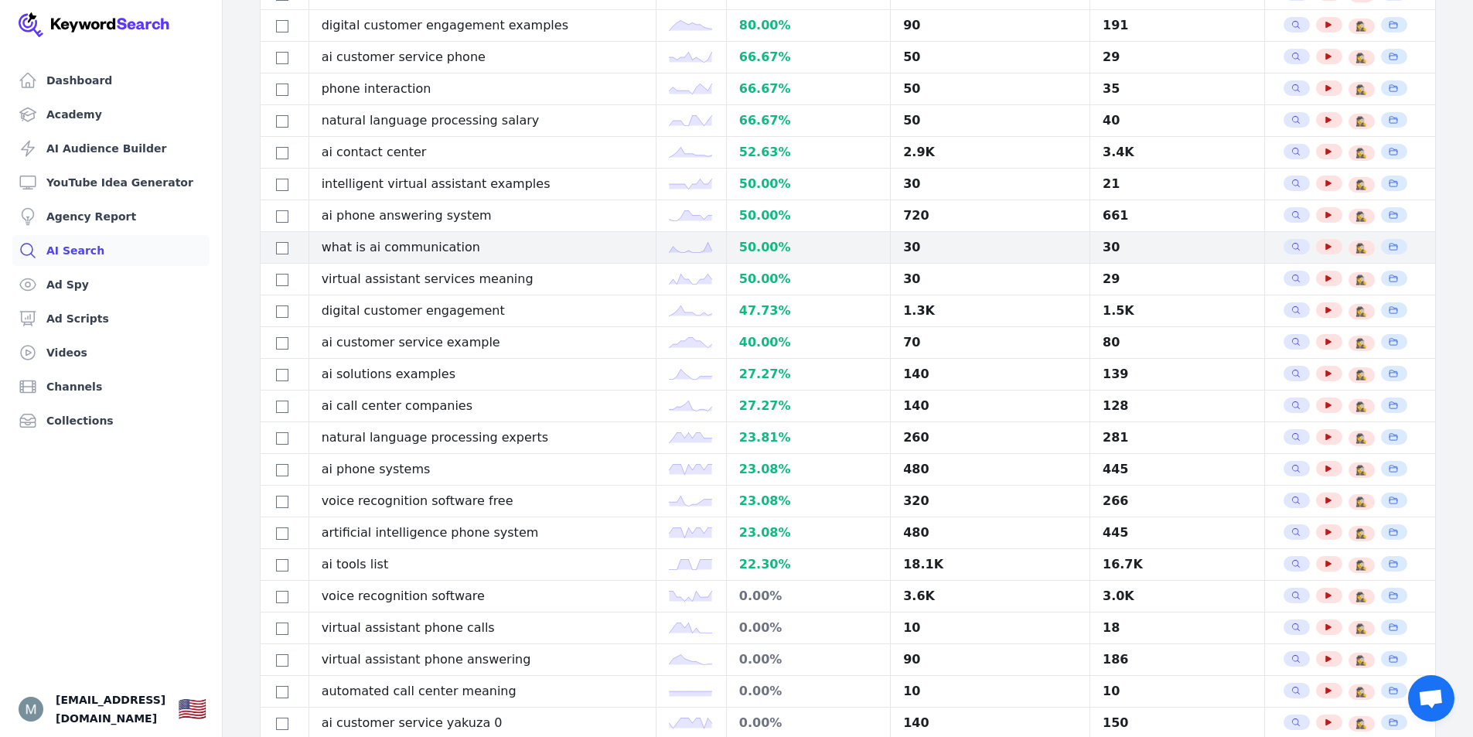
scroll to position [506, 0]
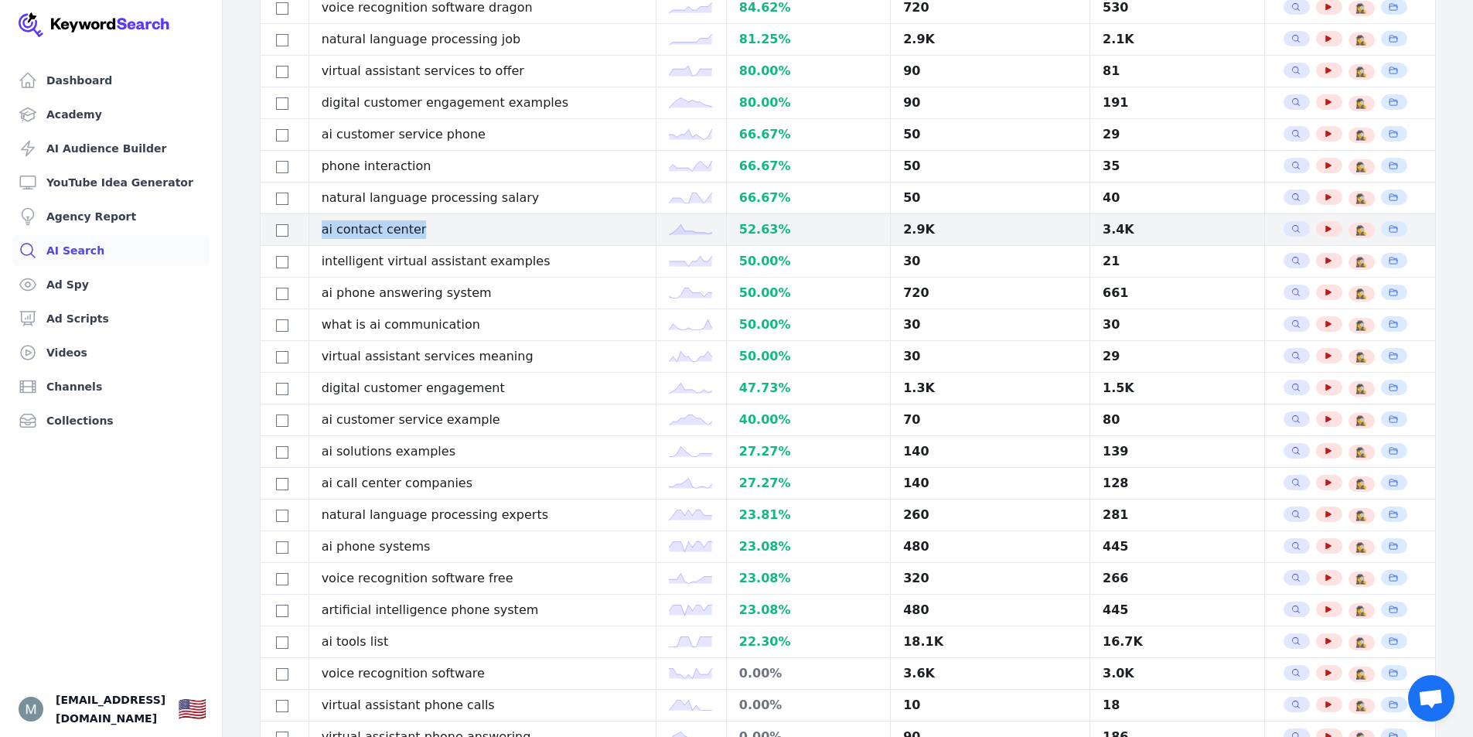
drag, startPoint x: 327, startPoint y: 232, endPoint x: 434, endPoint y: 232, distance: 106.7
click at [434, 232] on td "ai contact center" at bounding box center [481, 230] width 347 height 32
